Goal: Task Accomplishment & Management: Manage account settings

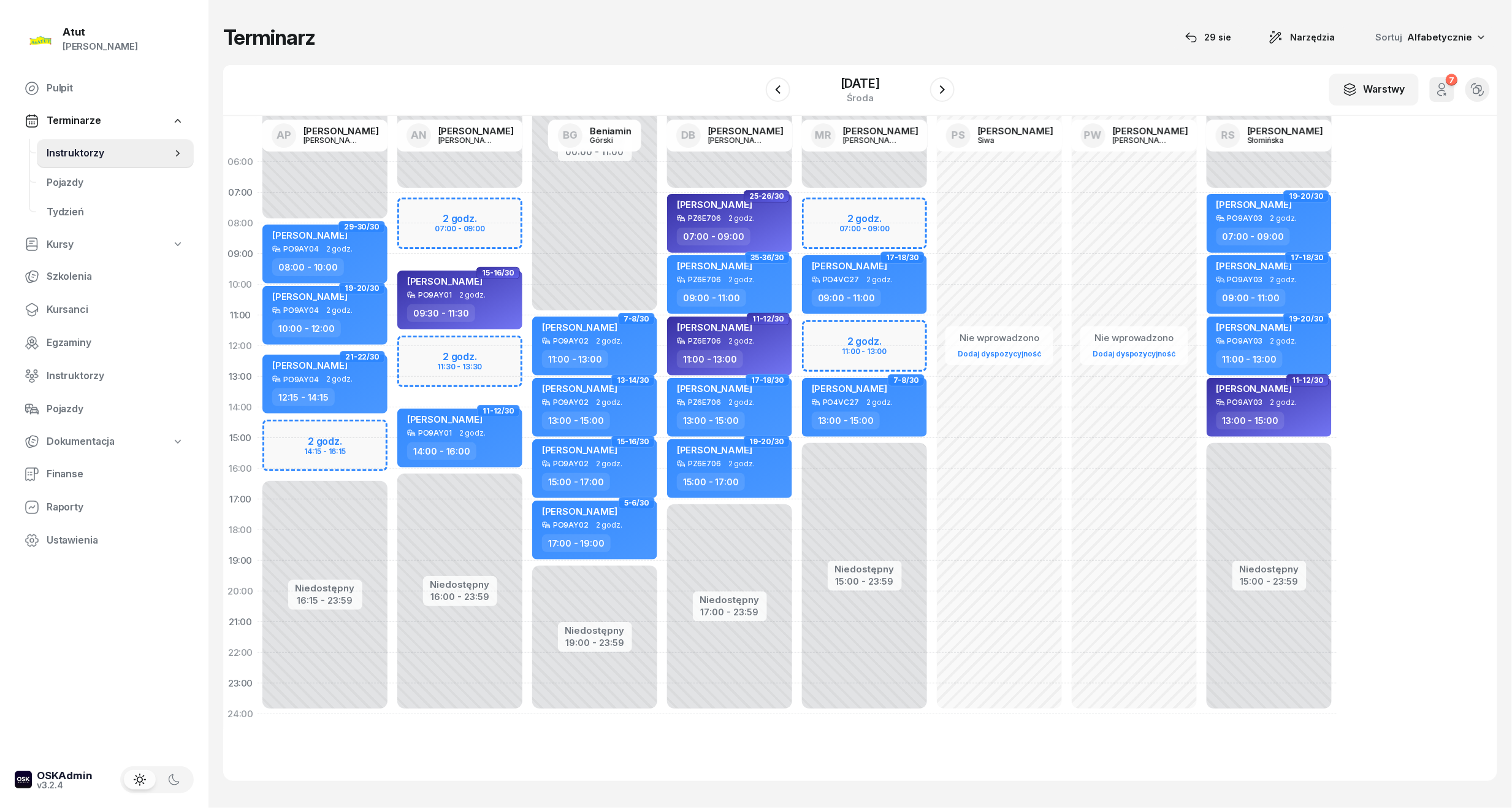
drag, startPoint x: 48, startPoint y: 307, endPoint x: 112, endPoint y: 239, distance: 93.4
click at [48, 307] on span "Kursanci" at bounding box center [115, 310] width 138 height 16
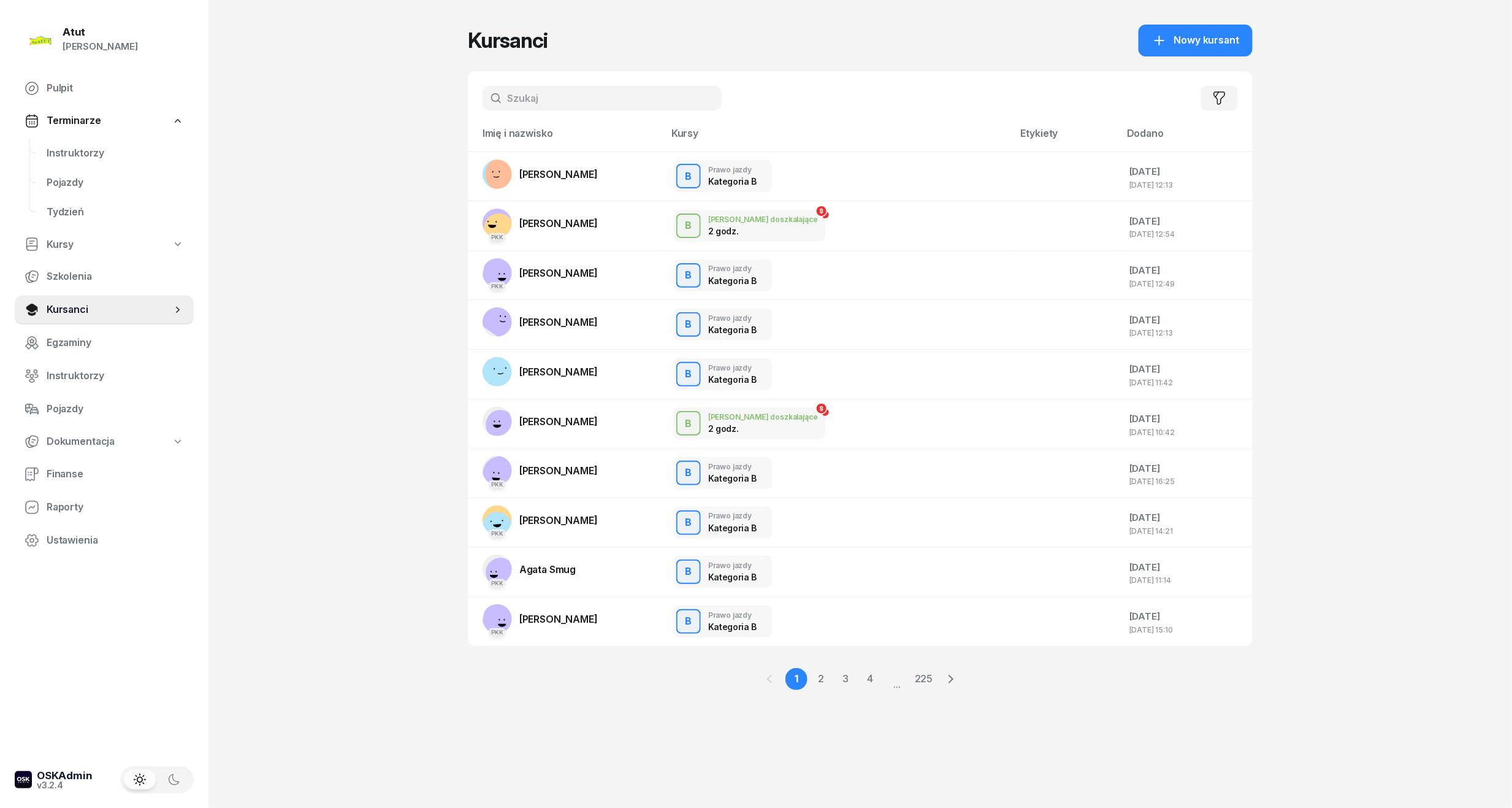
click at [528, 103] on input "text" at bounding box center [602, 98] width 239 height 25
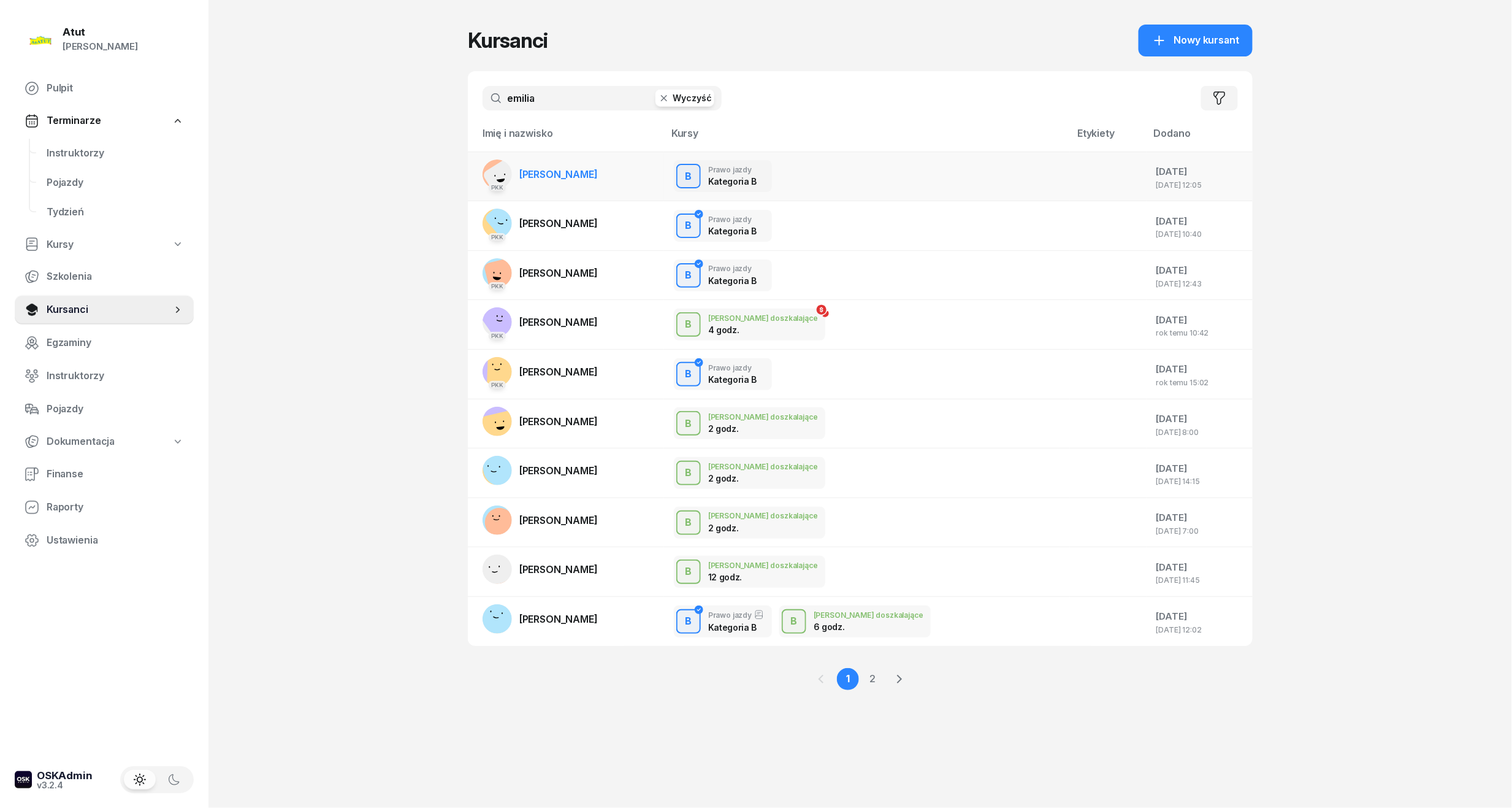
type input "emilia"
click at [555, 175] on span "[PERSON_NAME]" at bounding box center [558, 173] width 79 height 12
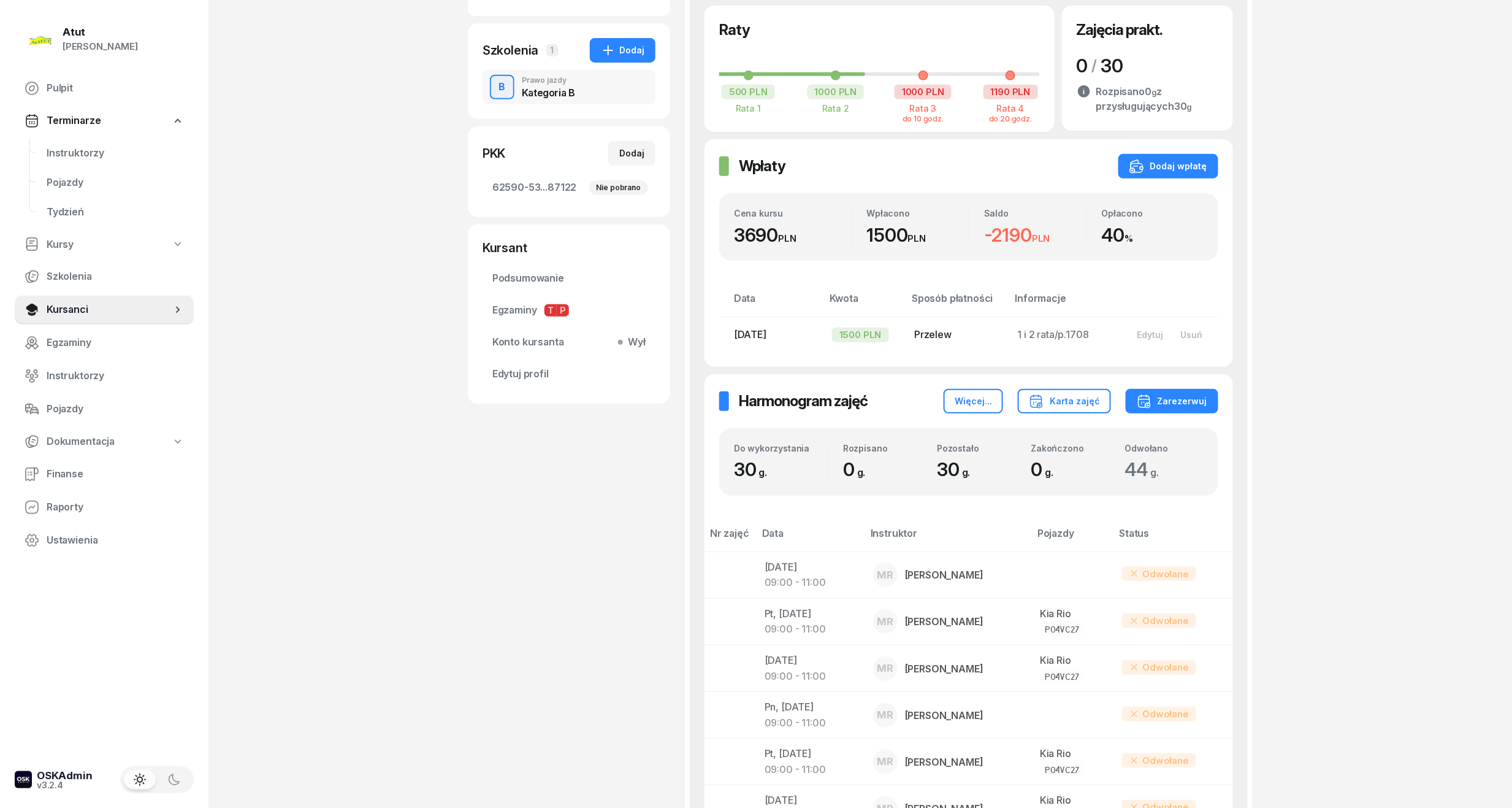
scroll to position [119, 0]
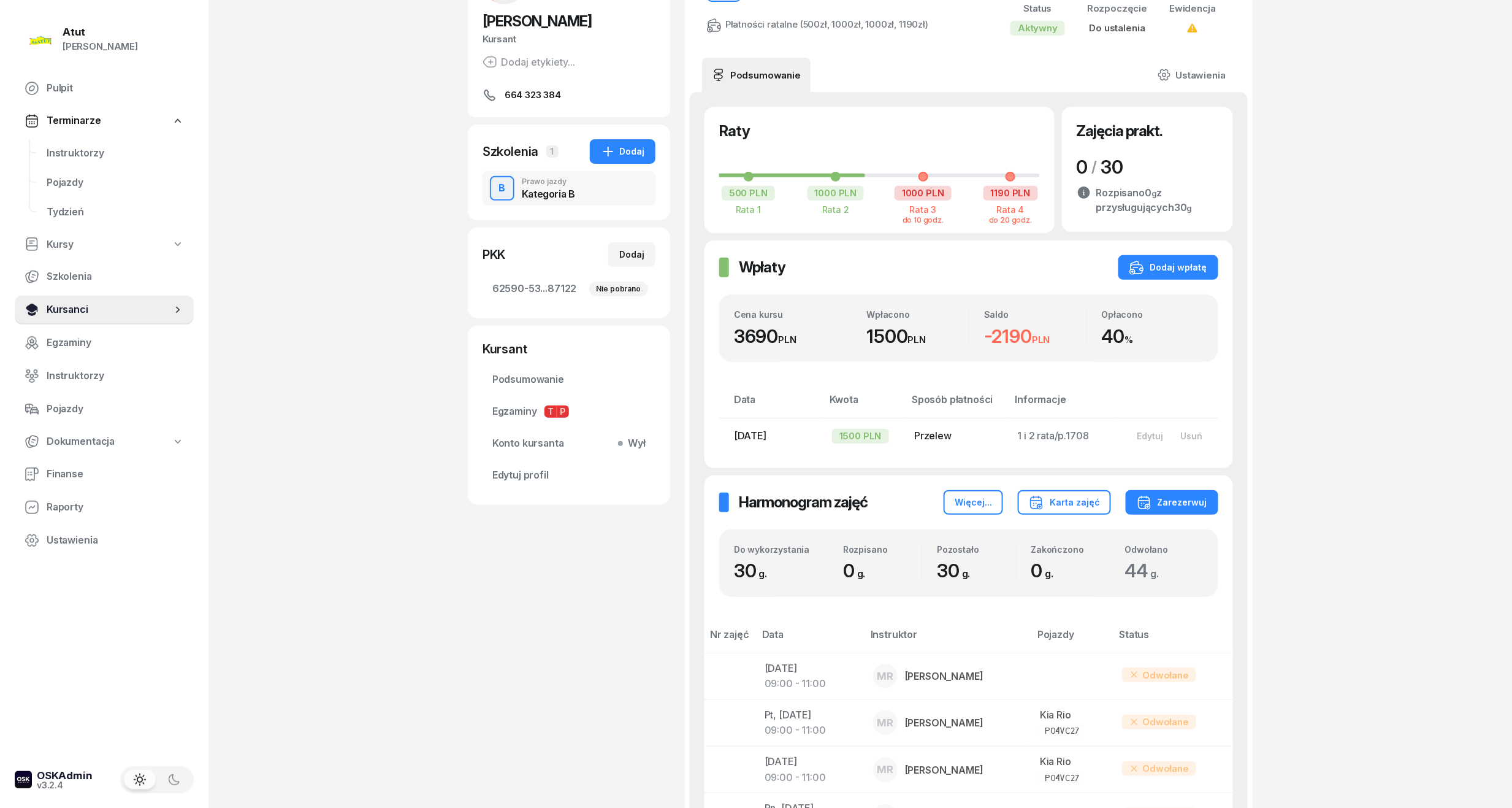
drag, startPoint x: 46, startPoint y: 310, endPoint x: 48, endPoint y: 303, distance: 7.3
click at [46, 310] on span "Kursanci" at bounding box center [109, 310] width 125 height 16
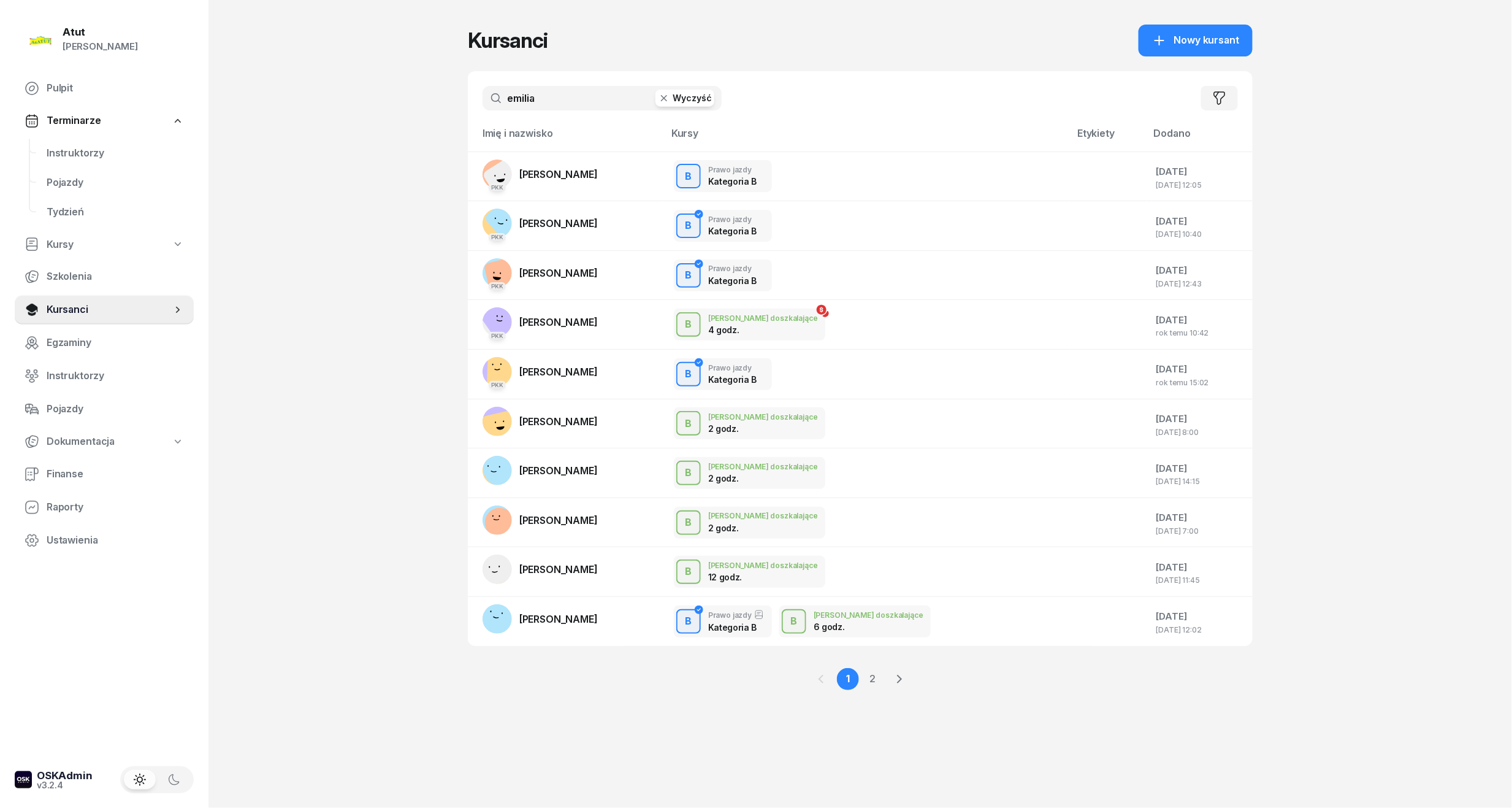
drag, startPoint x: 570, startPoint y: 98, endPoint x: -2, endPoint y: 115, distance: 572.3
click at [0, 115] on html "[PERSON_NAME] [PERSON_NAME] Pulpit Terminarze Instruktorzy Pojazdy Tydzień Kurs…" at bounding box center [756, 404] width 1512 height 808
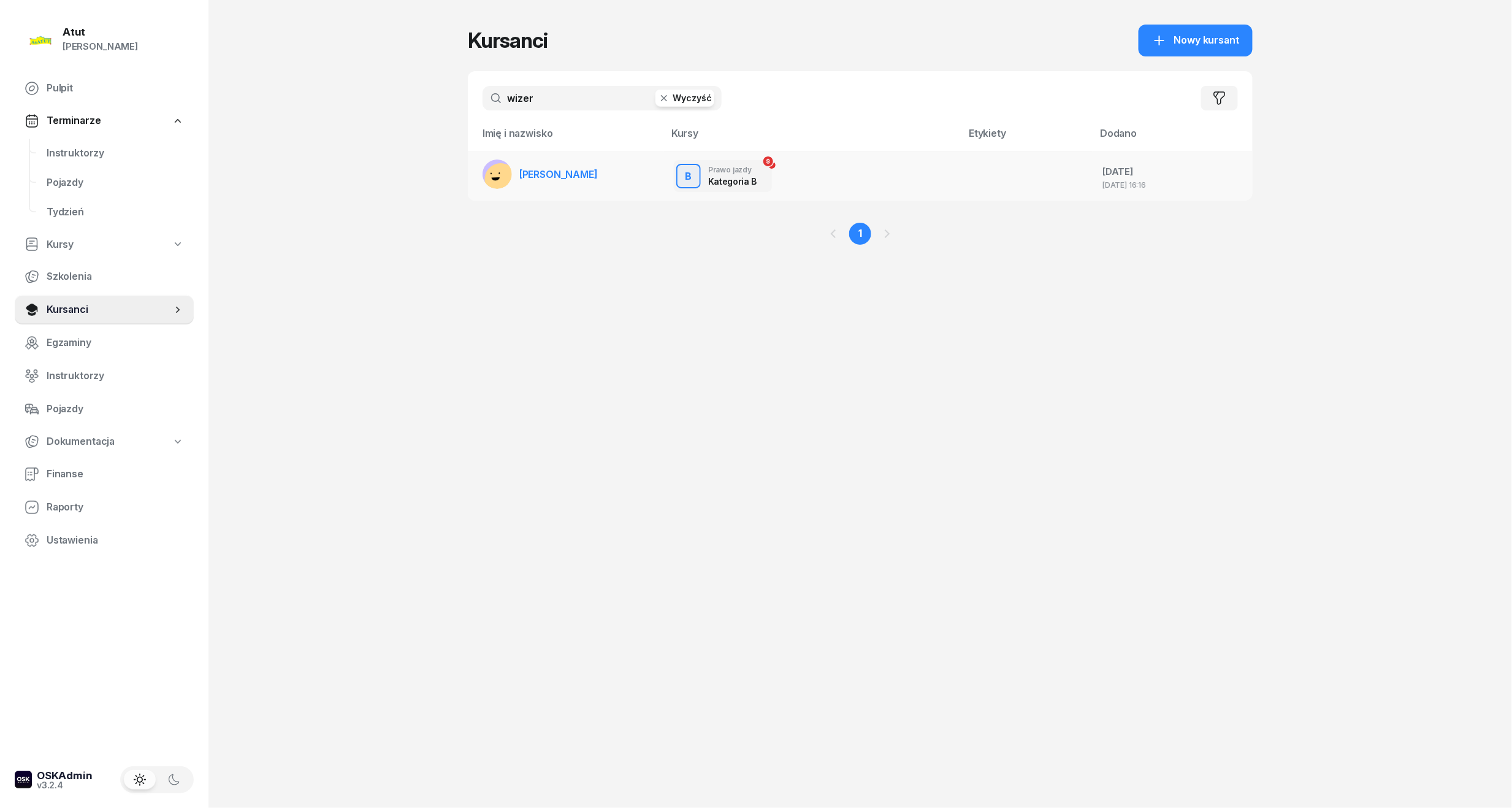
type input "wizer"
click at [536, 171] on span "[PERSON_NAME]" at bounding box center [558, 173] width 79 height 12
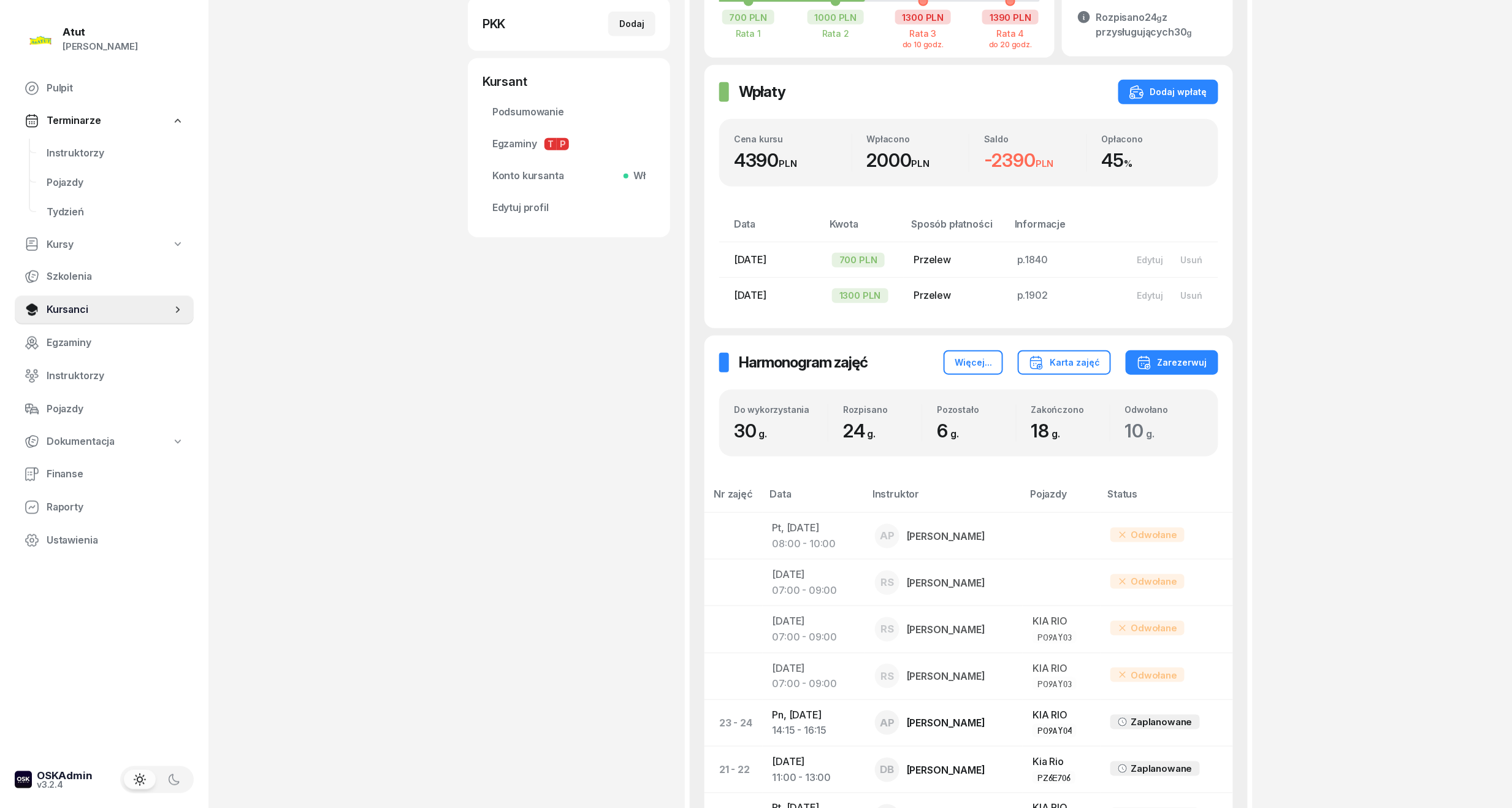
scroll to position [409, 0]
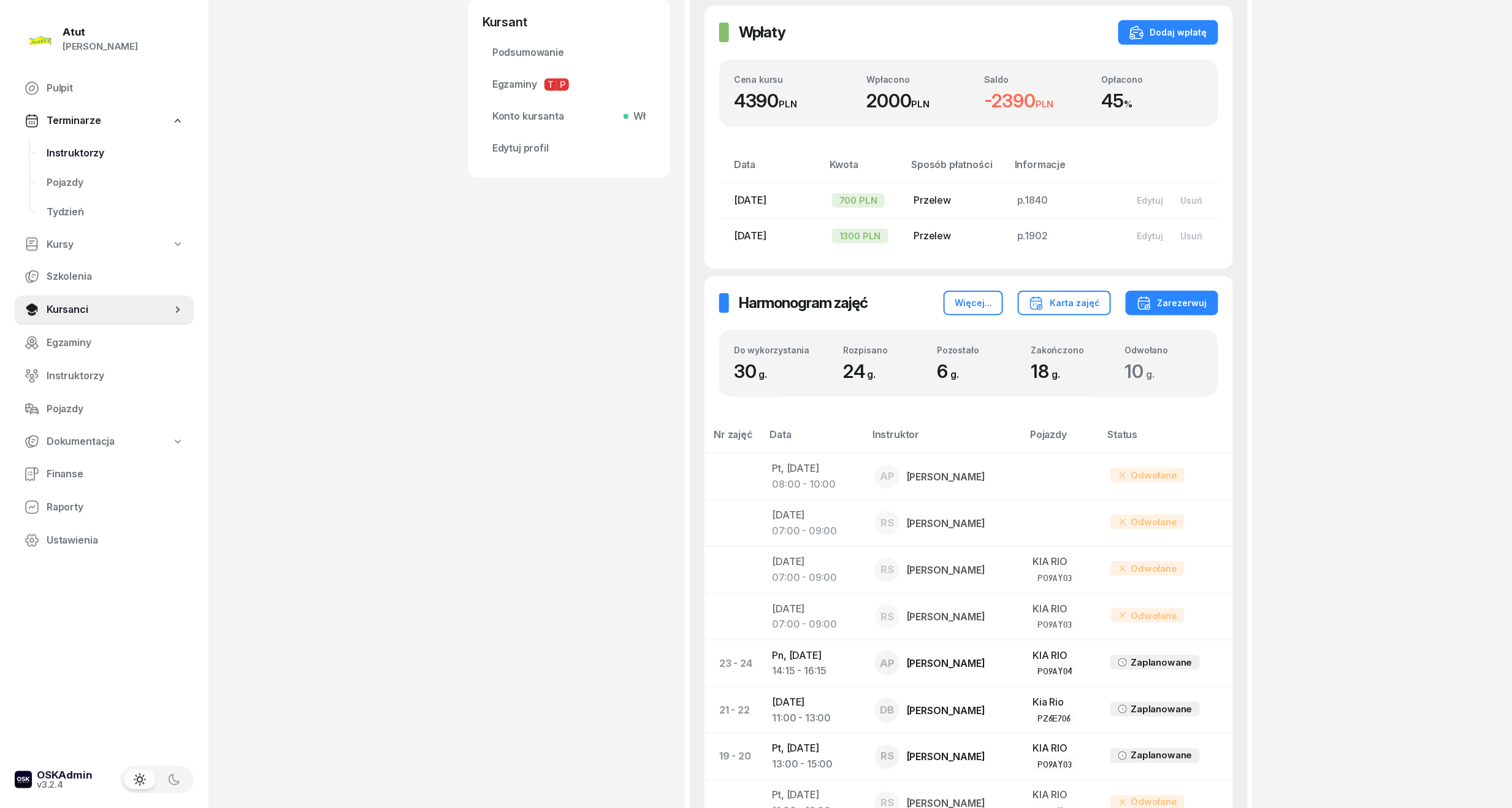
click at [65, 145] on span "Instruktorzy" at bounding box center [115, 153] width 138 height 16
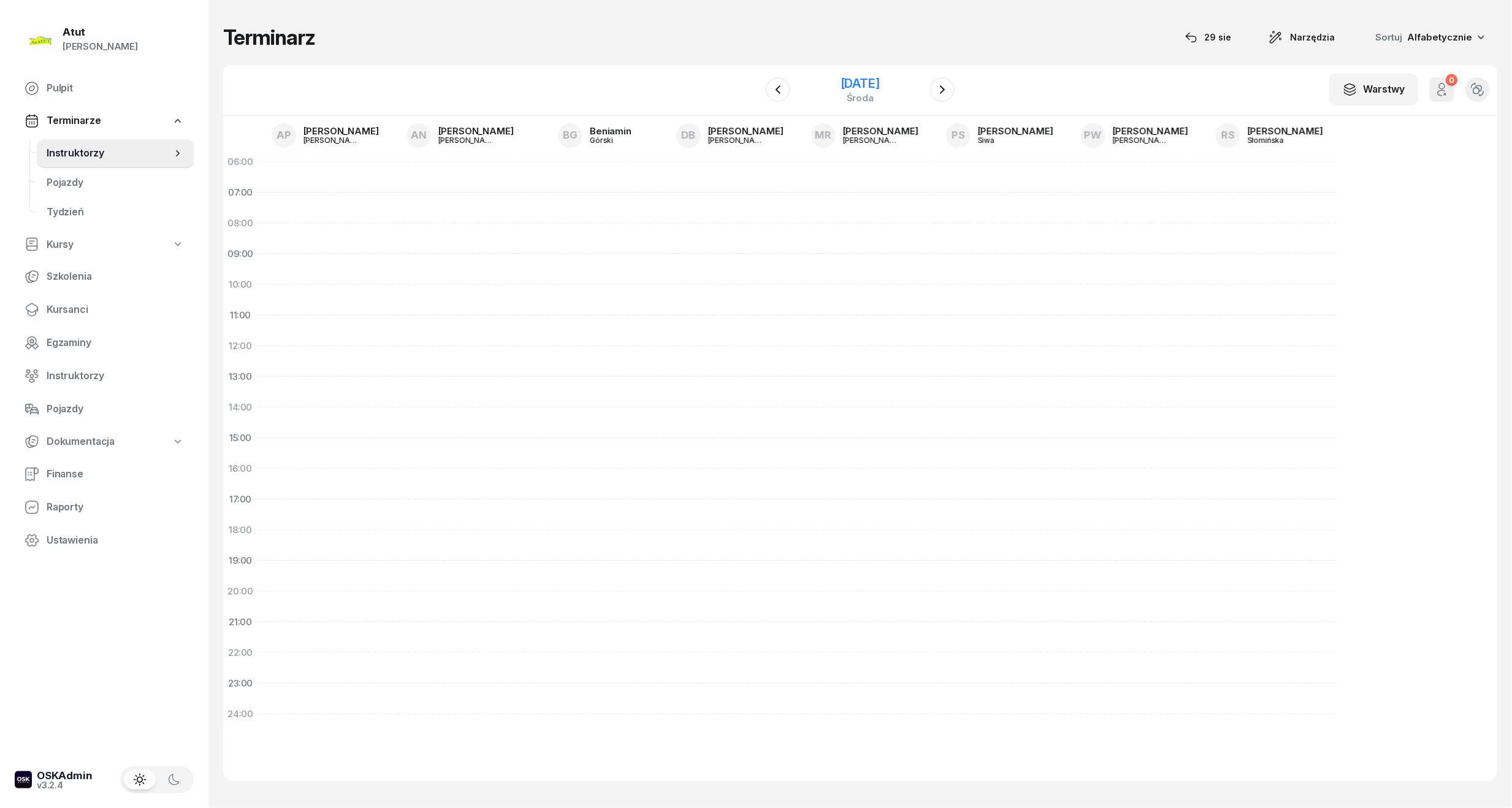
click at [851, 84] on div "[DATE]" at bounding box center [860, 83] width 39 height 12
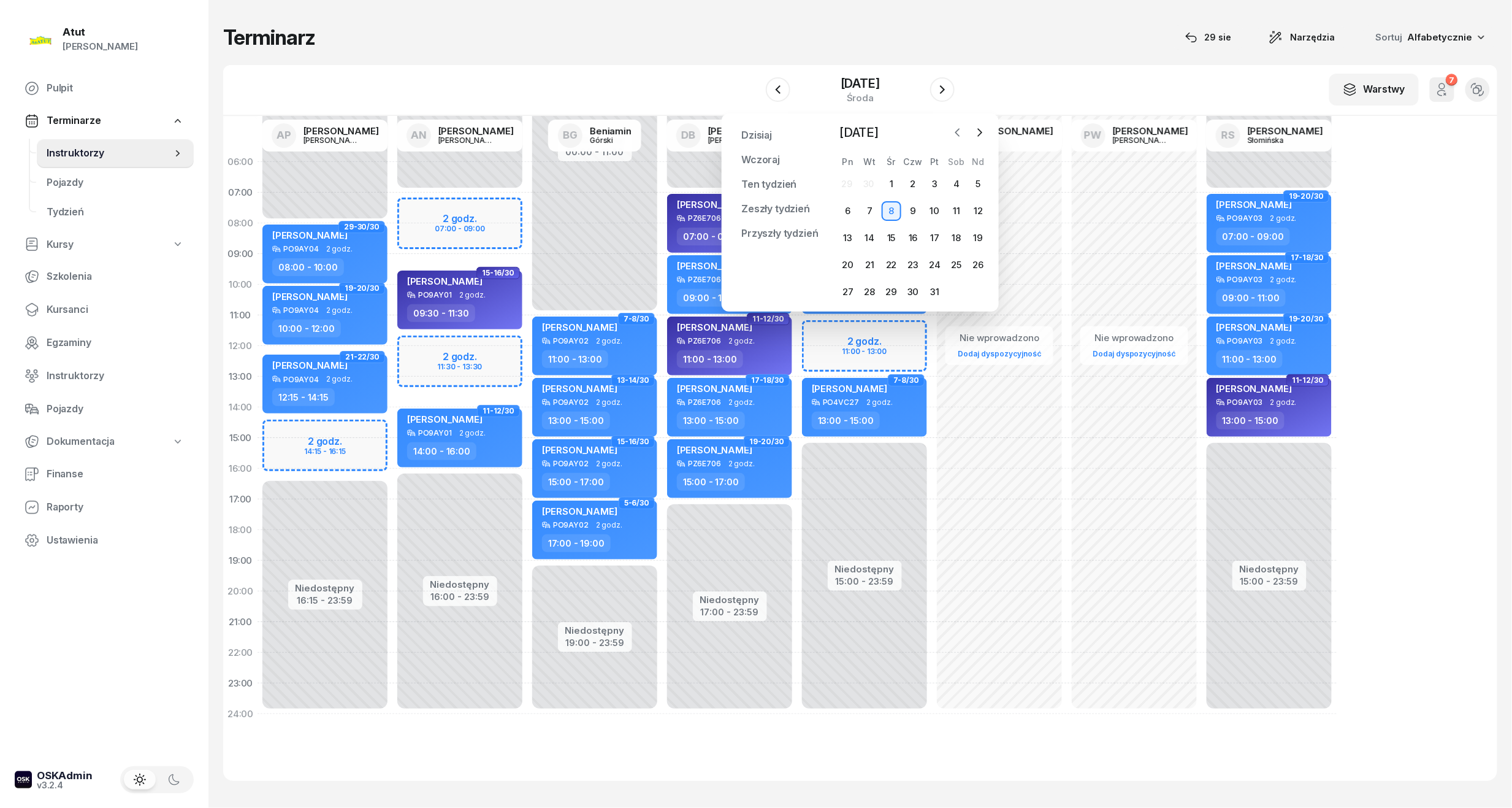
click at [949, 131] on button "button" at bounding box center [958, 133] width 18 height 18
click at [871, 187] on div "2" at bounding box center [869, 184] width 20 height 20
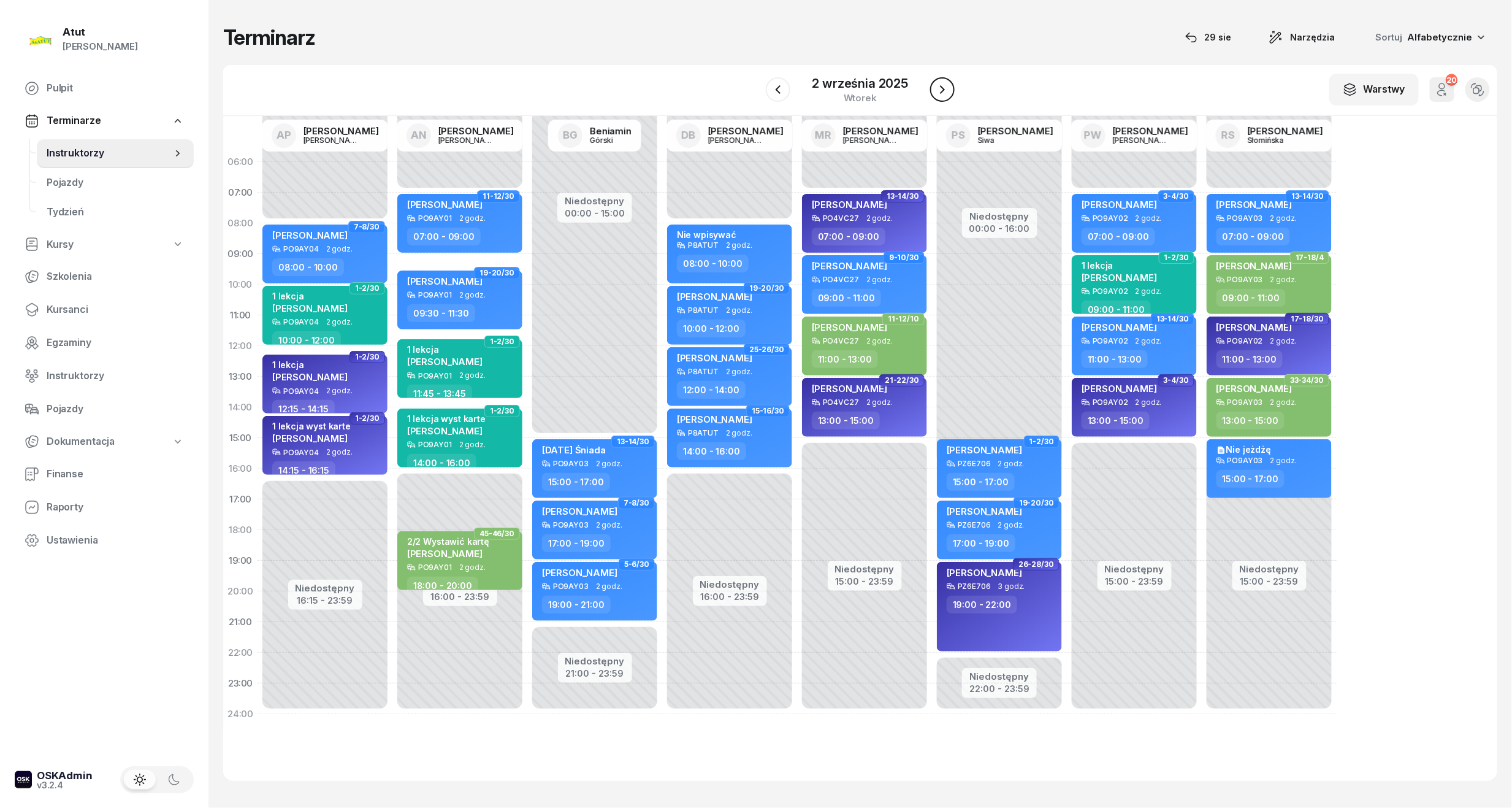
click at [942, 88] on icon "button" at bounding box center [942, 89] width 5 height 8
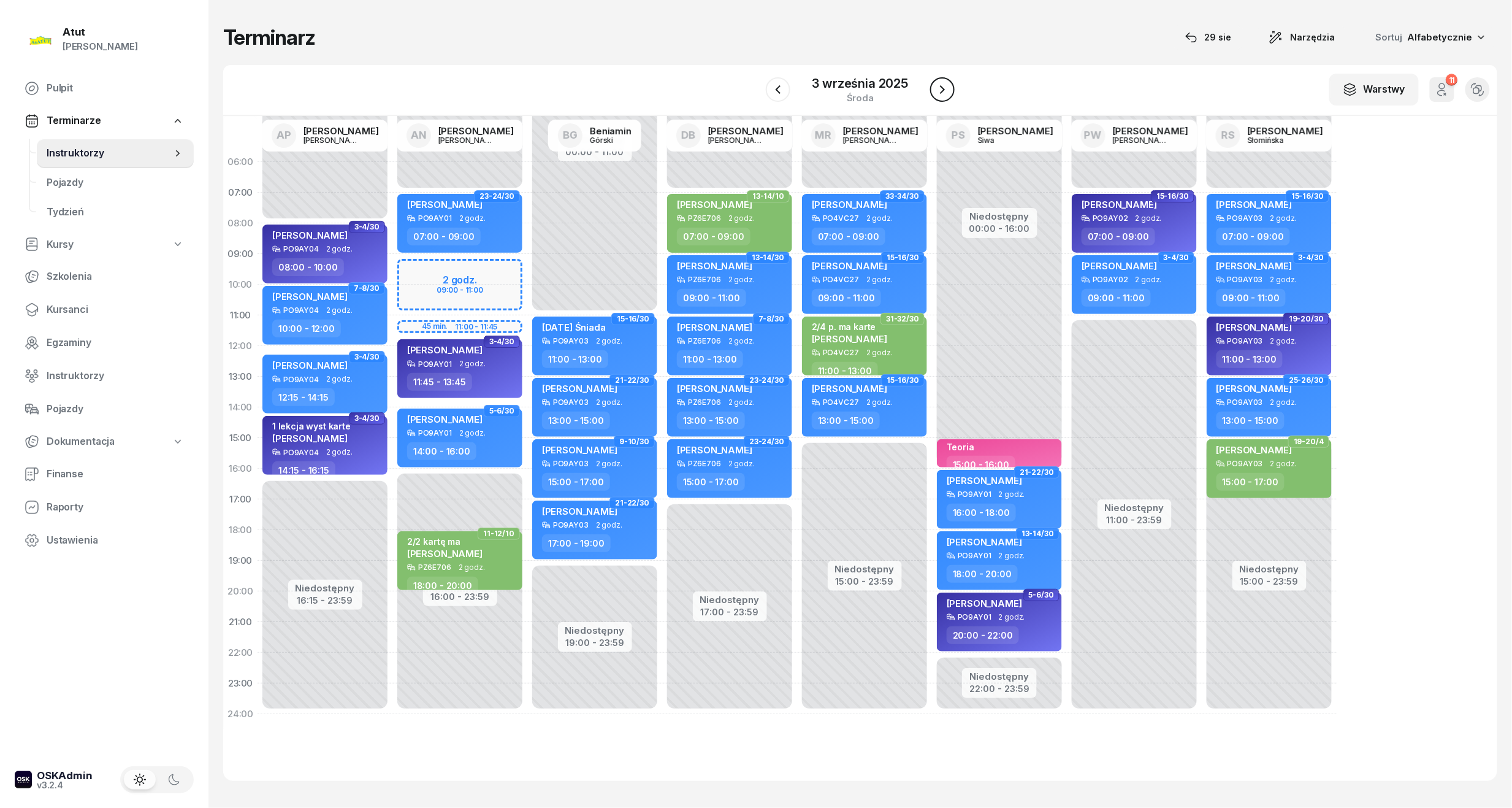
click at [942, 88] on icon "button" at bounding box center [942, 89] width 5 height 8
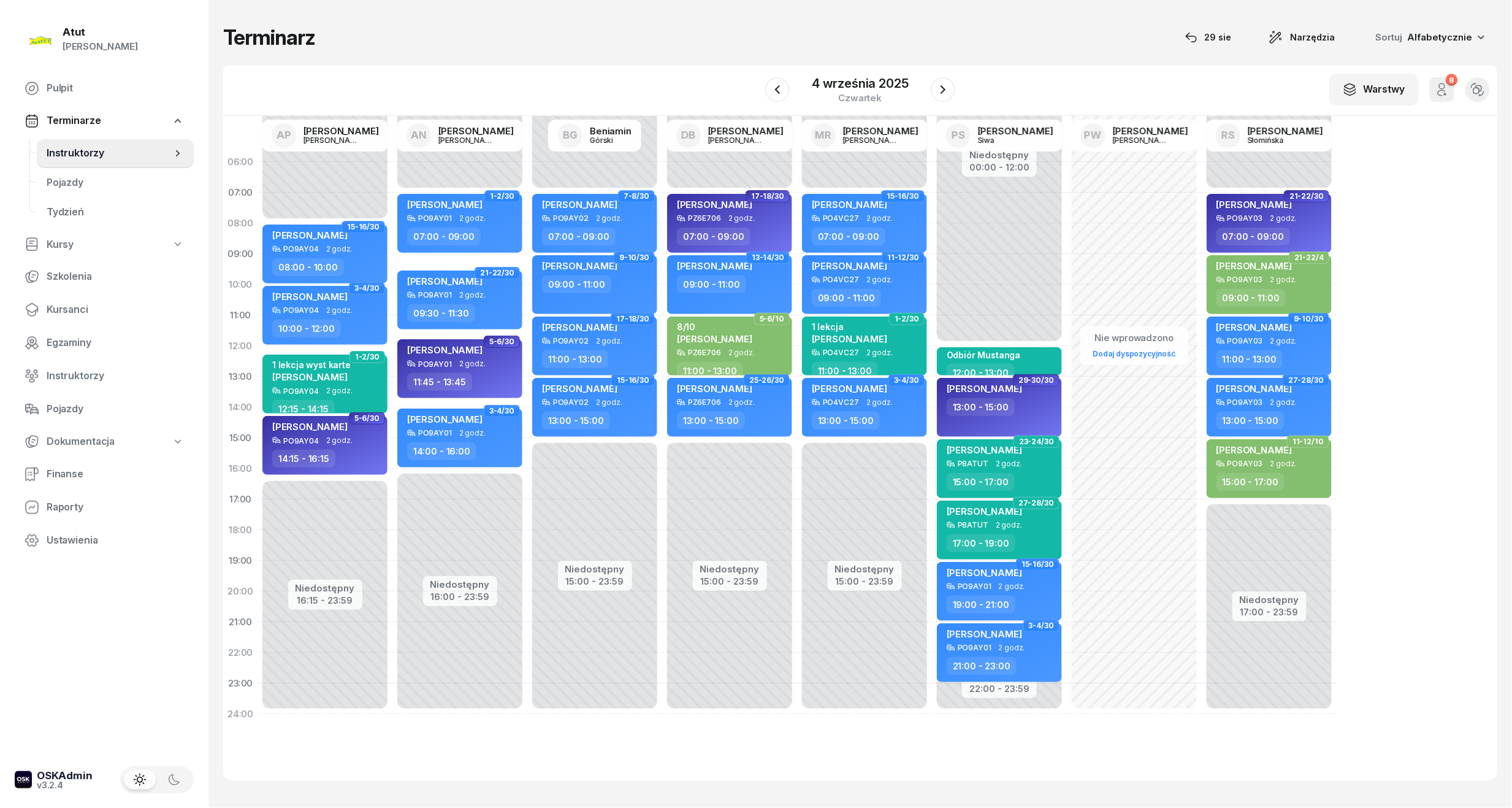
drag, startPoint x: 72, startPoint y: 314, endPoint x: 206, endPoint y: 233, distance: 156.6
click at [70, 314] on span "Kursanci" at bounding box center [115, 310] width 138 height 16
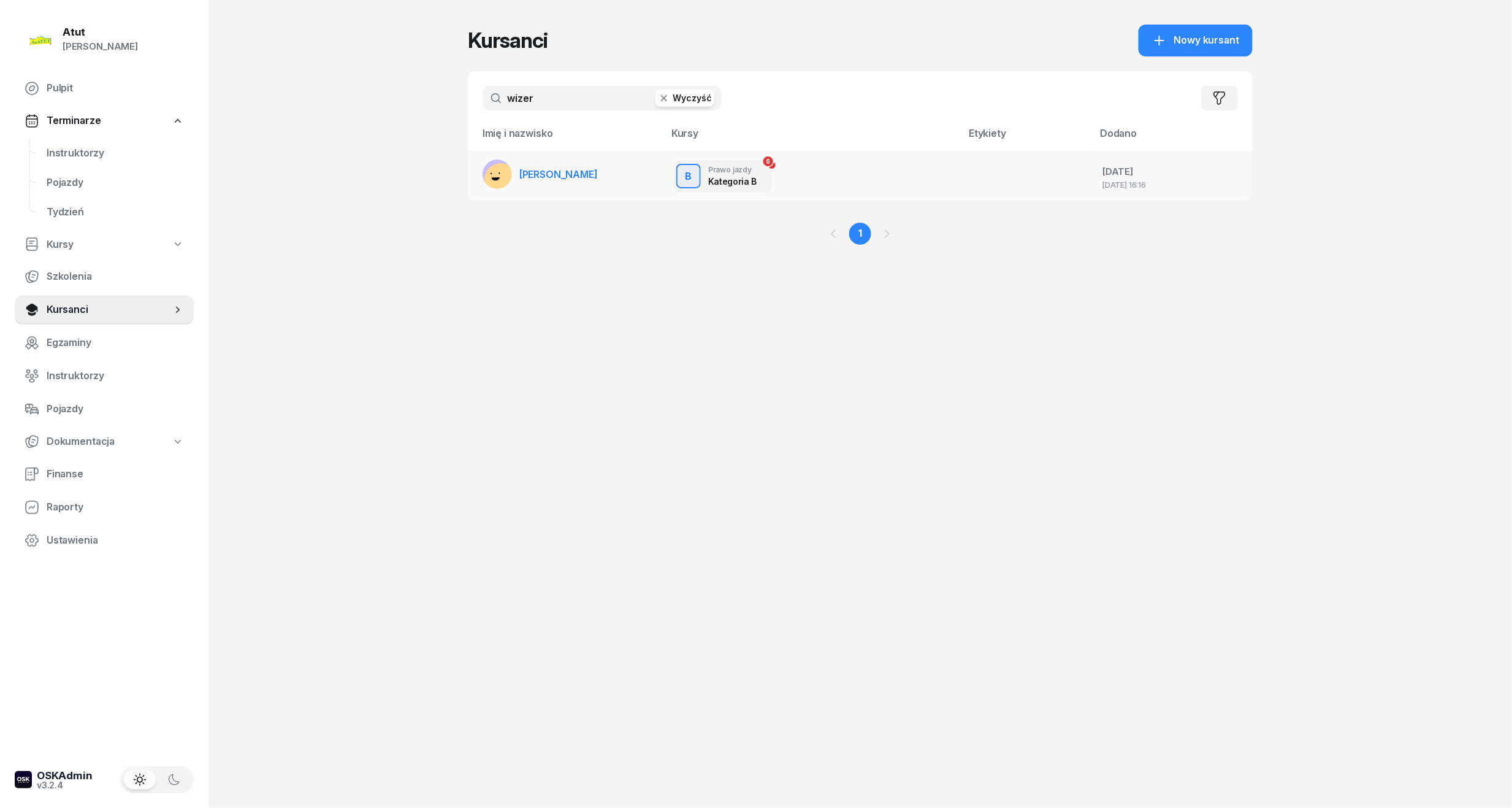
click at [584, 183] on td "[PERSON_NAME]" at bounding box center [566, 176] width 196 height 49
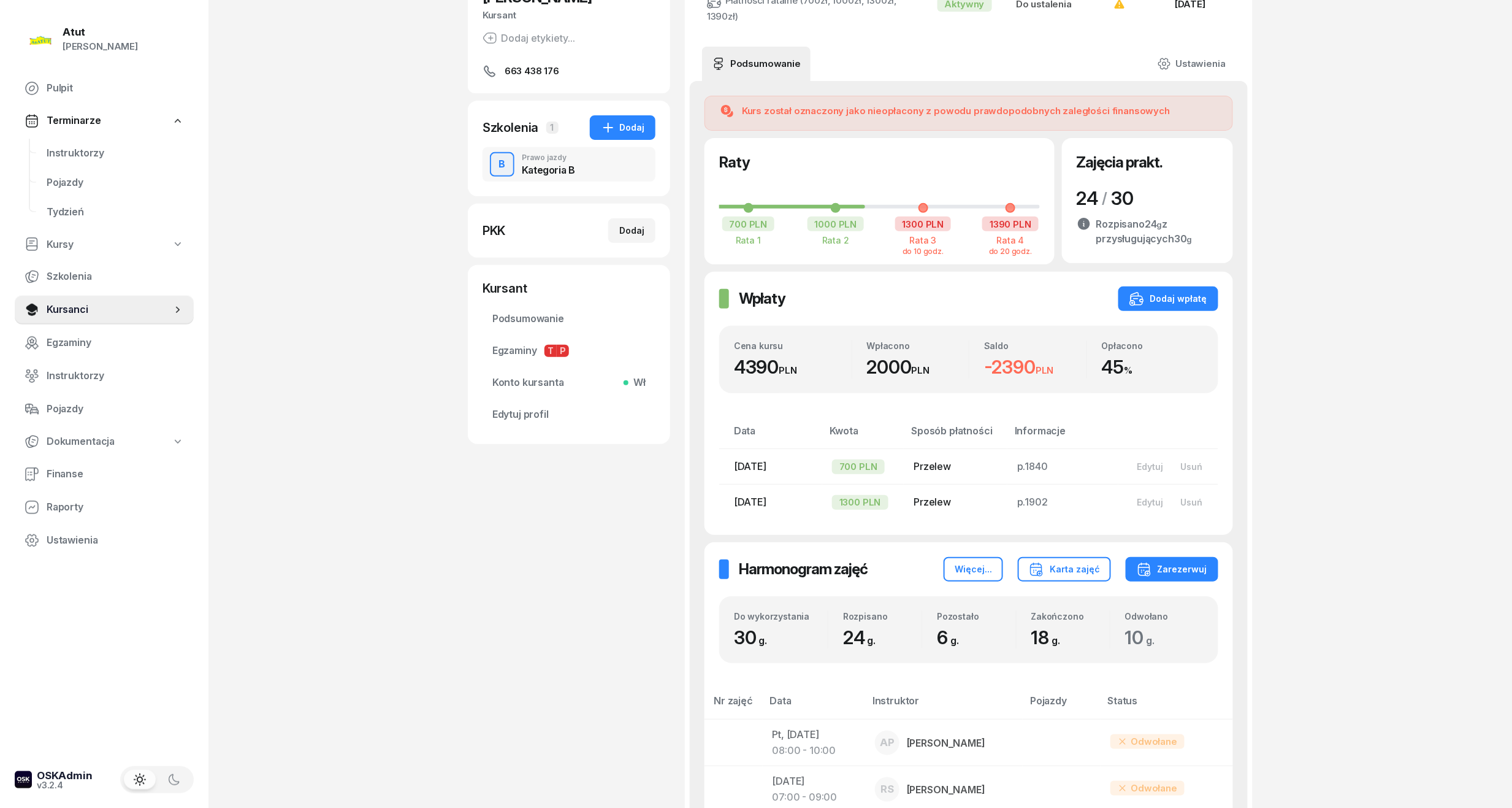
scroll to position [81, 0]
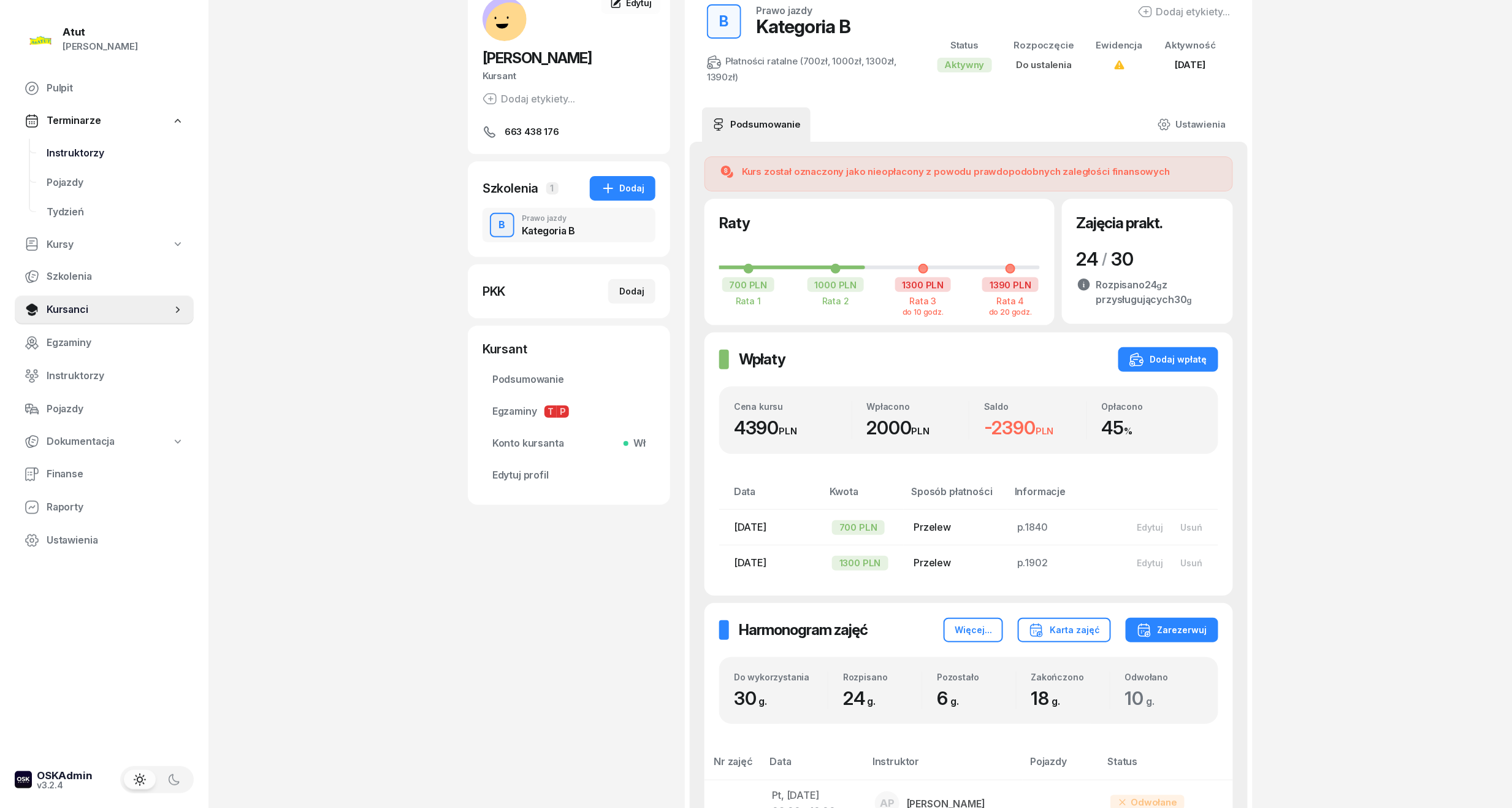
click at [85, 148] on span "Instruktorzy" at bounding box center [115, 153] width 138 height 16
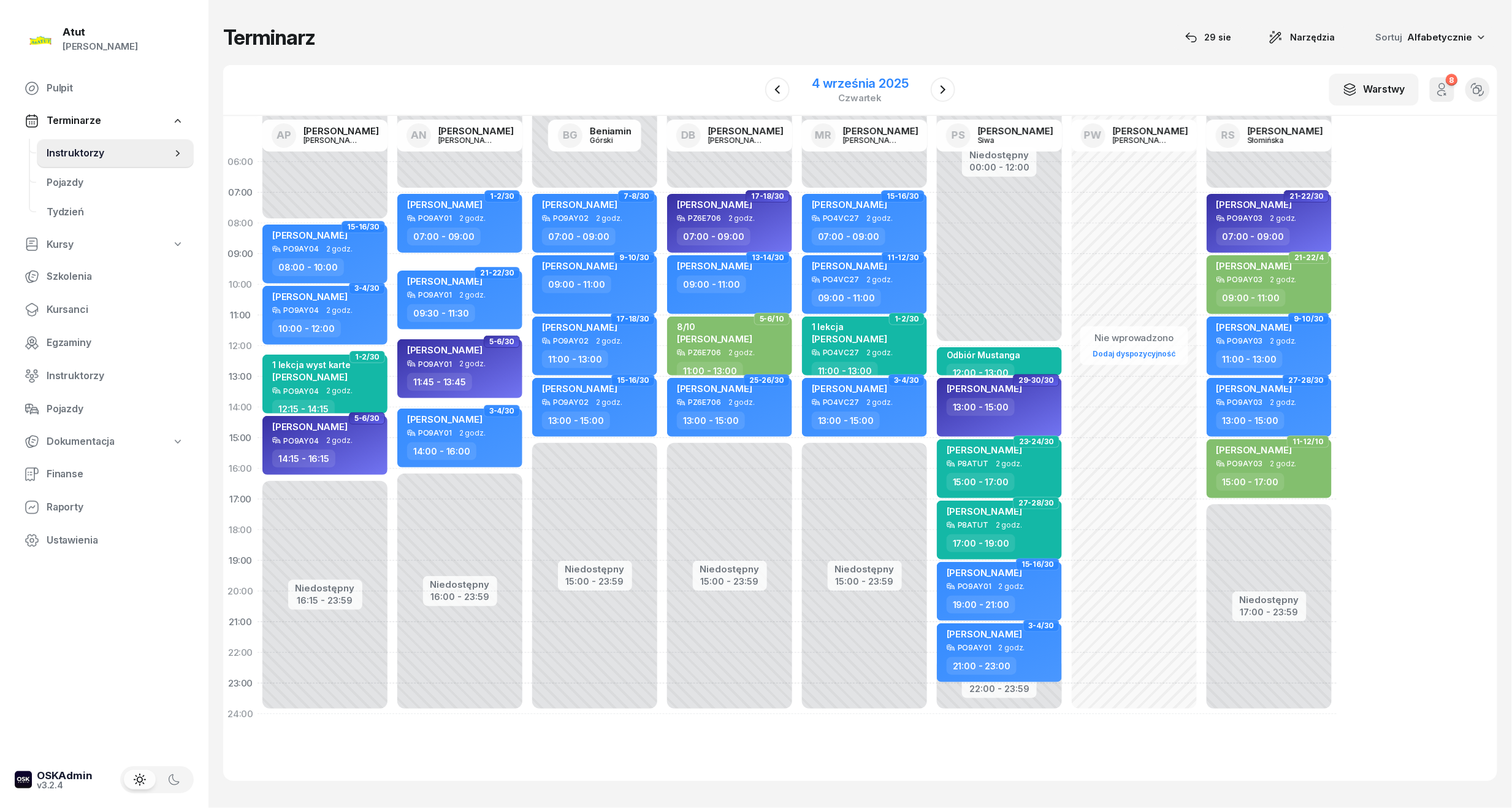
click at [848, 81] on div "4 września 2025" at bounding box center [860, 83] width 97 height 12
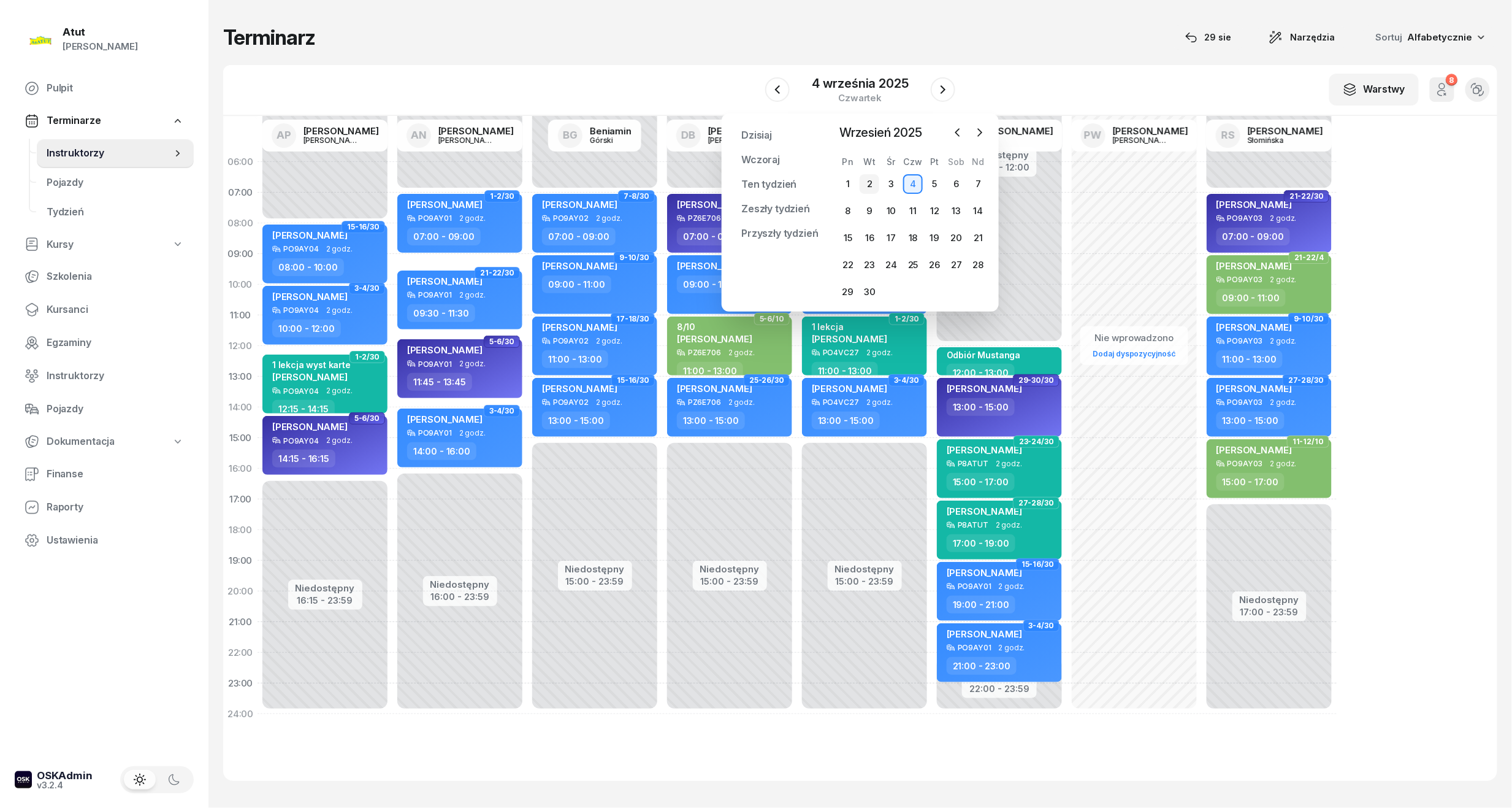
click at [869, 182] on div "2" at bounding box center [869, 184] width 20 height 20
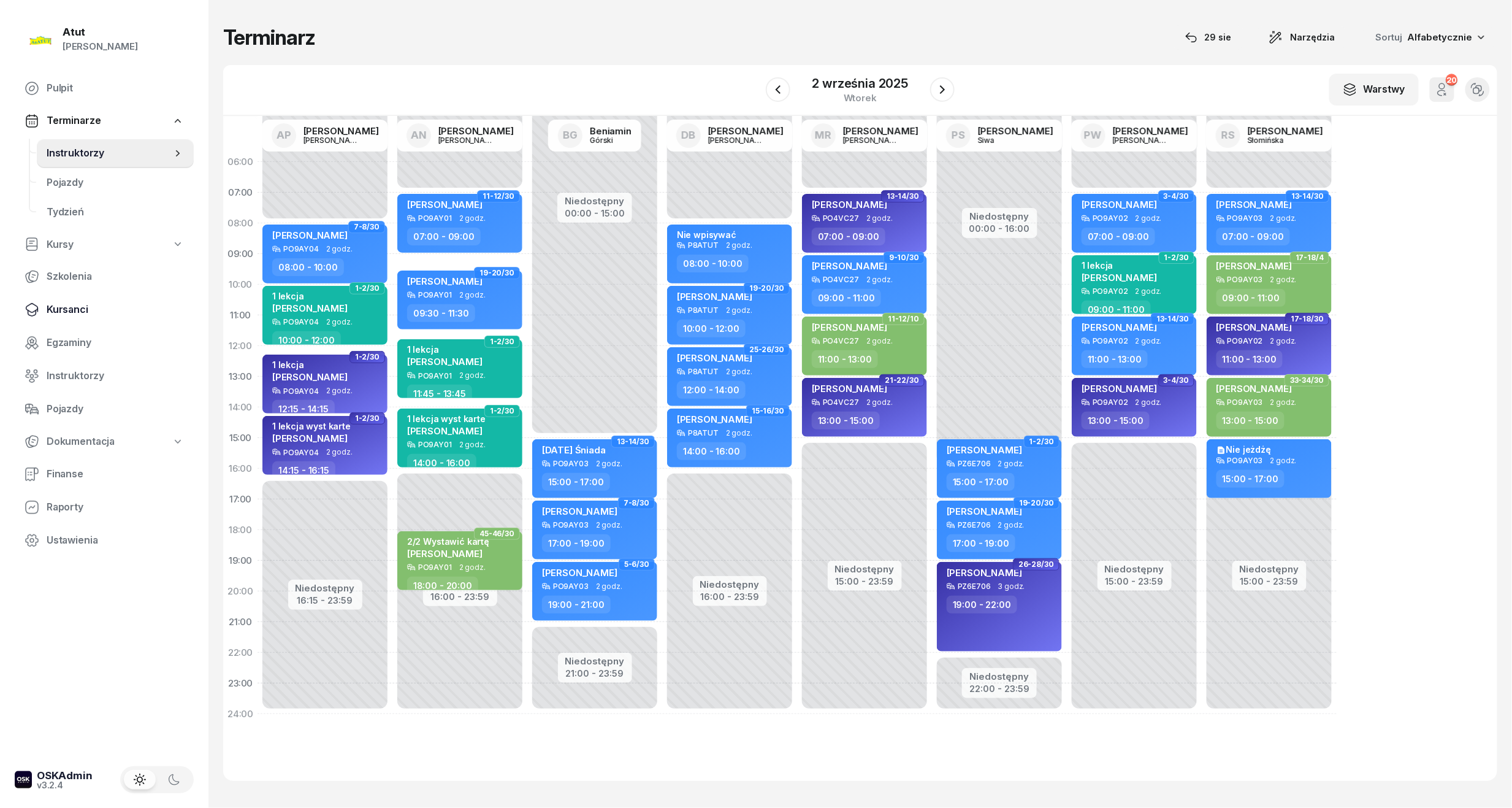
click at [86, 303] on span "Kursanci" at bounding box center [115, 310] width 138 height 16
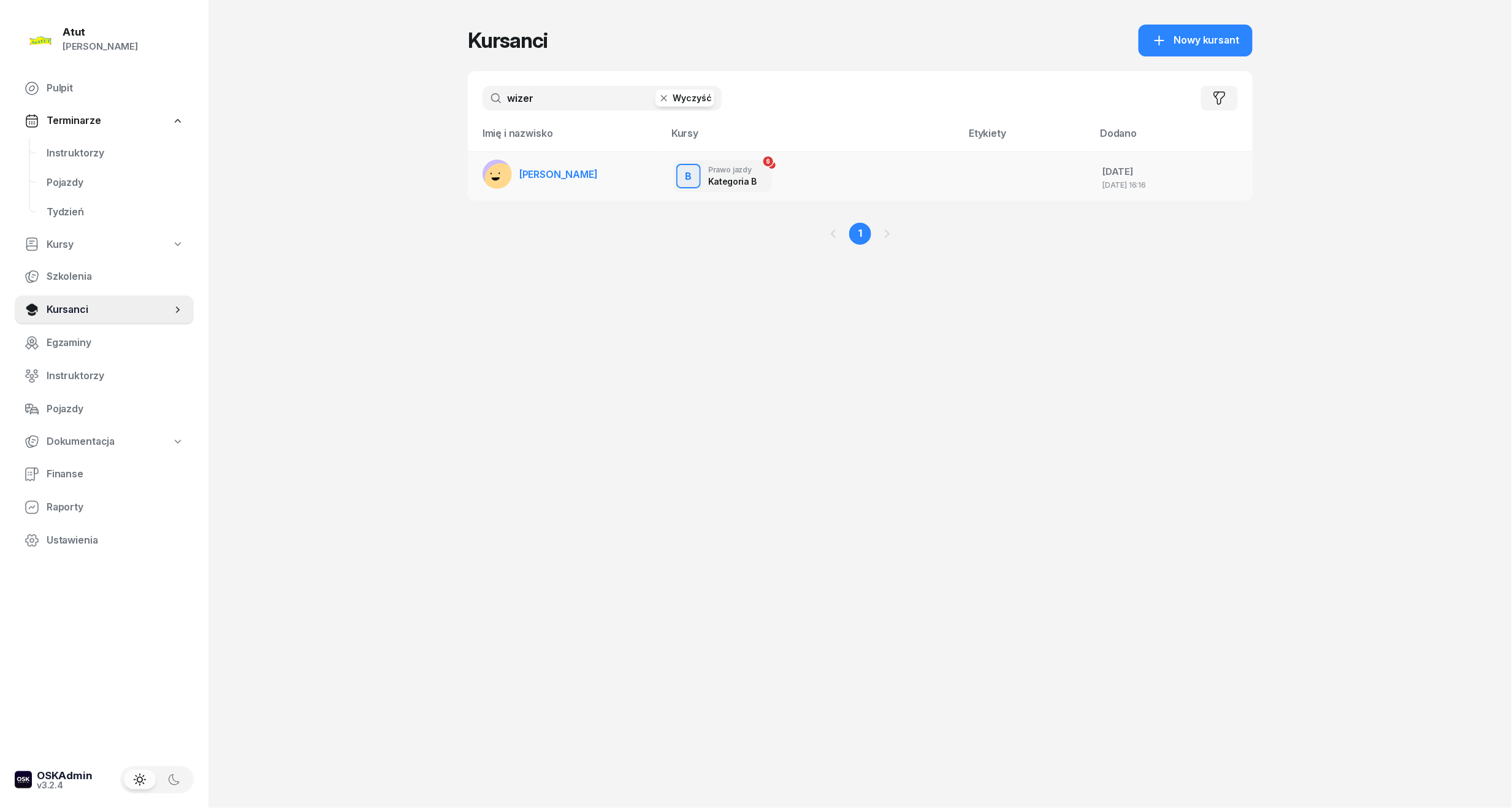
click at [558, 171] on span "[PERSON_NAME]" at bounding box center [558, 173] width 79 height 12
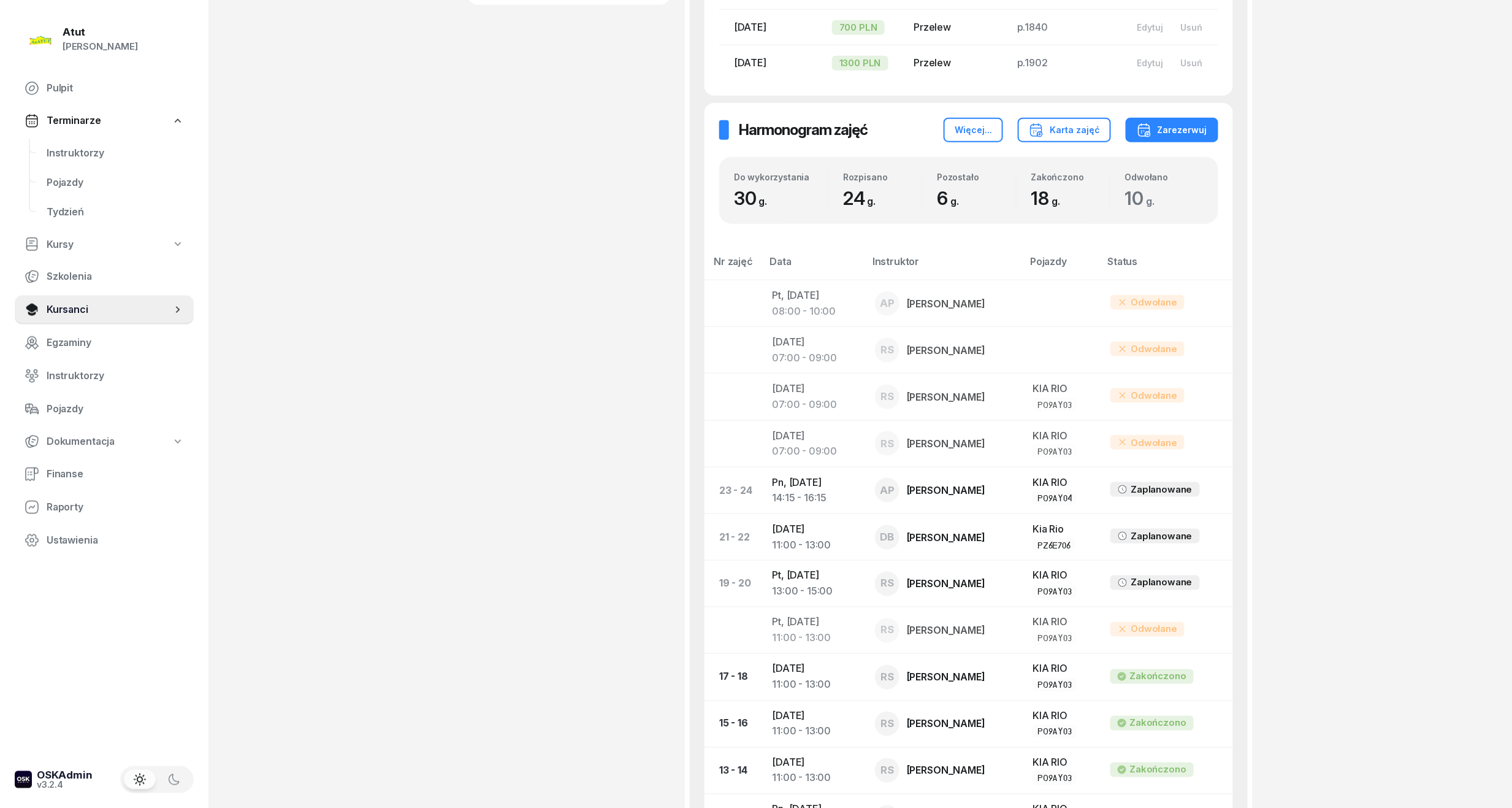
scroll to position [491, 0]
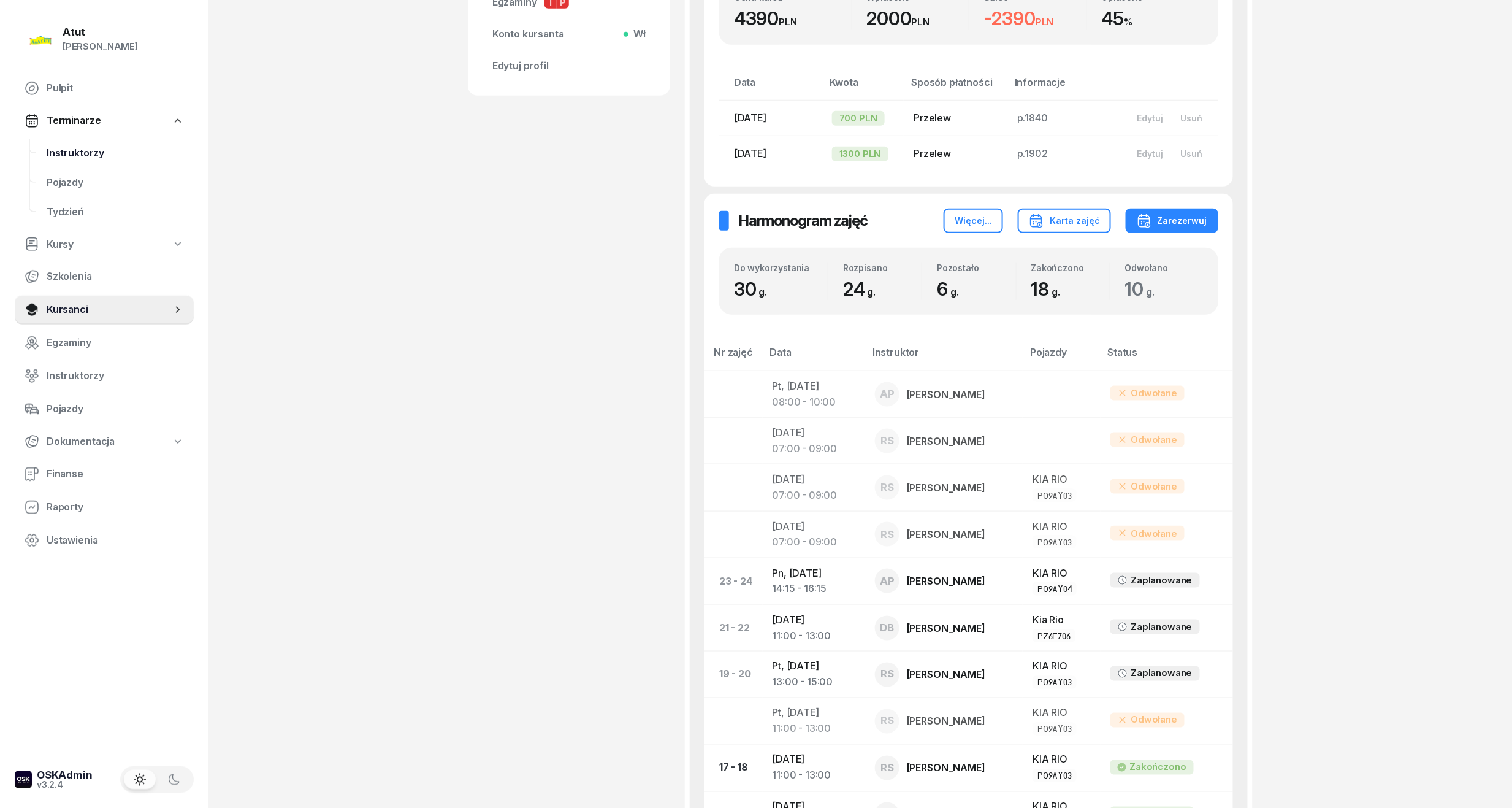
click at [97, 143] on link "Instruktorzy" at bounding box center [115, 154] width 157 height 29
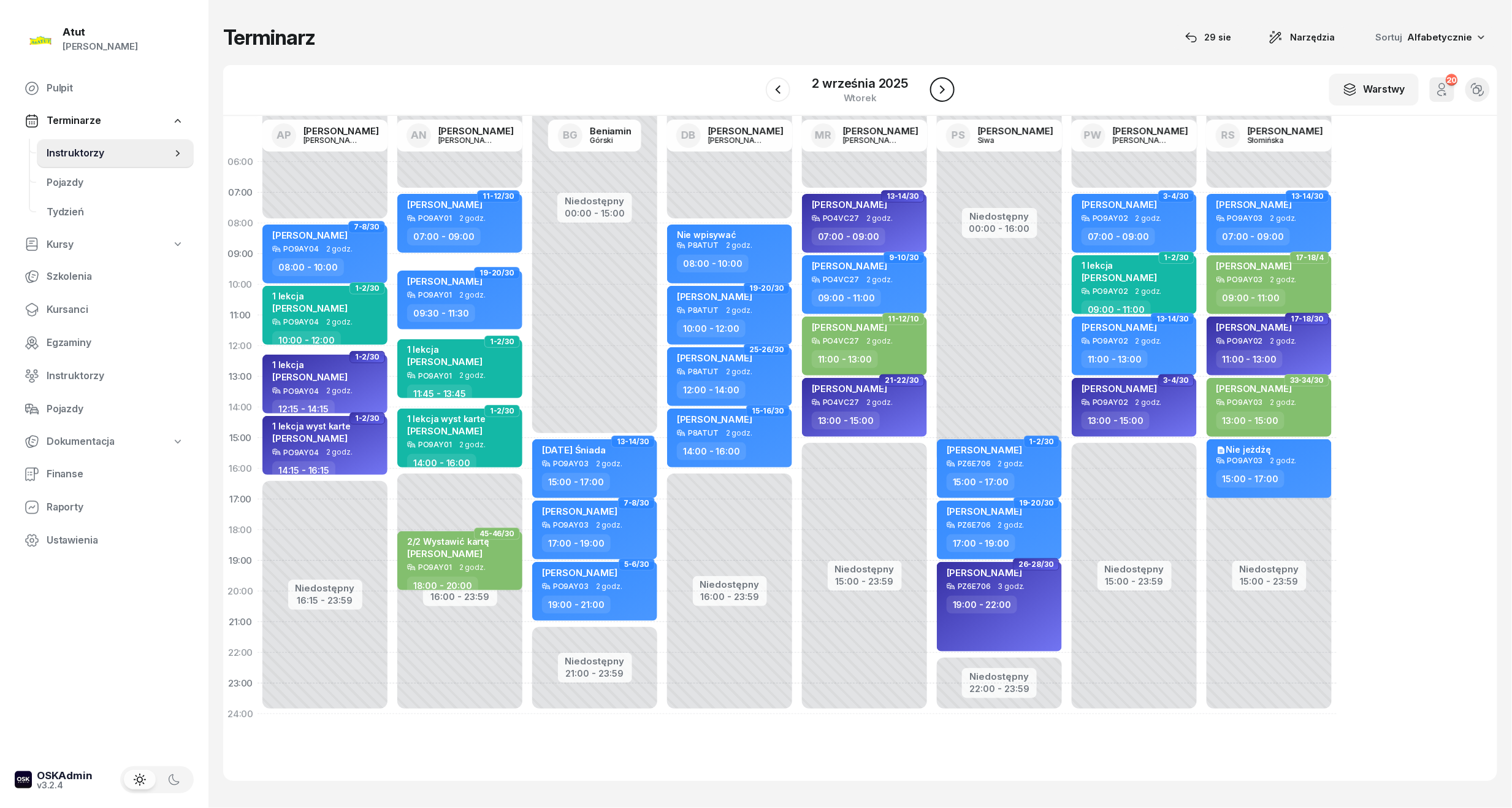
click at [946, 82] on icon "button" at bounding box center [942, 89] width 15 height 15
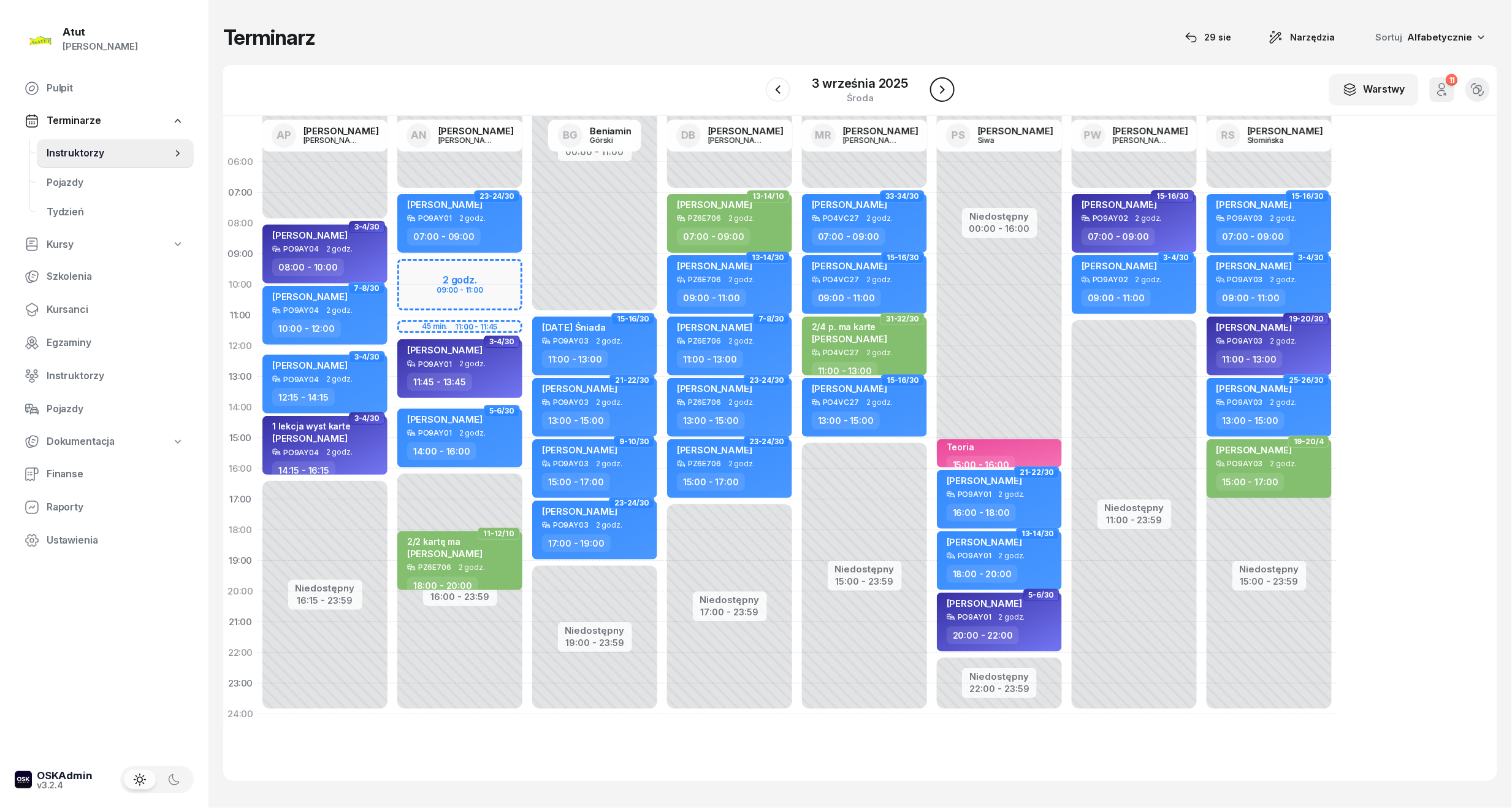
click at [947, 92] on icon "button" at bounding box center [942, 89] width 15 height 15
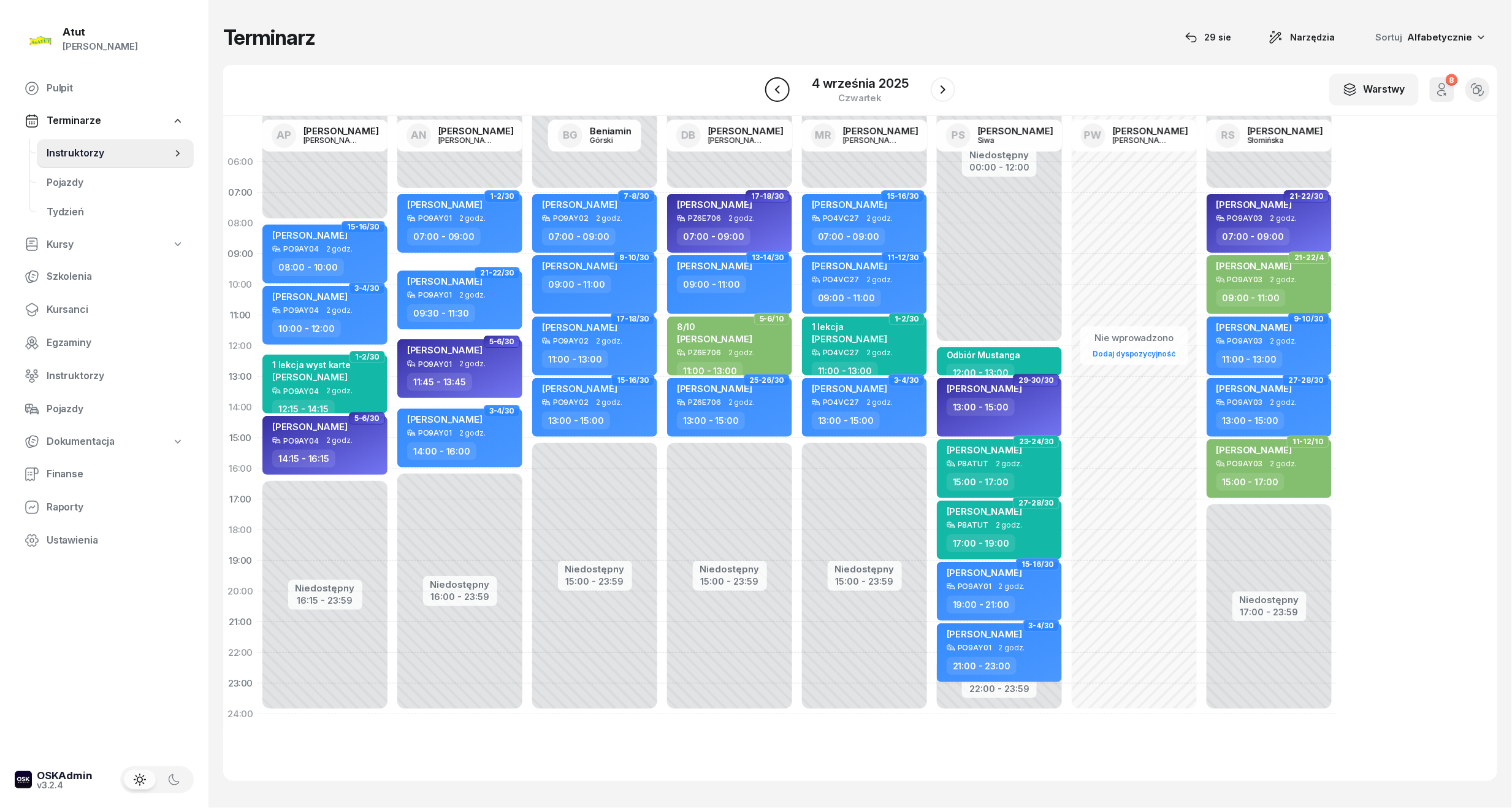
click at [770, 89] on button "button" at bounding box center [777, 89] width 25 height 25
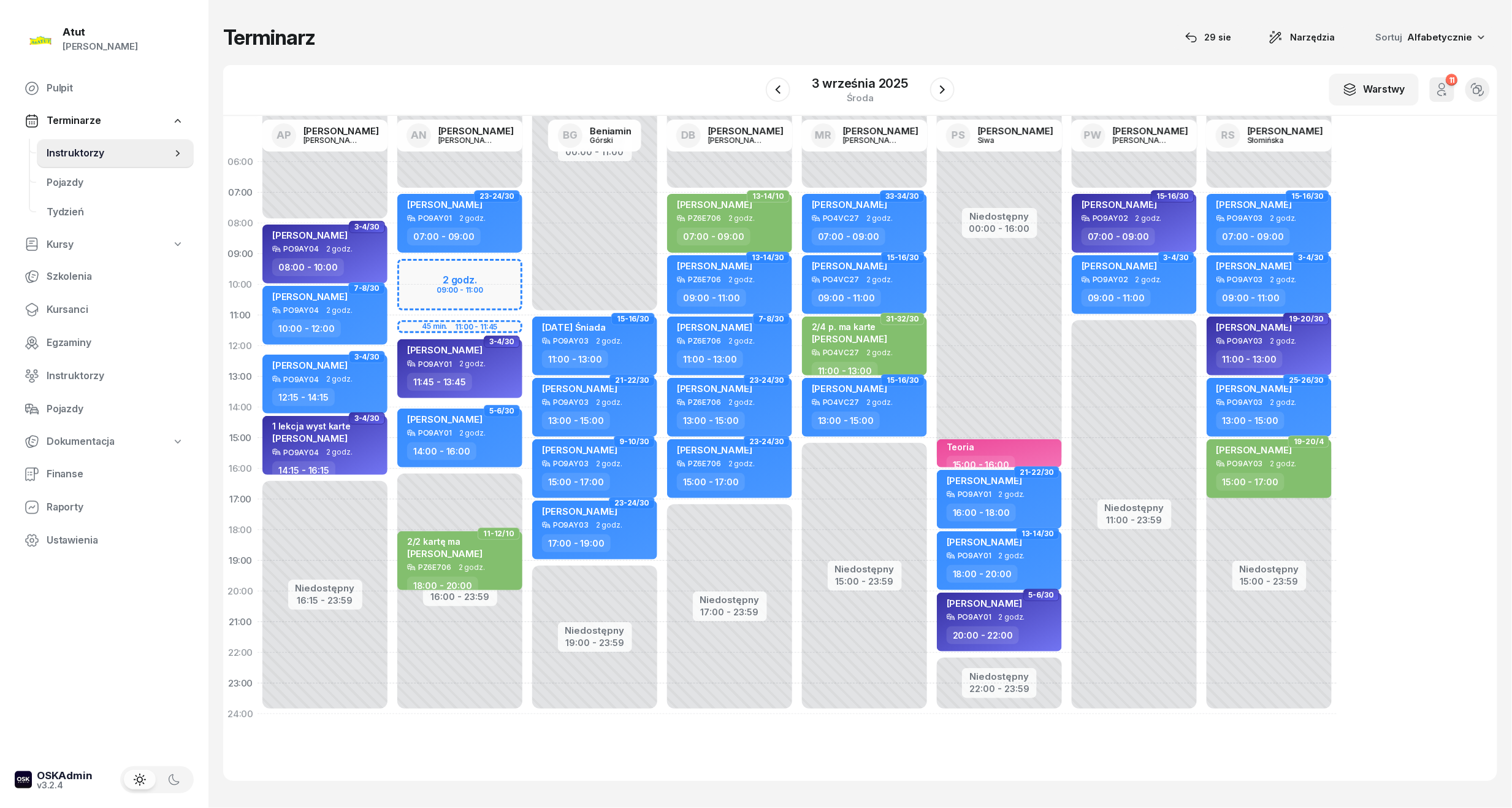
click at [958, 86] on div "W Wybierz AP [PERSON_NAME] AN [PERSON_NAME] BG [PERSON_NAME] DB [PERSON_NAME] M…" at bounding box center [860, 91] width 1274 height 51
click at [947, 85] on icon "button" at bounding box center [942, 89] width 15 height 15
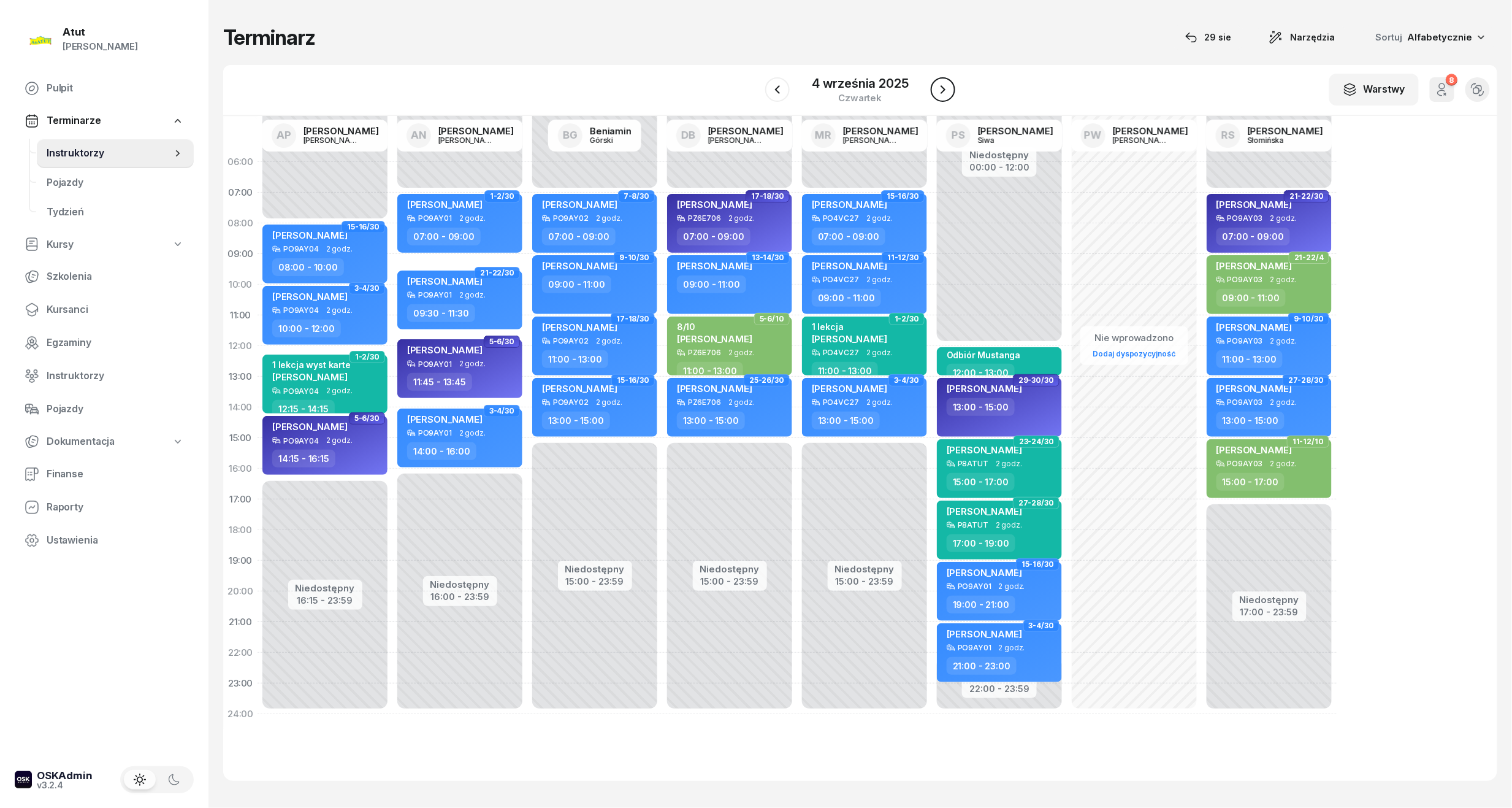
click at [947, 85] on icon "button" at bounding box center [943, 89] width 15 height 15
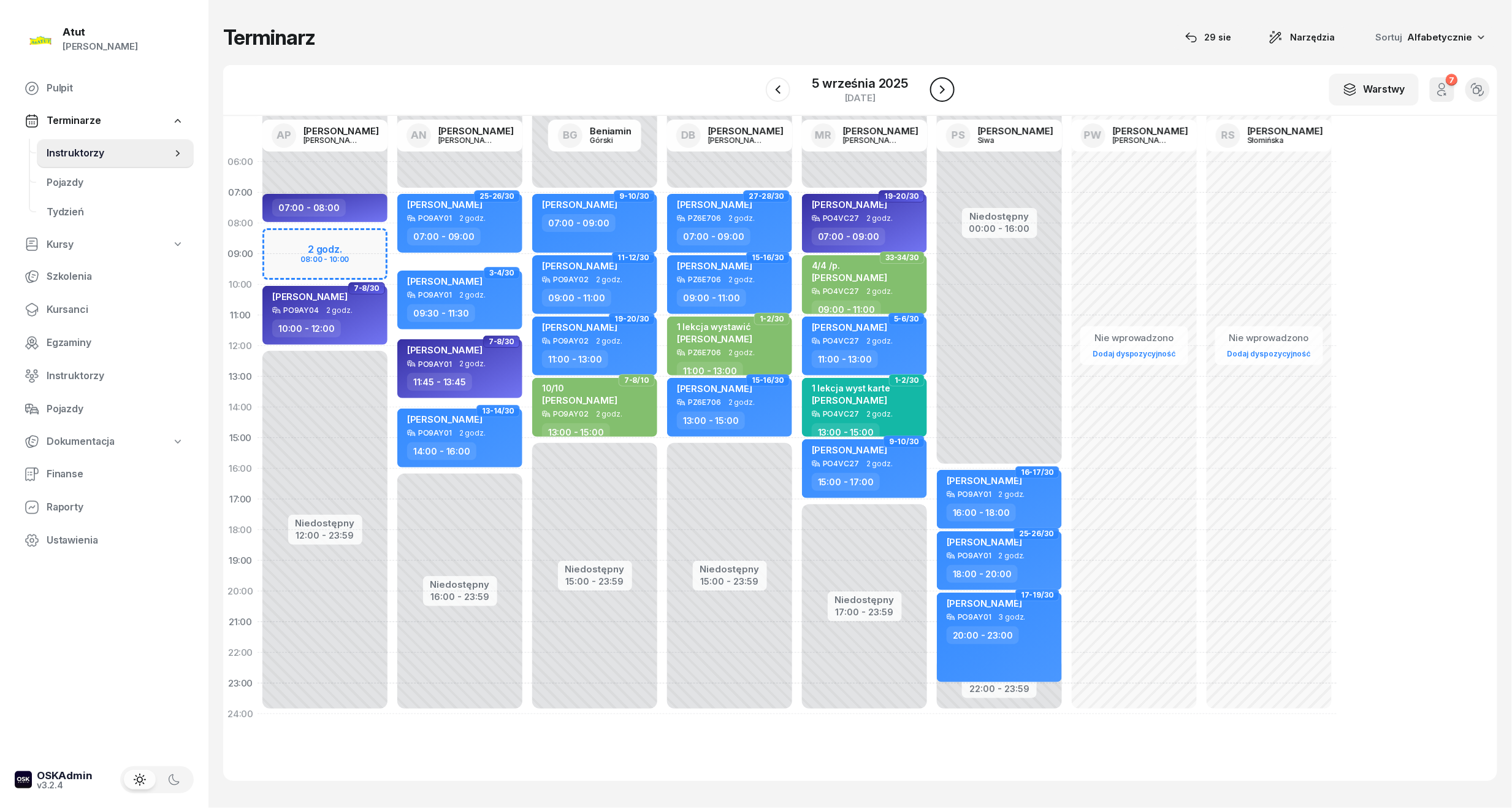
click at [952, 86] on button "button" at bounding box center [942, 89] width 25 height 25
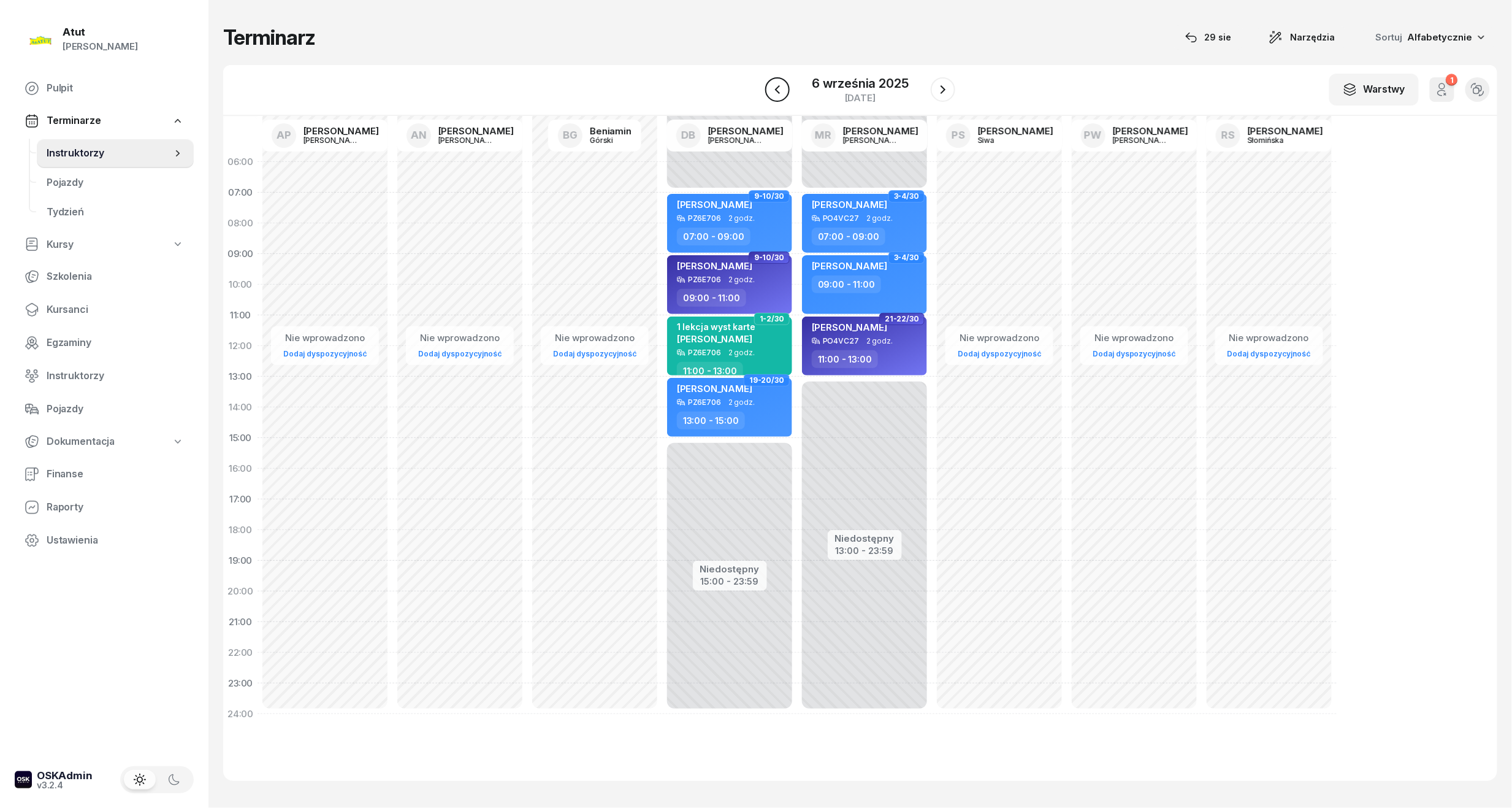
click at [768, 86] on button "button" at bounding box center [777, 89] width 25 height 25
click at [881, 84] on div "5 września 2025" at bounding box center [860, 83] width 96 height 12
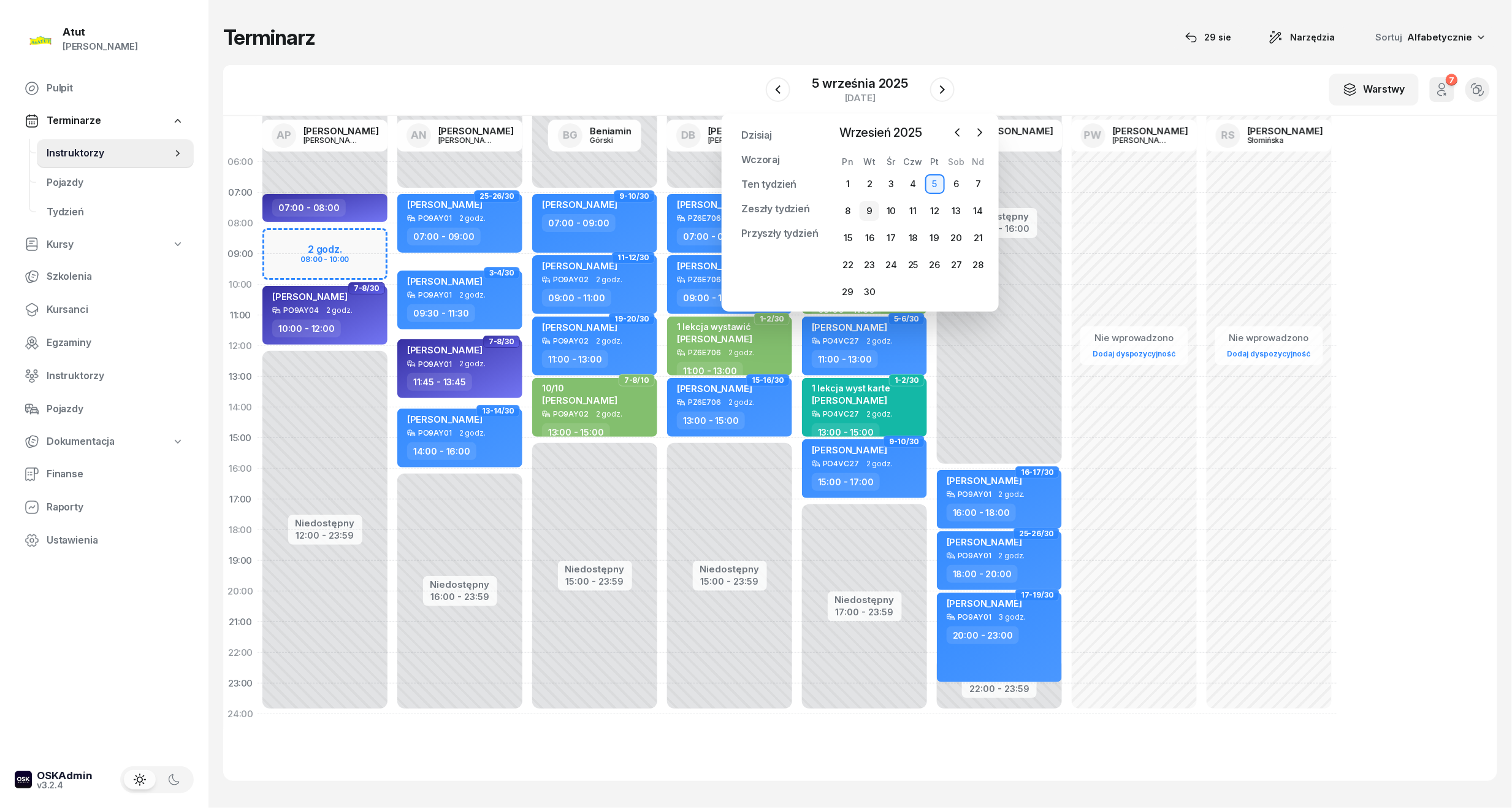
click at [866, 209] on div "9" at bounding box center [869, 211] width 20 height 20
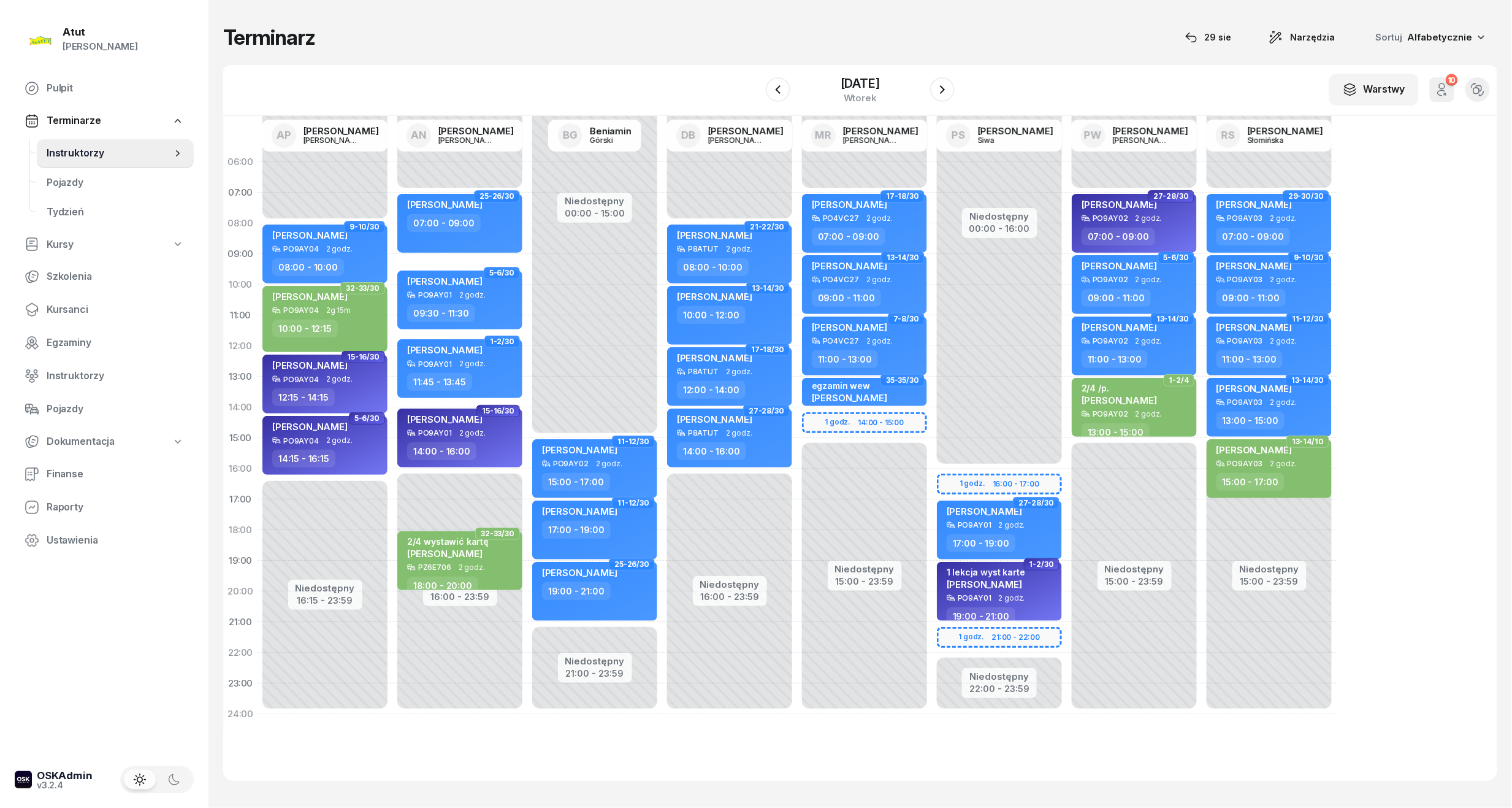
click at [928, 93] on div "[DATE]" at bounding box center [860, 90] width 189 height 35
click at [933, 88] on button "button" at bounding box center [942, 89] width 25 height 25
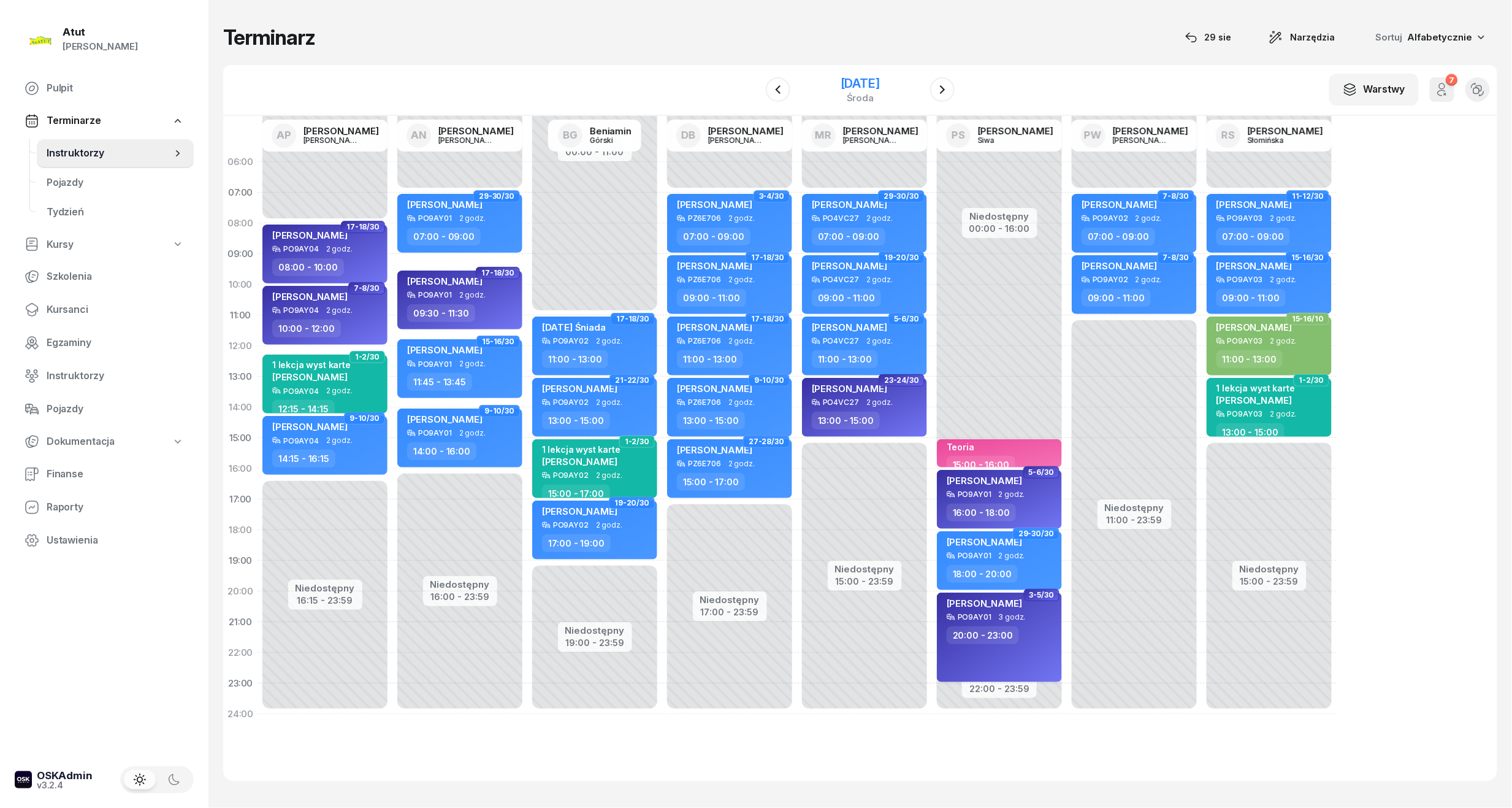
click at [867, 81] on div "[DATE]" at bounding box center [860, 83] width 39 height 12
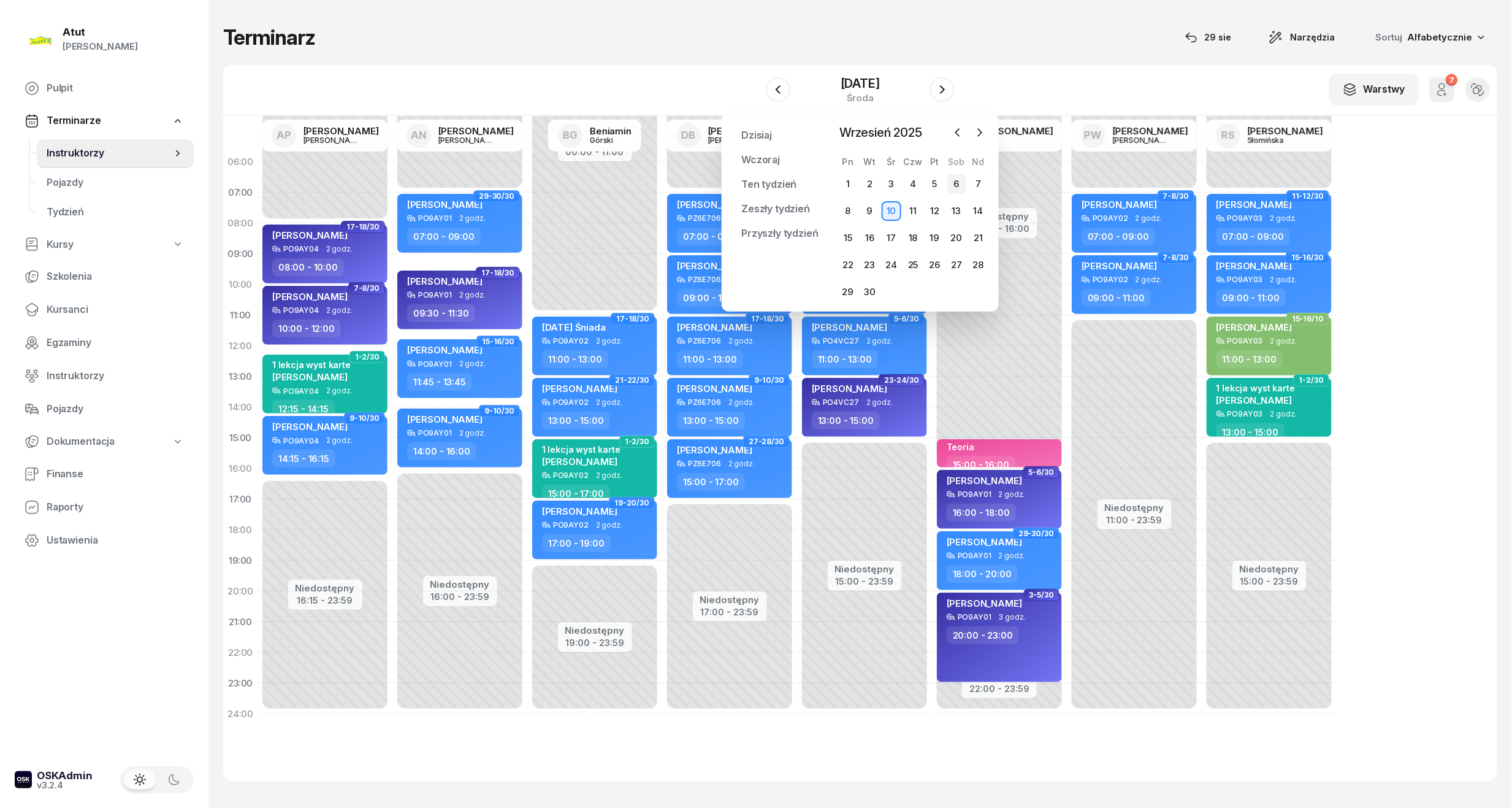
click at [958, 178] on div "6" at bounding box center [957, 184] width 20 height 20
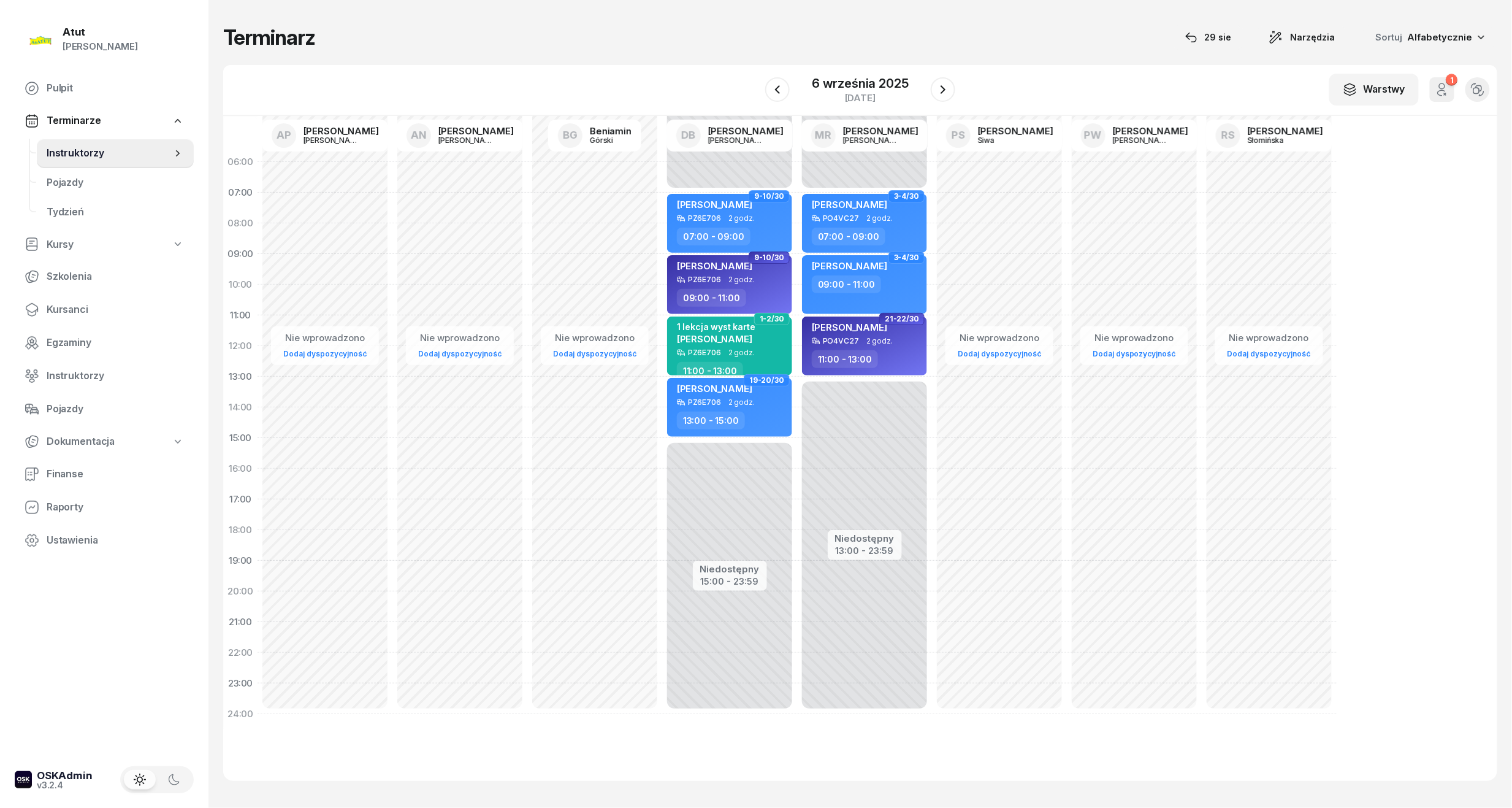
click at [456, 251] on div "Nie wprowadzono Dodaj dyspozycyjność" at bounding box center [460, 438] width 135 height 583
select select "08"
select select "10"
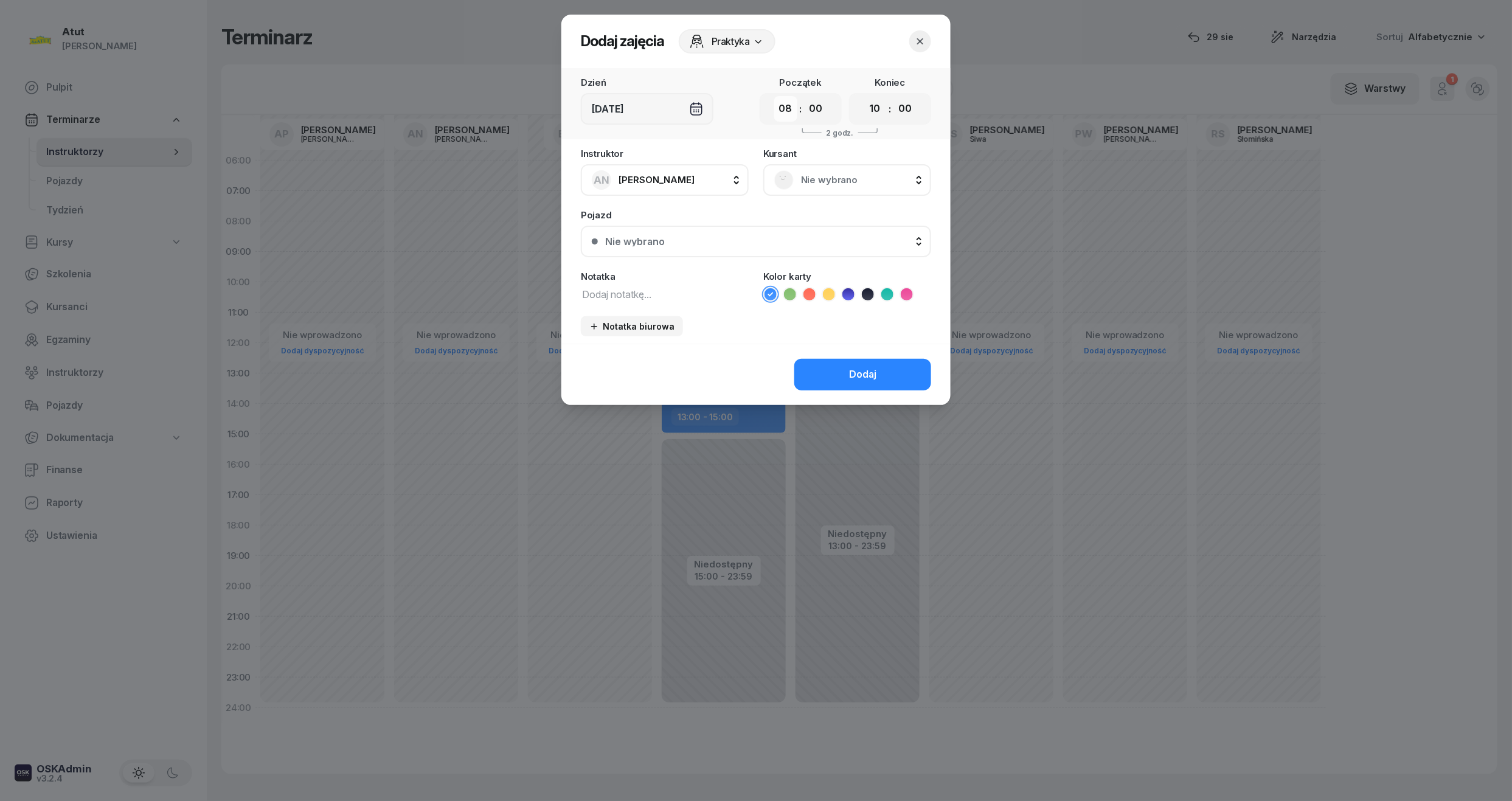
click at [787, 105] on select "00 01 02 03 04 05 06 07 08 09 10 11 12 13 14 15 16 17 18 19 20 21 22 23" at bounding box center [786, 109] width 23 height 26
select select "09"
click at [774, 96] on select "00 01 02 03 04 05 06 07 08 09 10 11 12 13 14 15 16 17 18 19 20 21 22 23" at bounding box center [786, 109] width 23 height 26
click at [820, 111] on select "00 05 10 15 20 25 30 35 40 45 50 55" at bounding box center [815, 109] width 23 height 26
select select "30"
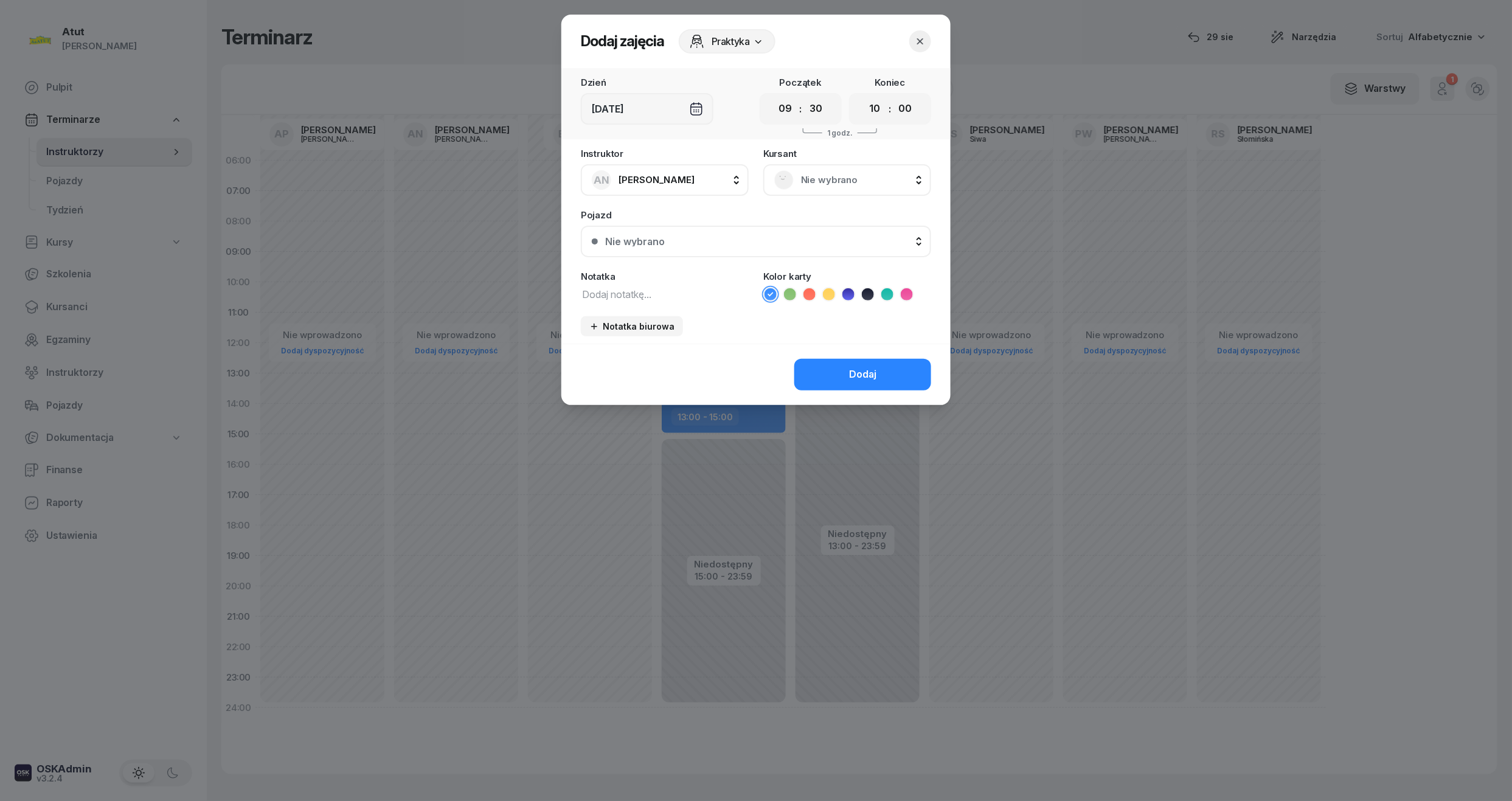
click at [804, 96] on select "00 05 10 15 20 25 30 35 40 45 50 55" at bounding box center [815, 109] width 23 height 26
click at [867, 114] on select "00 01 02 03 04 05 06 07 08 09 10 11 12 13 14 15 16 17 18 19 20 21 22 23" at bounding box center [875, 109] width 23 height 26
select select "11"
click at [864, 96] on select "00 01 02 03 04 05 06 07 08 09 10 11 12 13 14 15 16 17 18 19 20 21 22 23" at bounding box center [875, 109] width 23 height 26
click at [906, 110] on select "00 05 10 15 20 25 30 35 40 45 50 55" at bounding box center [905, 109] width 23 height 26
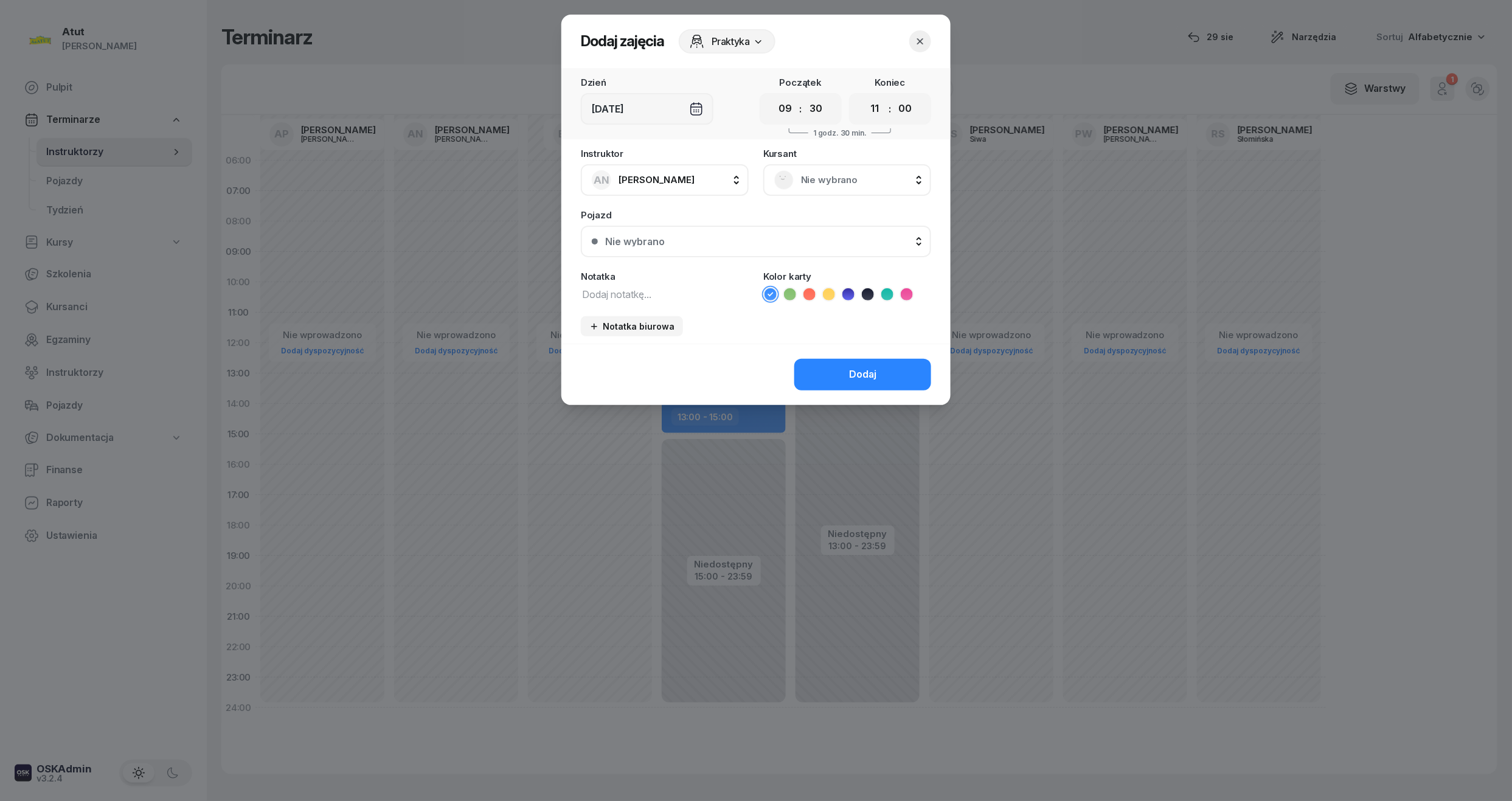
select select "30"
click at [894, 96] on select "00 05 10 15 20 25 30 35 40 45 50 55" at bounding box center [905, 109] width 23 height 26
click at [843, 183] on span "Nie wybrano" at bounding box center [860, 180] width 119 height 16
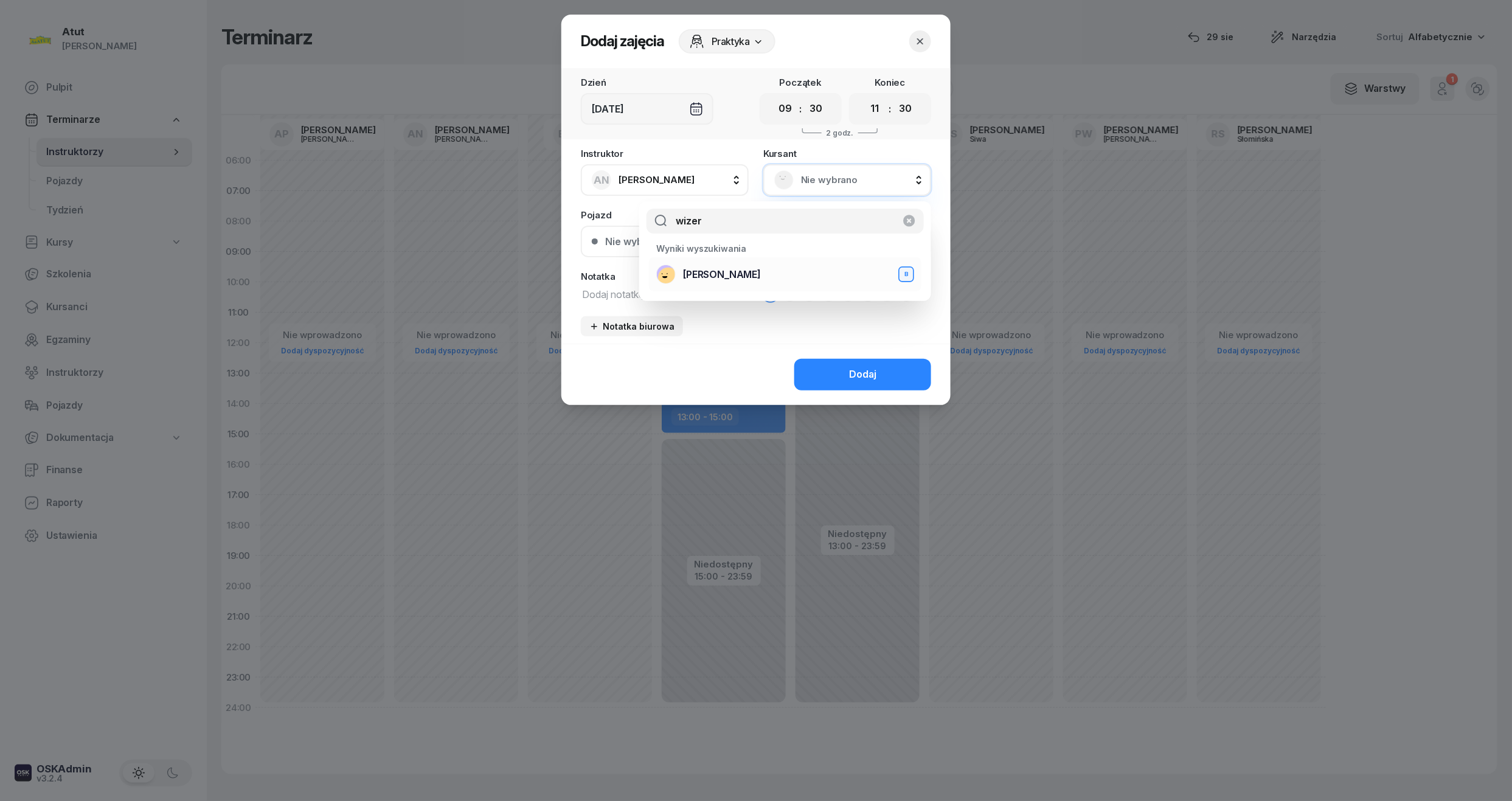
type input "wizer"
click at [730, 278] on span "[PERSON_NAME]" at bounding box center [722, 275] width 78 height 16
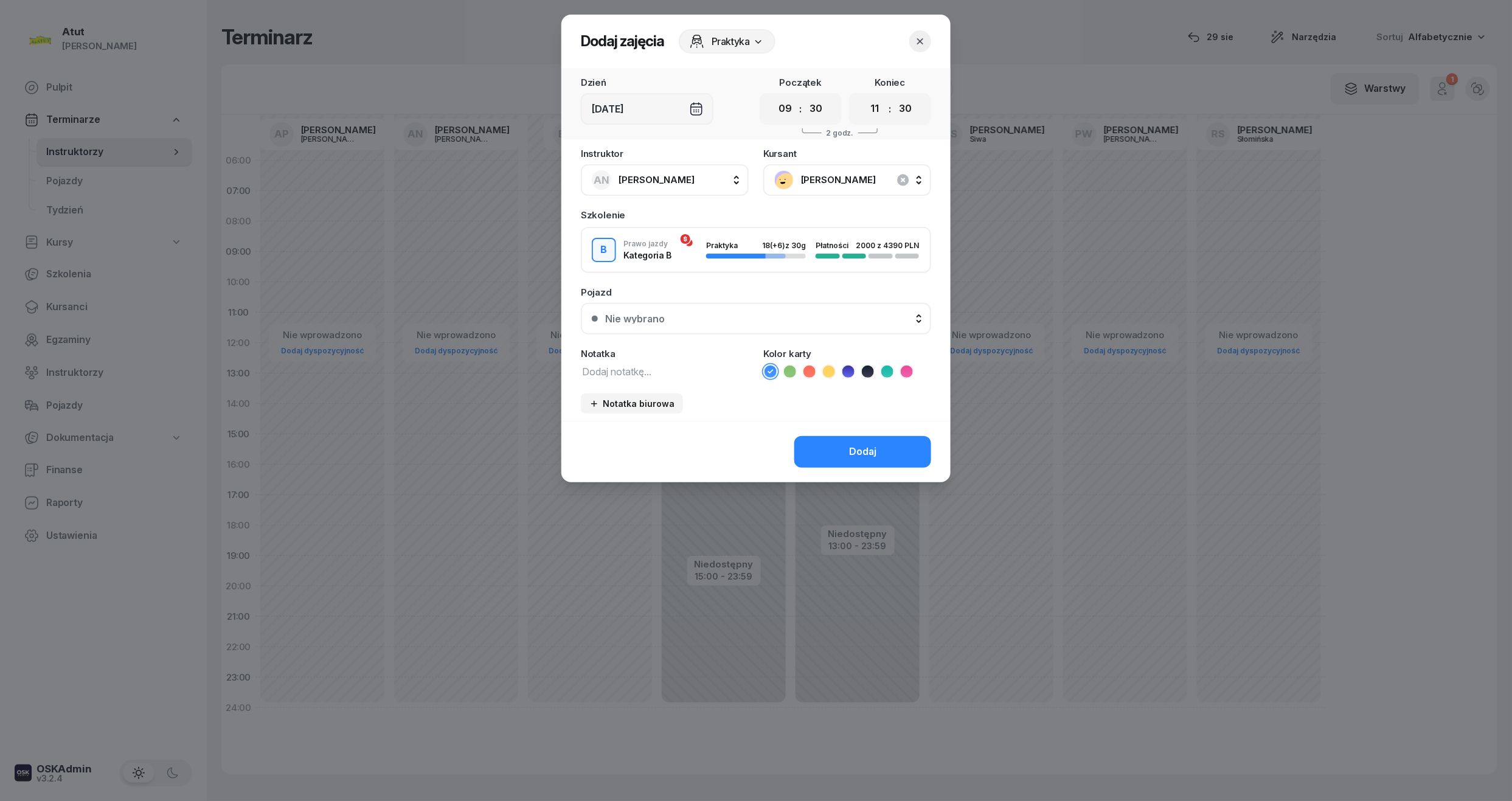
click at [847, 368] on icon at bounding box center [848, 371] width 12 height 12
click at [658, 315] on div "Nie wybrano" at bounding box center [635, 319] width 60 height 10
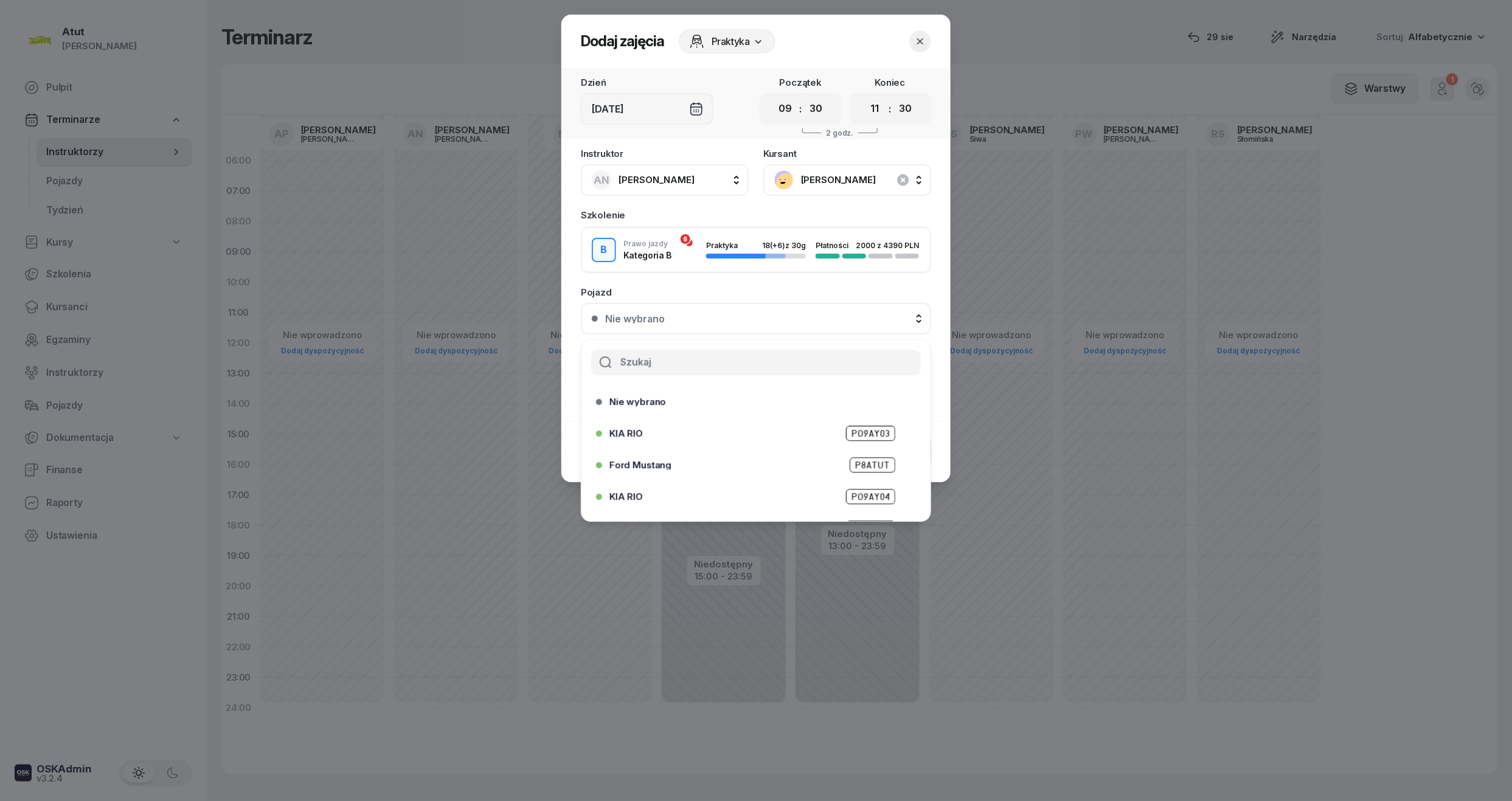
click at [864, 491] on span "PO9AY04" at bounding box center [870, 497] width 49 height 15
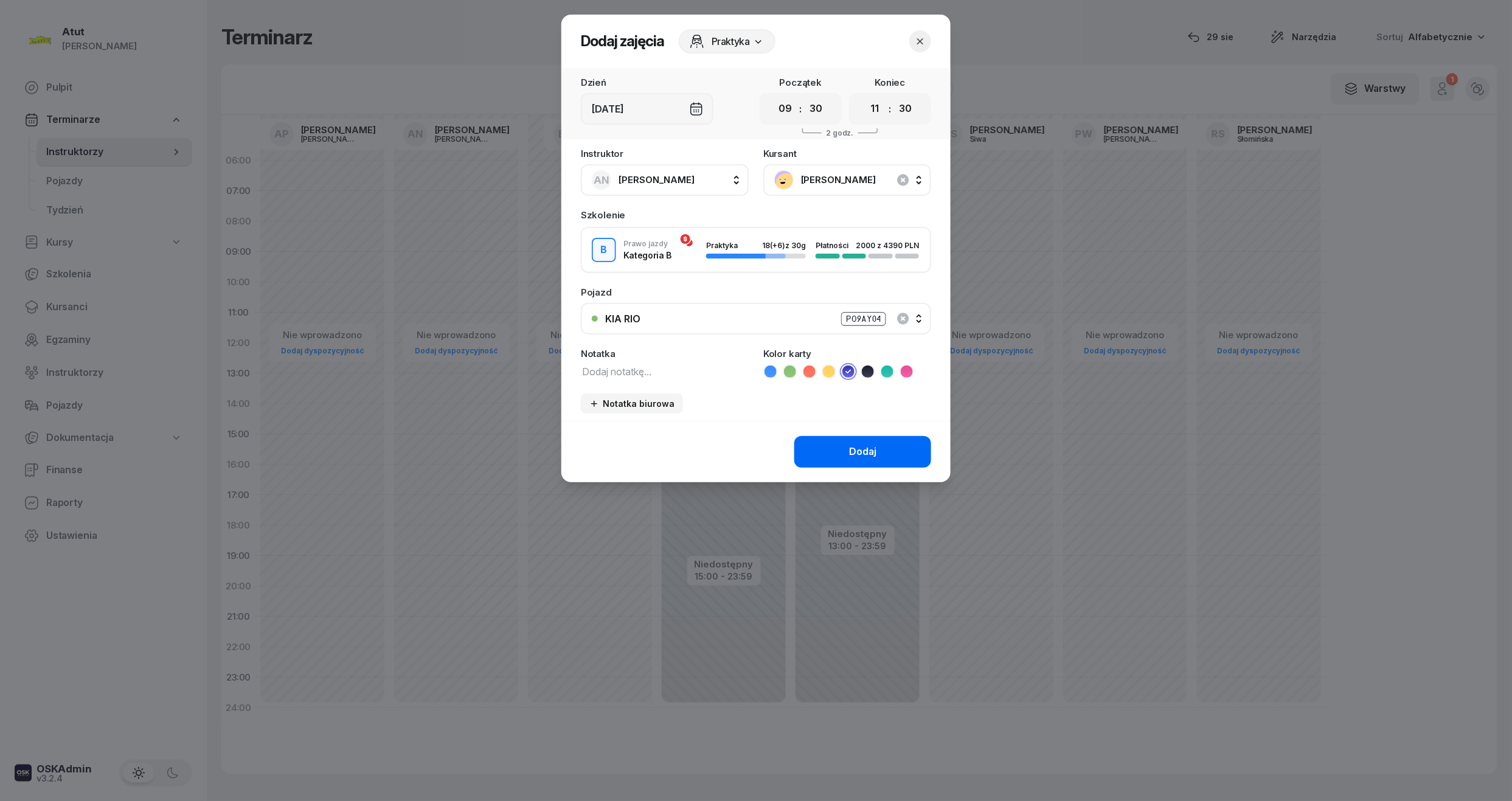
click at [868, 454] on div "Dodaj" at bounding box center [862, 452] width 27 height 16
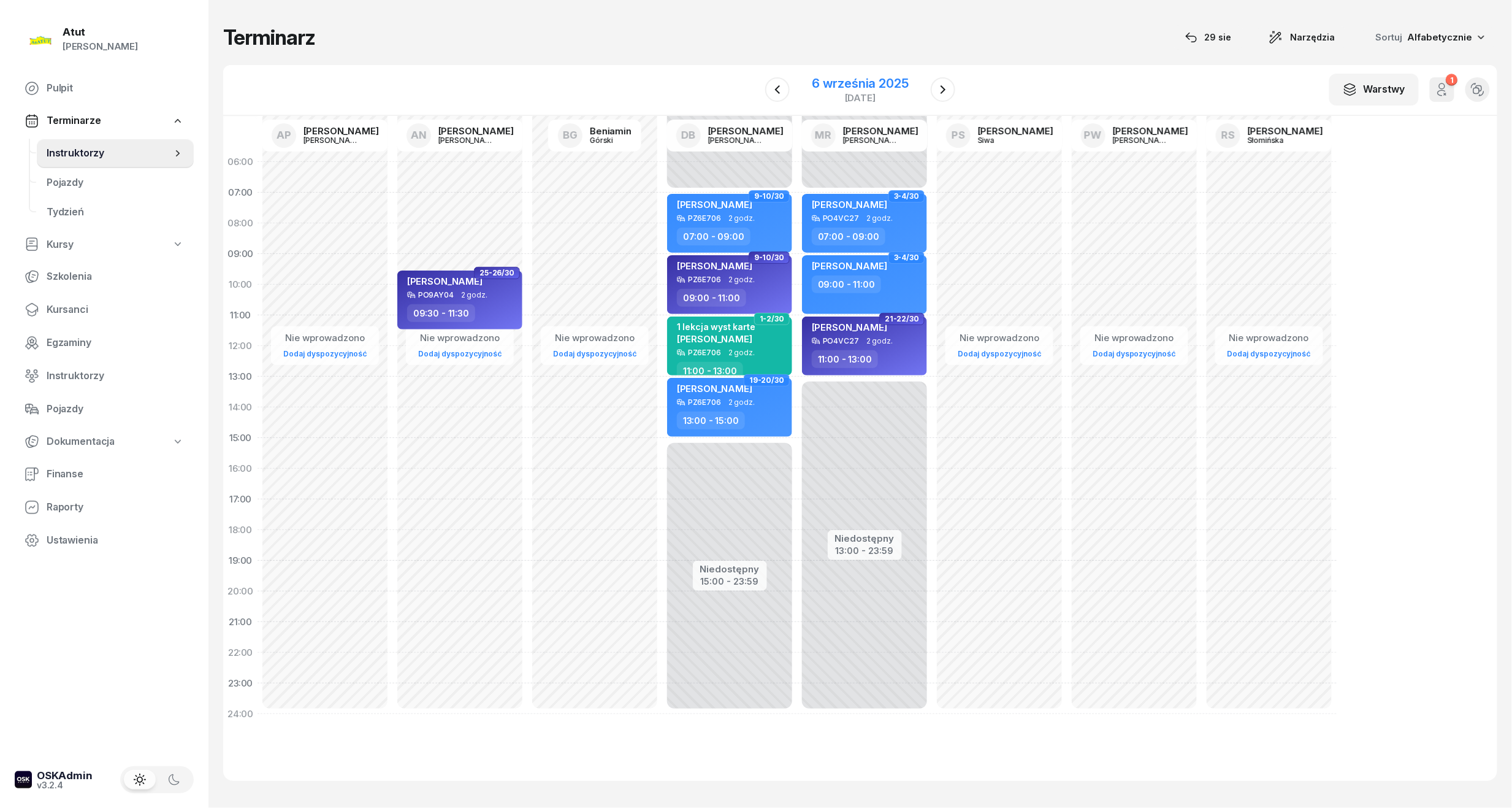
click at [851, 72] on div "[DATE]" at bounding box center [860, 90] width 126 height 35
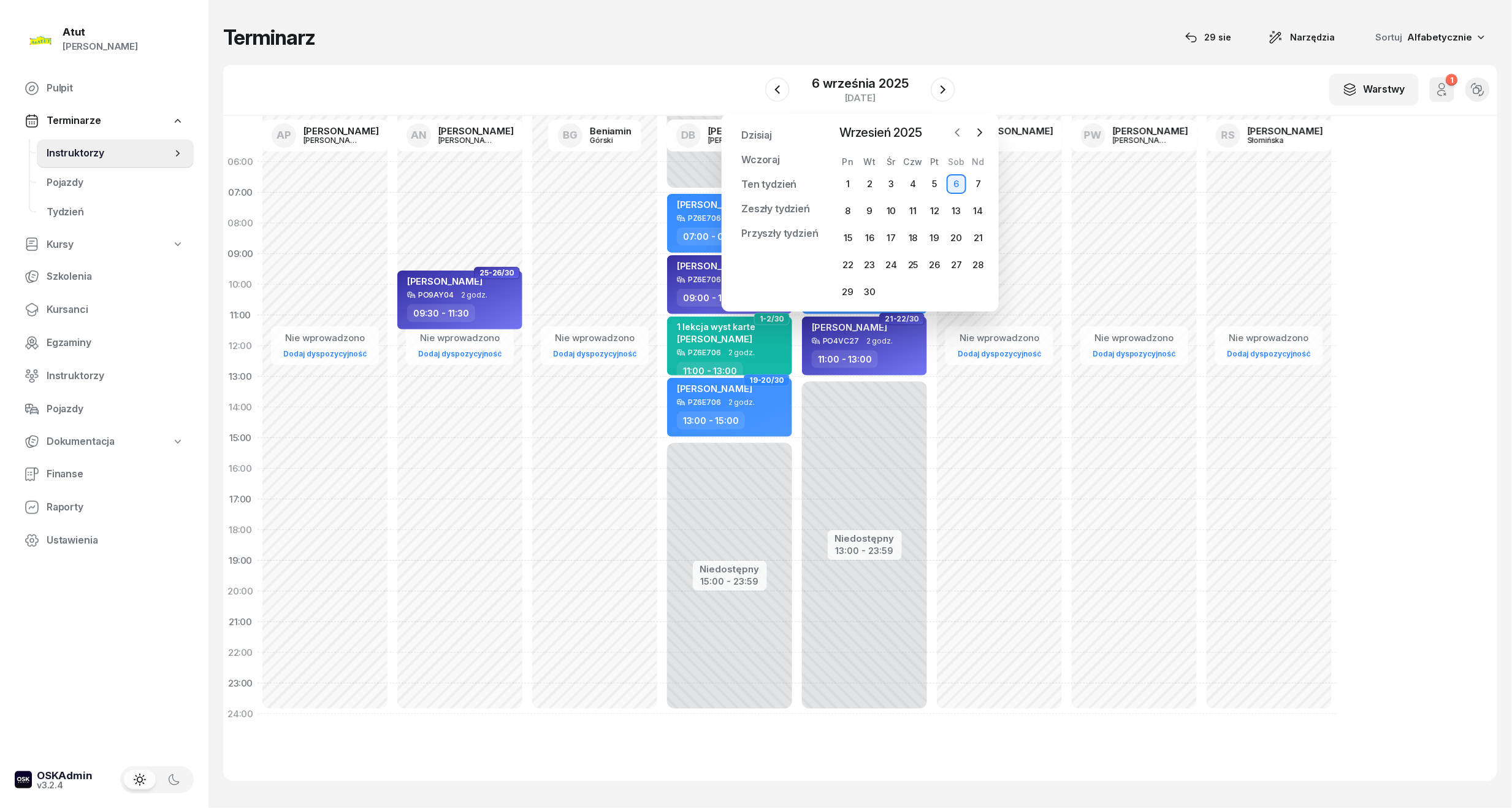
click at [957, 134] on icon "button" at bounding box center [958, 132] width 12 height 12
click at [982, 126] on icon "button" at bounding box center [979, 132] width 12 height 12
click at [846, 180] on div "1" at bounding box center [848, 184] width 20 height 20
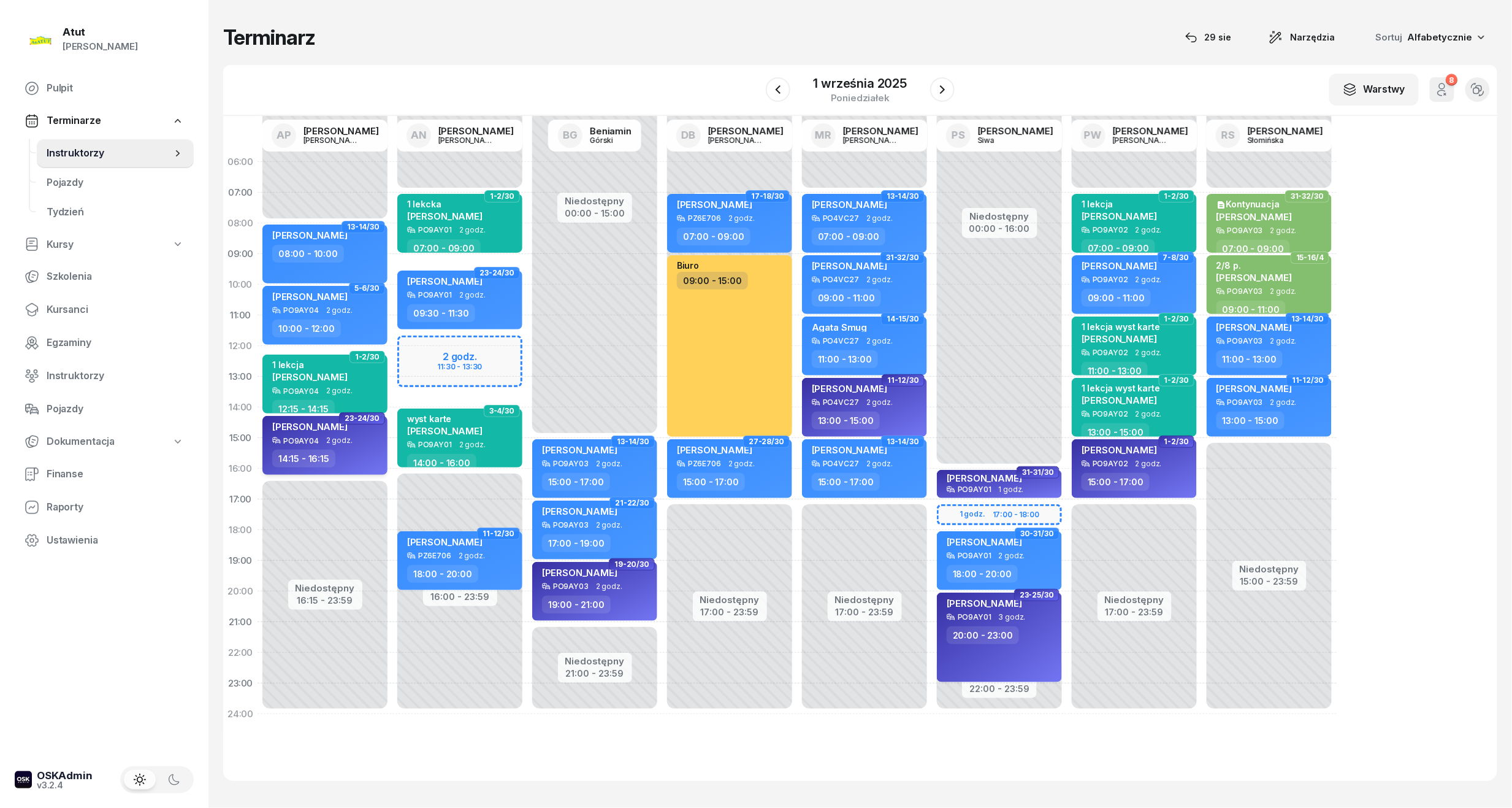
click at [349, 437] on span "2 godz." at bounding box center [340, 440] width 27 height 8
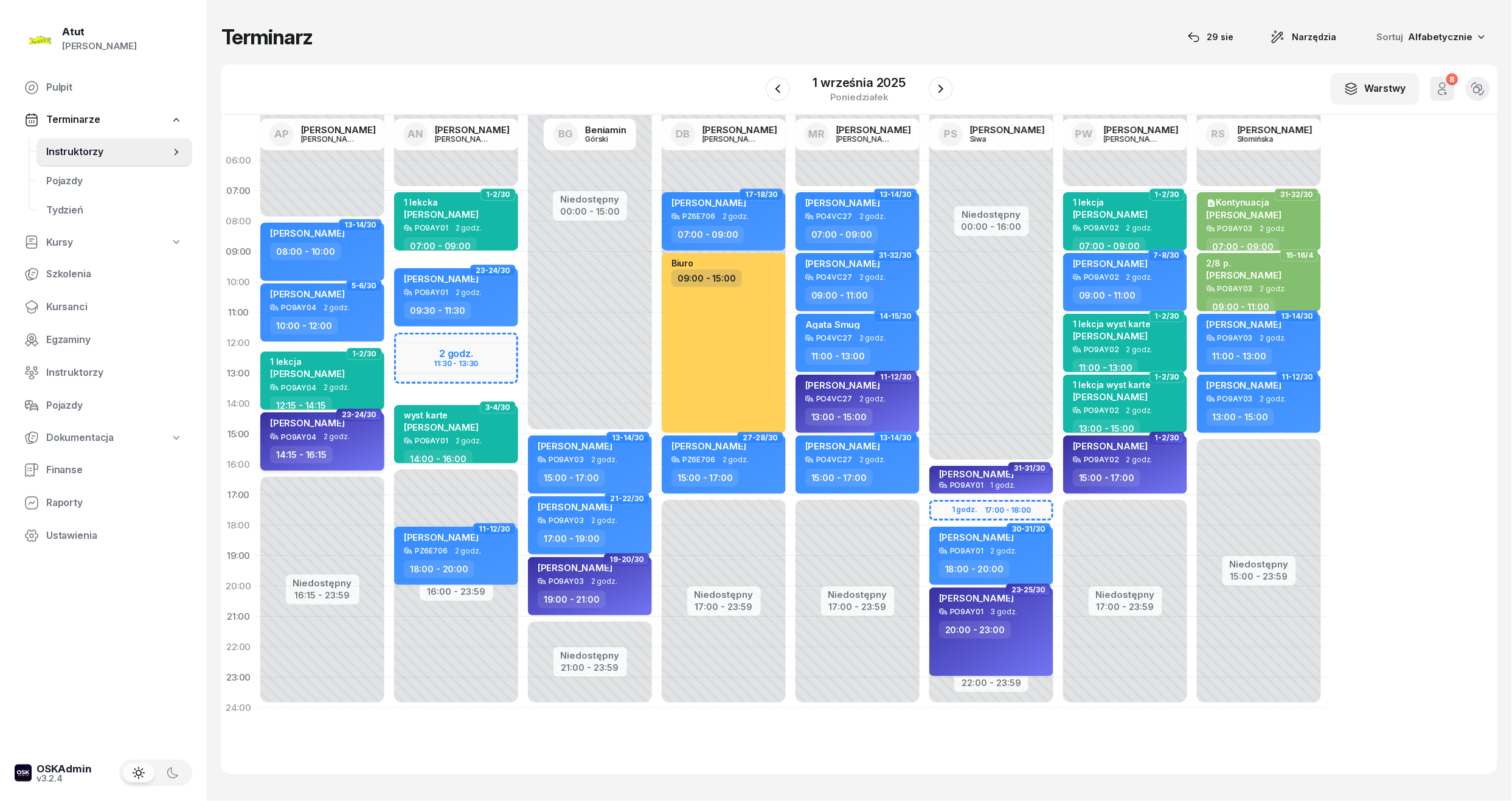
select select "14"
select select "15"
select select "16"
select select "15"
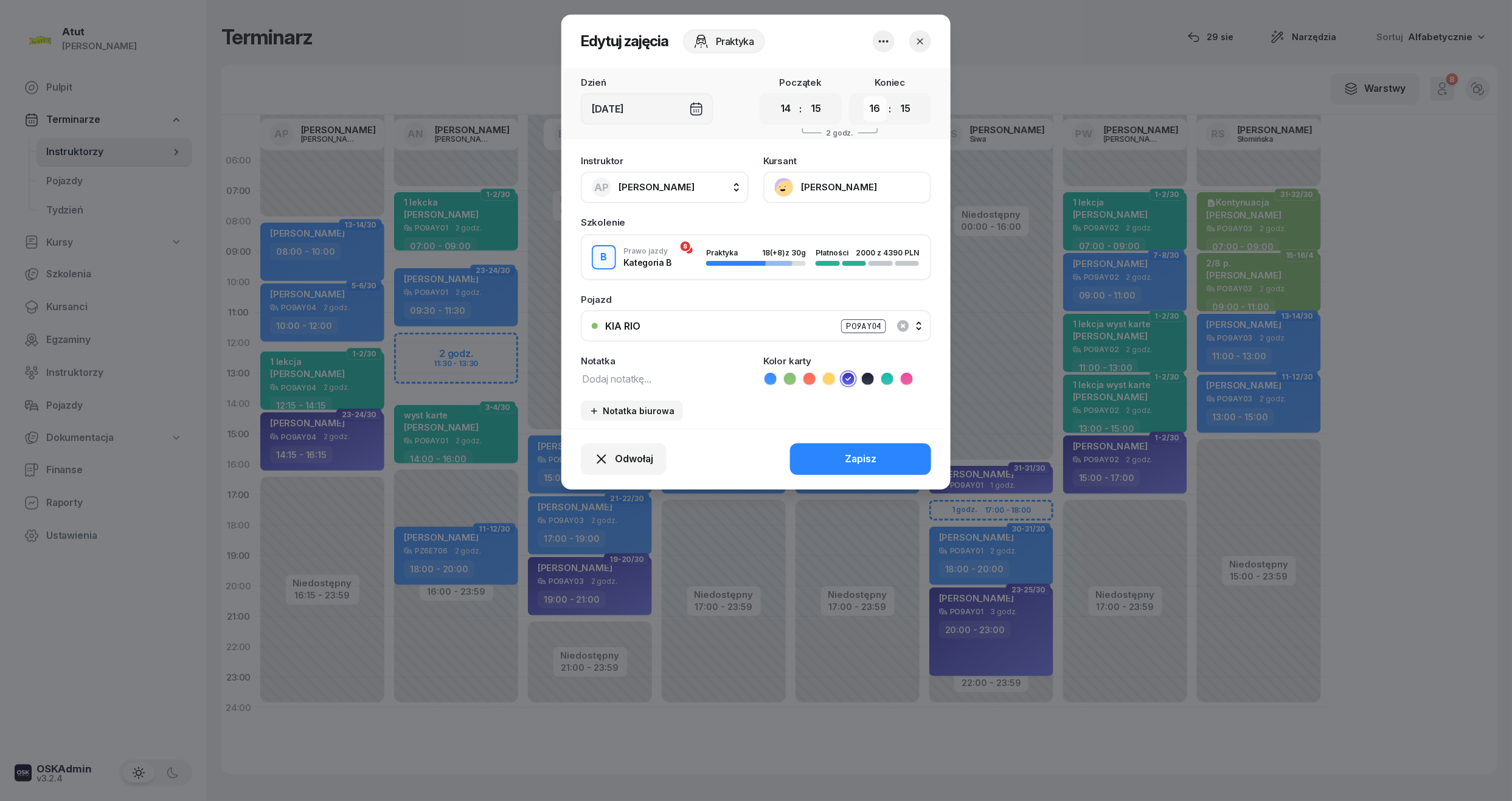
click at [876, 107] on select "00 01 02 03 04 05 06 07 08 09 10 11 12 13 14 15 16 17 18 19 20 21 22 23" at bounding box center [875, 109] width 23 height 26
select select "17"
click at [864, 96] on select "00 01 02 03 04 05 06 07 08 09 10 11 12 13 14 15 16 17 18 19 20 21 22 23" at bounding box center [875, 109] width 23 height 26
click at [867, 461] on div "Zapisz" at bounding box center [860, 459] width 31 height 16
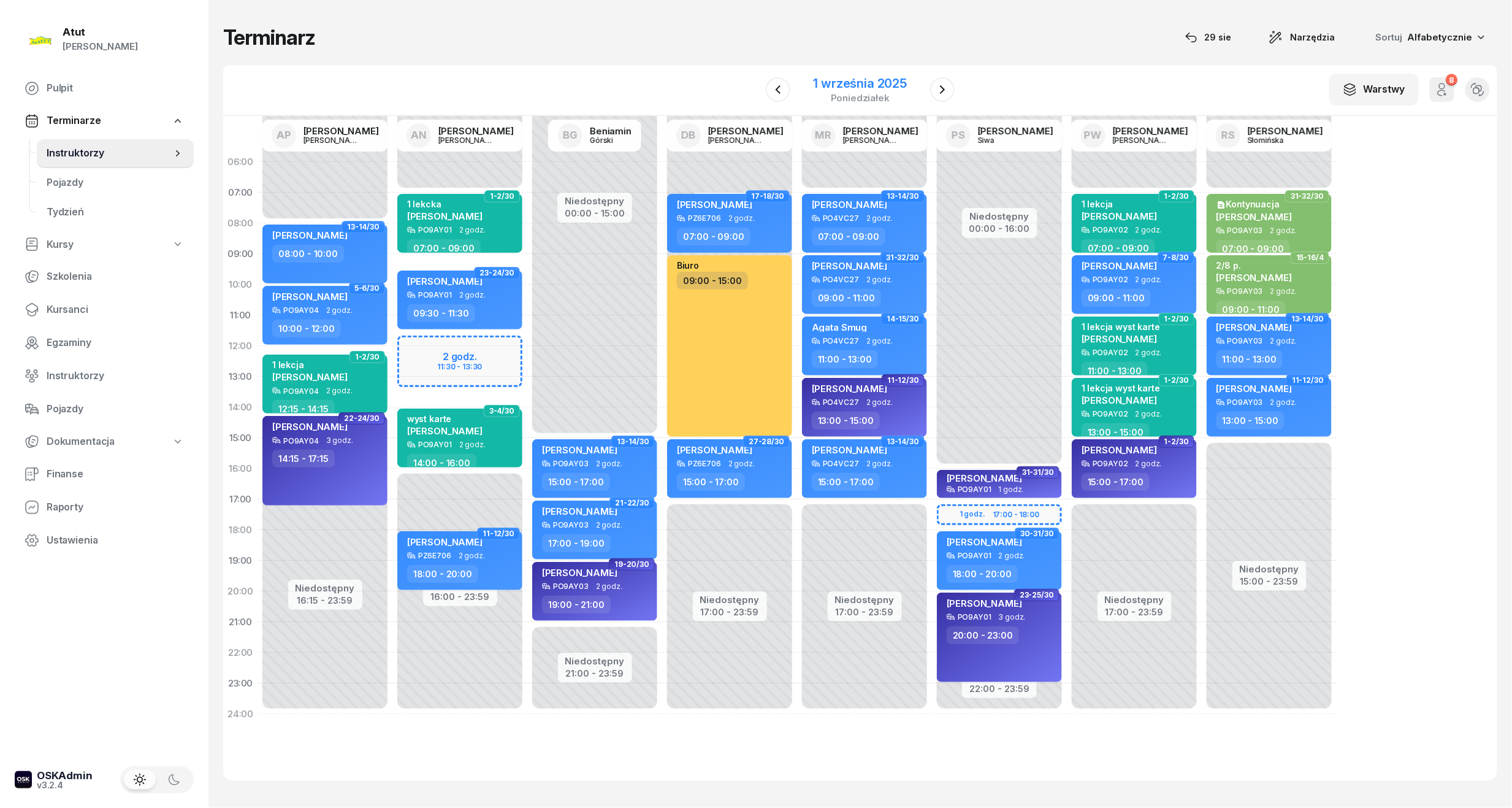
click at [881, 77] on div "1 września 2025" at bounding box center [861, 83] width 94 height 12
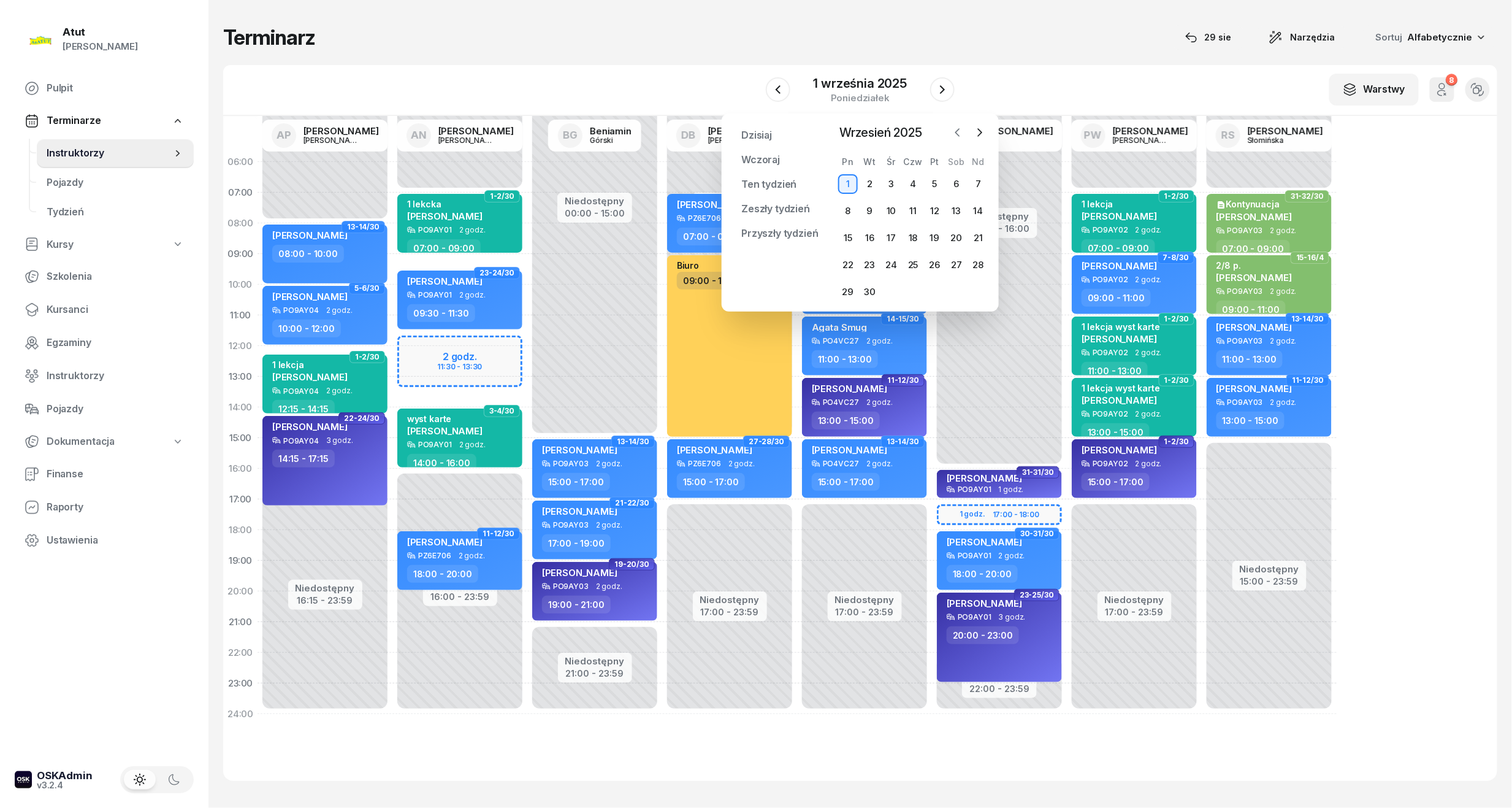
click at [955, 133] on icon "button" at bounding box center [958, 132] width 12 height 12
click at [977, 133] on icon "button" at bounding box center [979, 132] width 12 height 12
click at [897, 183] on div "3" at bounding box center [892, 184] width 20 height 20
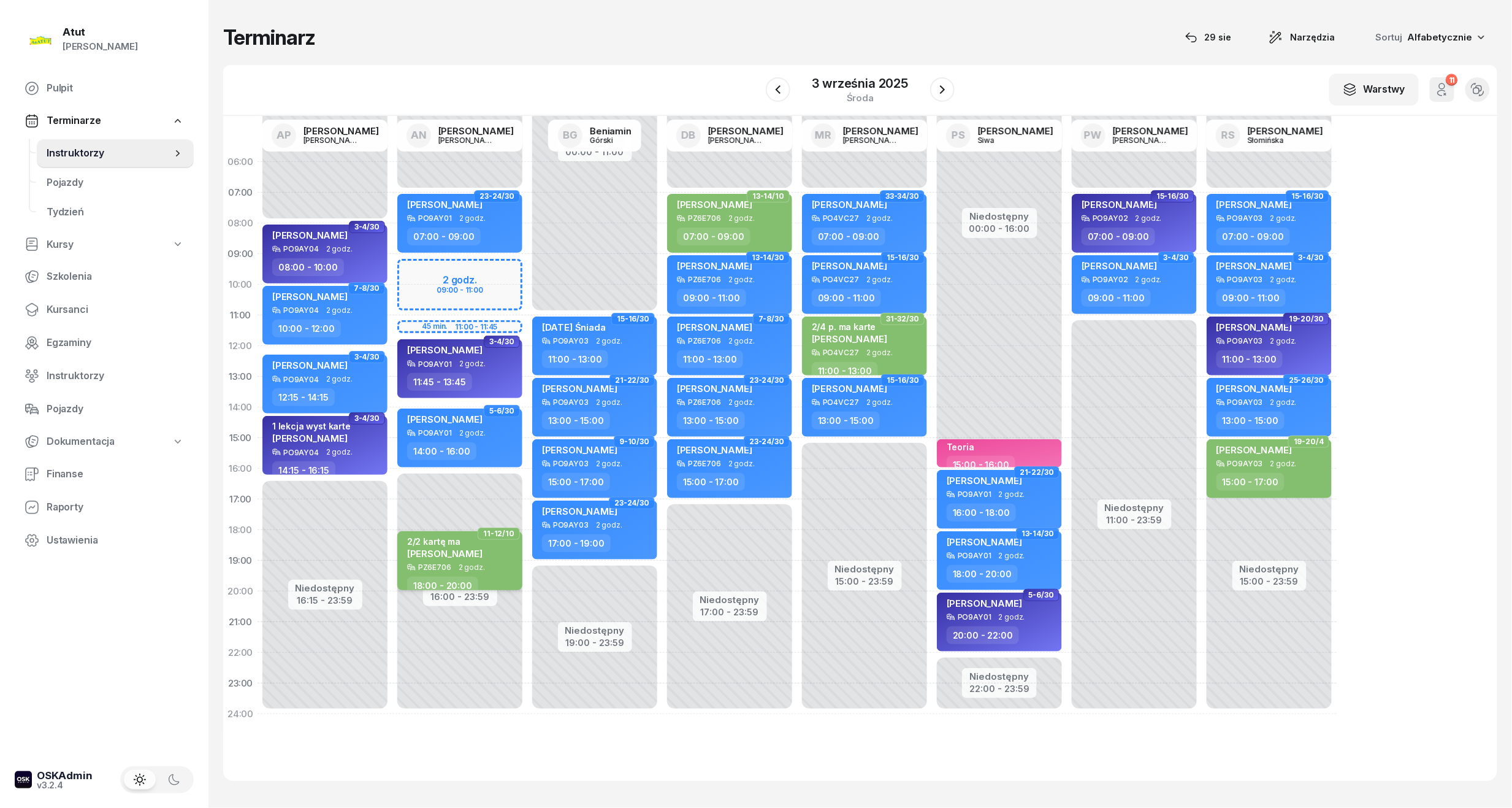
click at [450, 559] on div "2/2 kartę ma [PERSON_NAME]" at bounding box center [445, 550] width 76 height 27
select select "18"
select select "20"
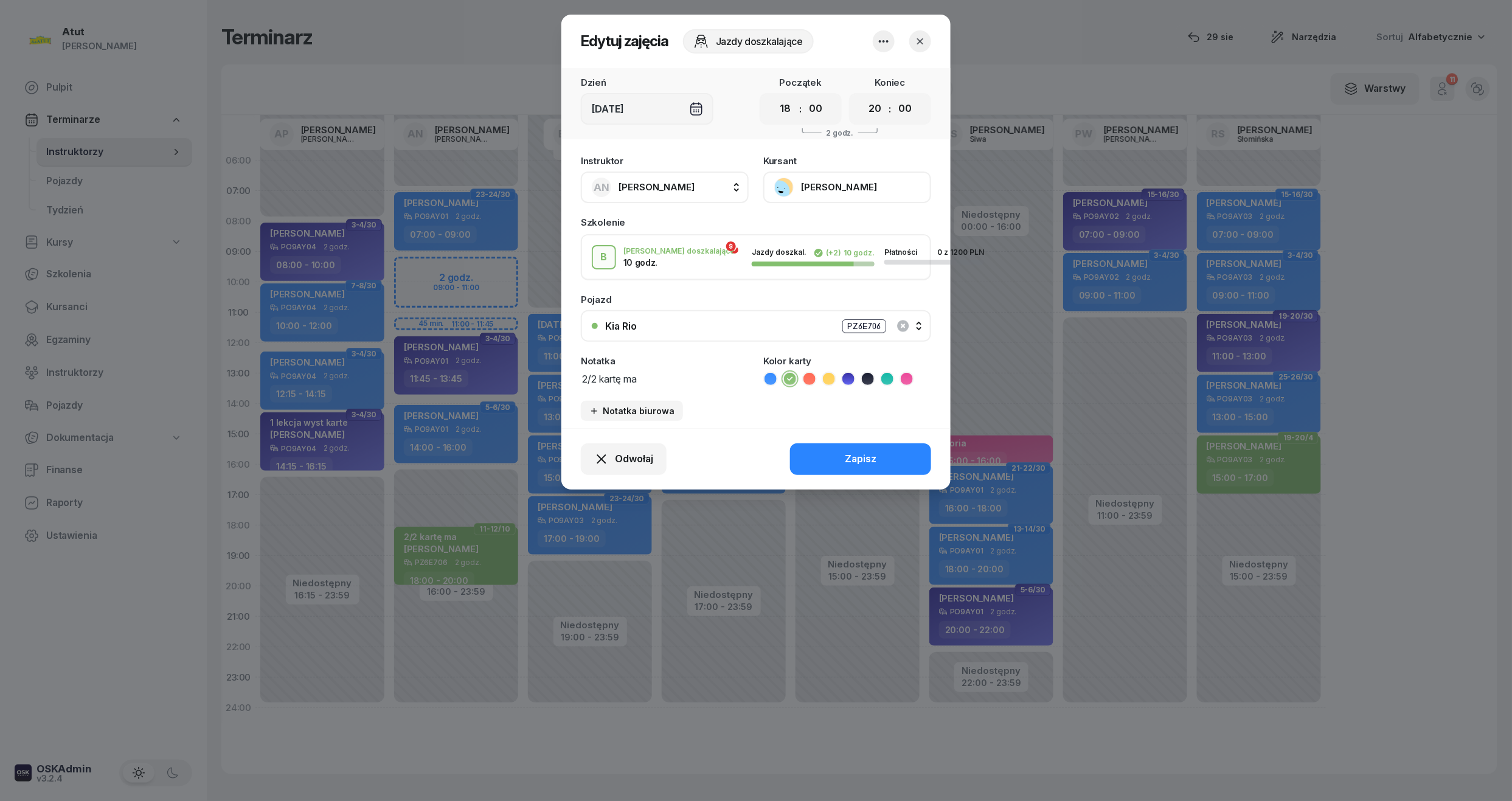
click at [882, 181] on button "[PERSON_NAME]" at bounding box center [847, 187] width 168 height 31
click at [918, 45] on icon "button" at bounding box center [920, 41] width 12 height 12
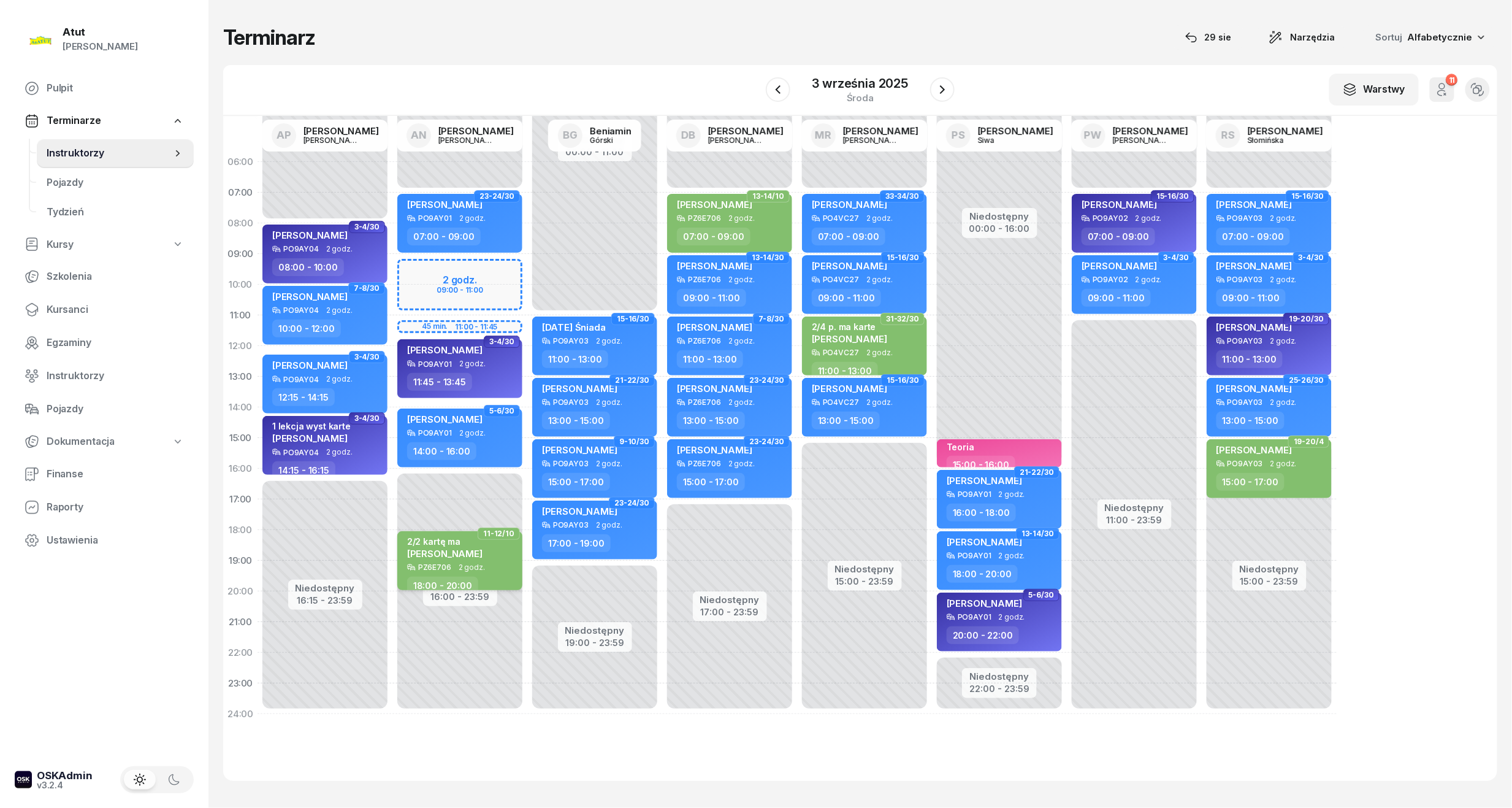
click at [451, 557] on span "[PERSON_NAME]" at bounding box center [445, 554] width 76 height 12
select select "18"
select select "20"
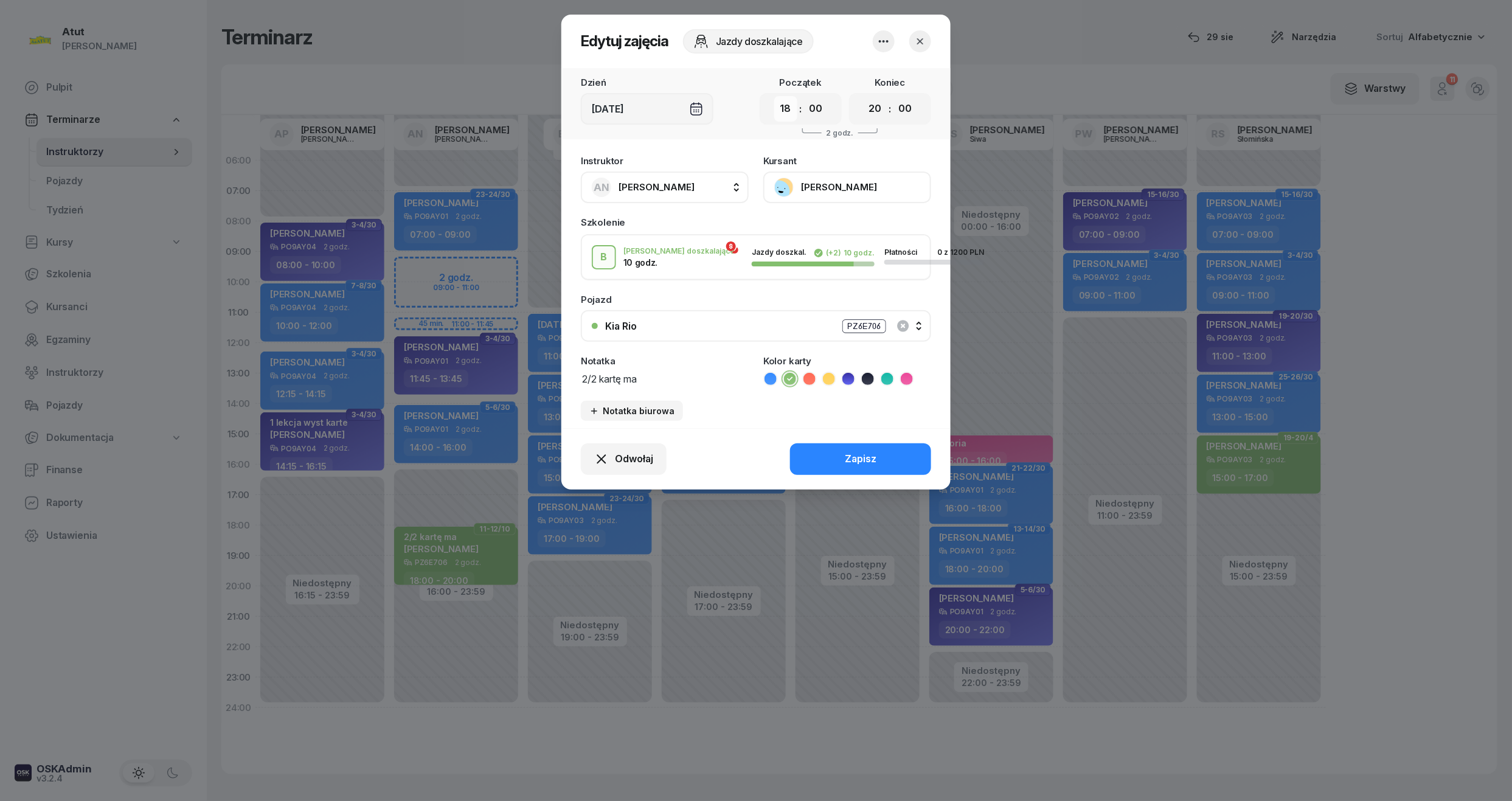
click at [776, 111] on select "00 01 02 03 04 05 06 07 08 09 10 11 12 13 14 15 16 17 18 19 20 21 22 23" at bounding box center [786, 109] width 23 height 26
select select "09"
click at [774, 96] on select "00 01 02 03 04 05 06 07 08 09 10 11 12 13 14 15 16 17 18 19 20 21 22 23" at bounding box center [786, 109] width 23 height 26
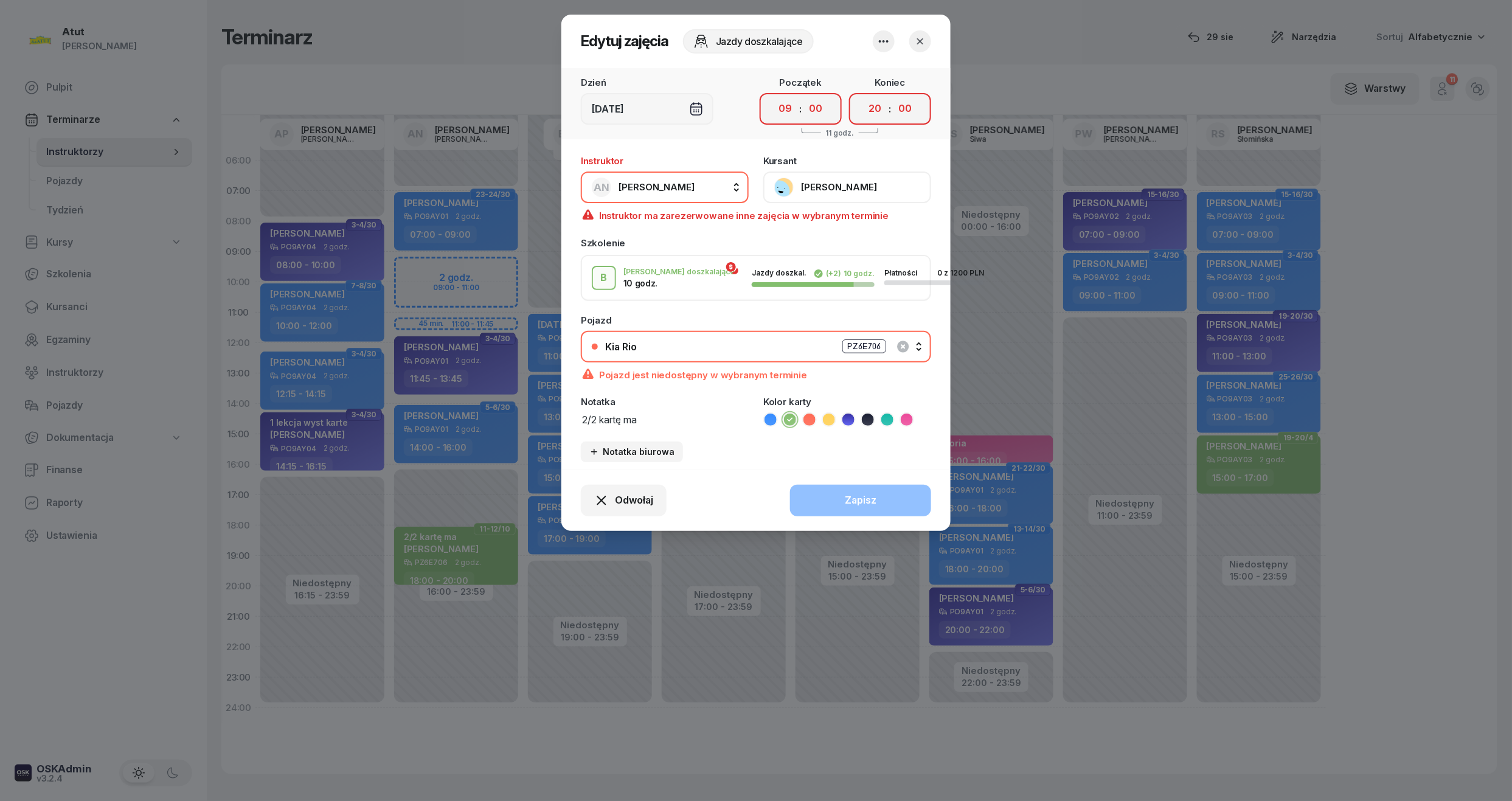
drag, startPoint x: 822, startPoint y: 111, endPoint x: 822, endPoint y: 122, distance: 11.0
click at [822, 111] on select "00 05 10 15 20 25 30 35 40 45 50 55" at bounding box center [815, 109] width 23 height 26
select select "30"
click at [804, 96] on select "00 05 10 15 20 25 30 35 40 45 50 55" at bounding box center [815, 109] width 23 height 26
click at [875, 110] on select "00 01 02 03 04 05 06 07 08 09 10 11 12 13 14 15 16 17 18 19 20 21 22 23" at bounding box center [875, 109] width 23 height 26
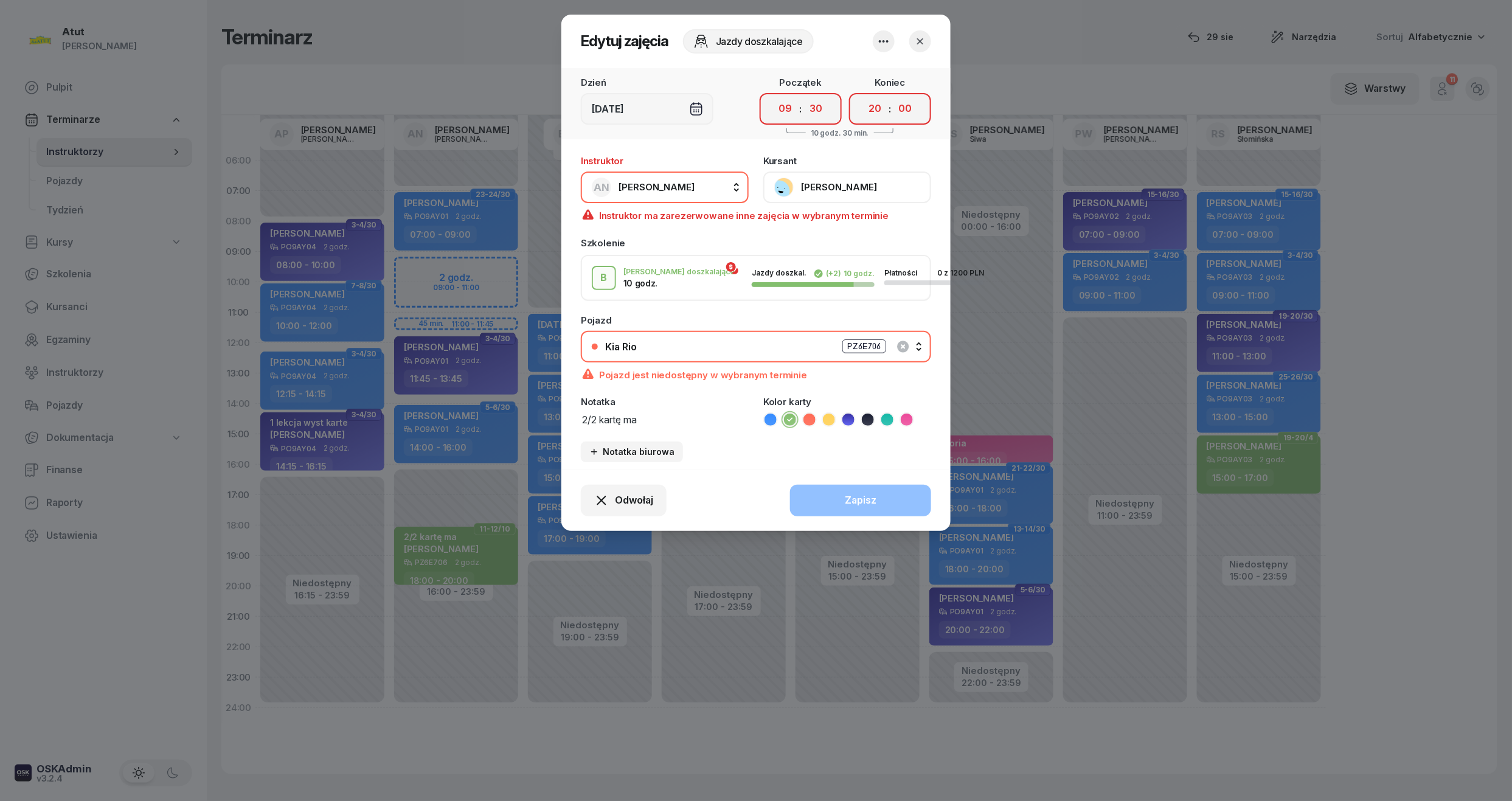
click at [909, 37] on div at bounding box center [902, 41] width 58 height 22
click at [923, 41] on icon "button" at bounding box center [920, 41] width 12 height 12
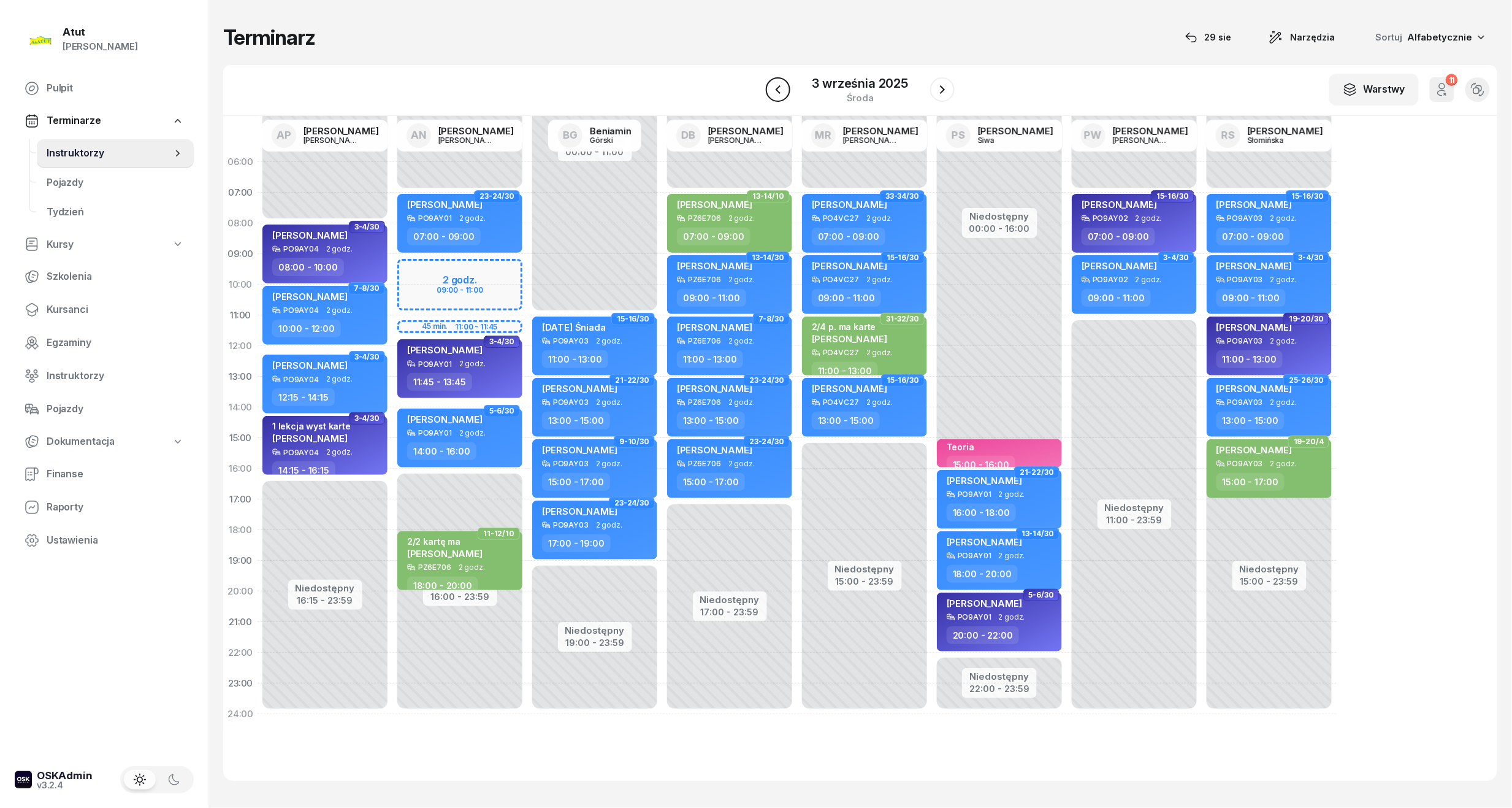
click at [782, 93] on icon "button" at bounding box center [778, 89] width 15 height 15
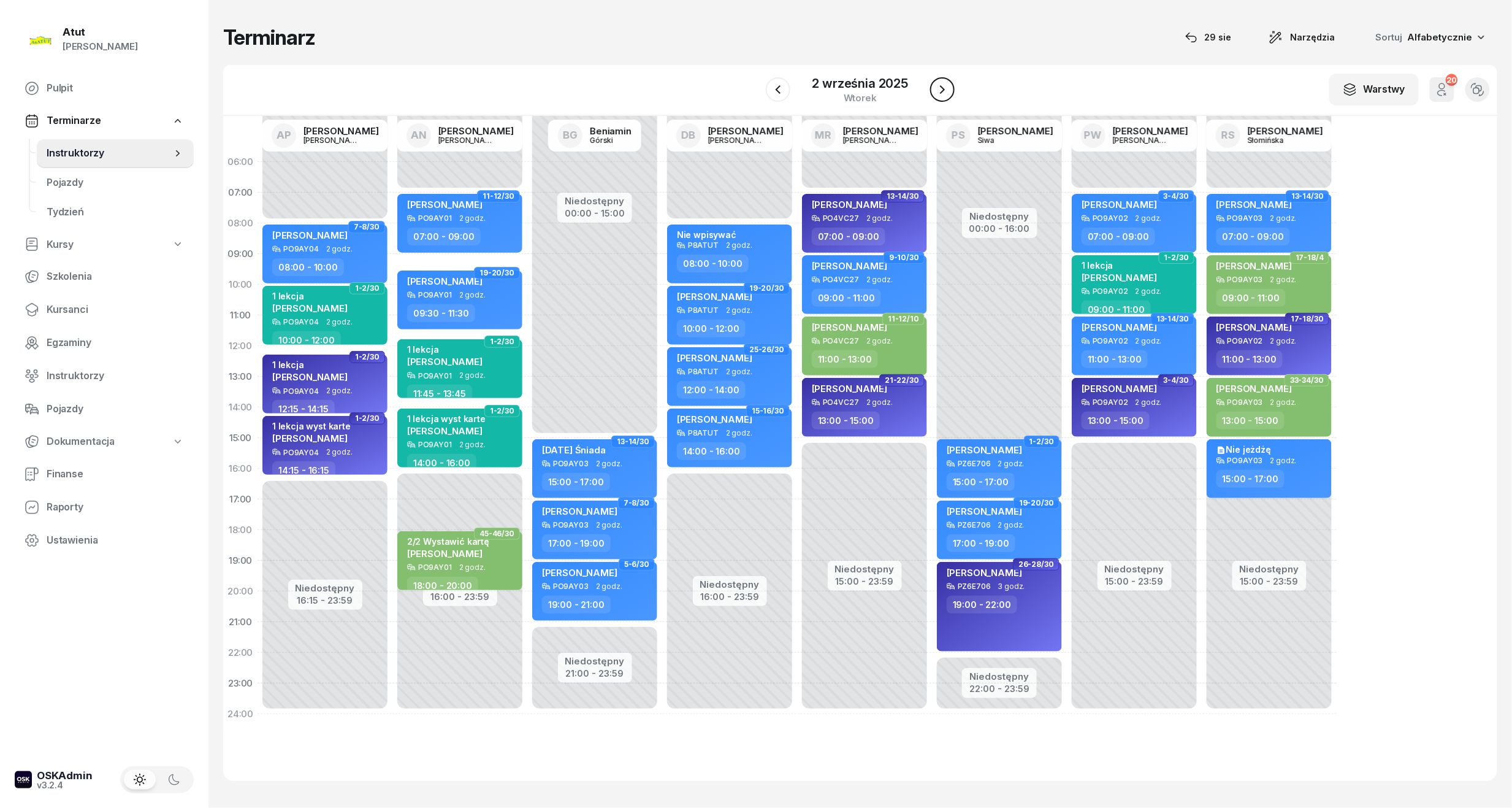
click at [937, 86] on icon "button" at bounding box center [942, 89] width 15 height 15
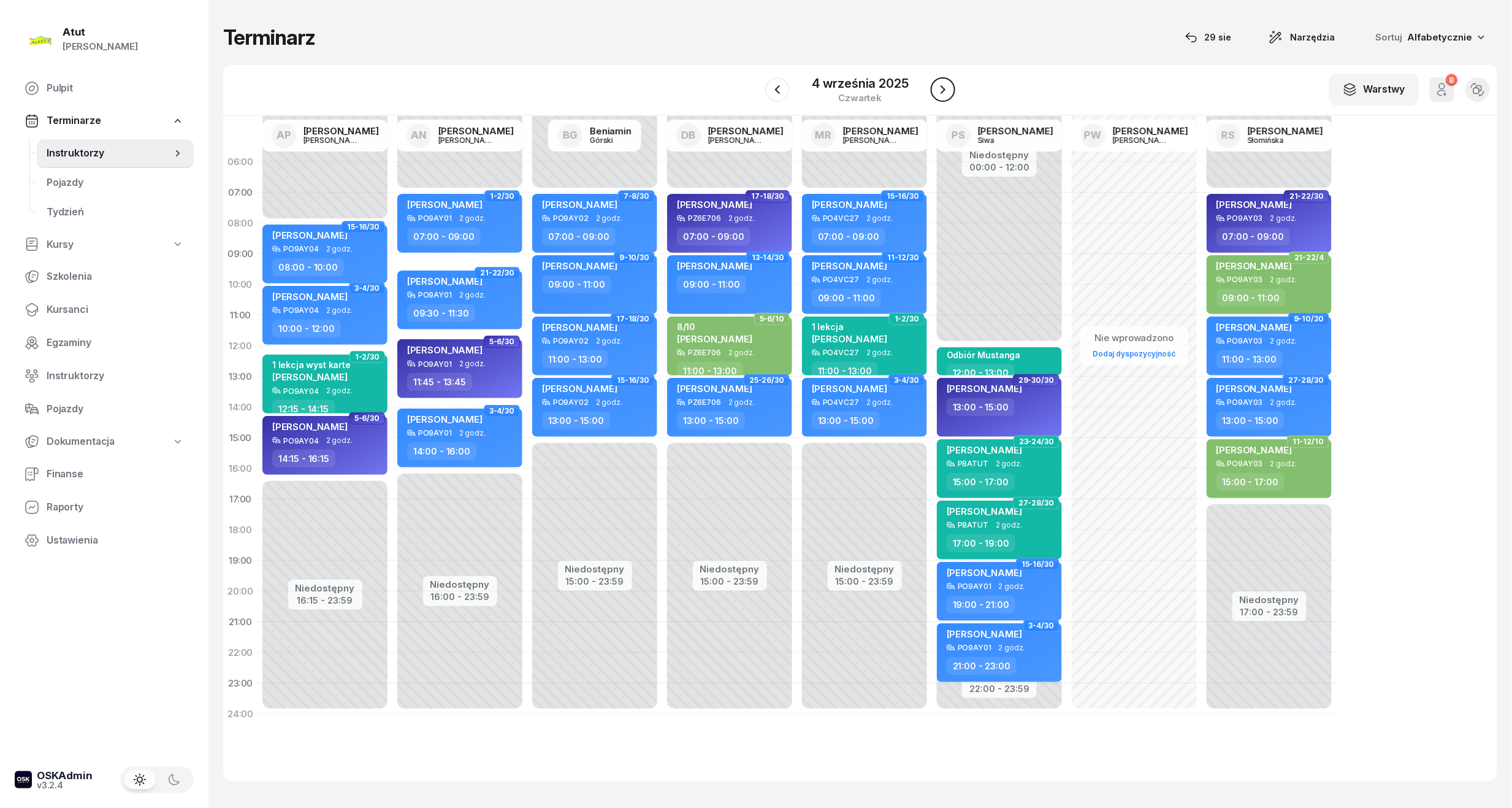
click at [937, 86] on icon "button" at bounding box center [943, 89] width 15 height 15
